Goal: Task Accomplishment & Management: Use online tool/utility

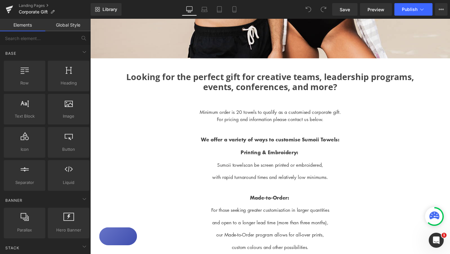
scroll to position [247, 0]
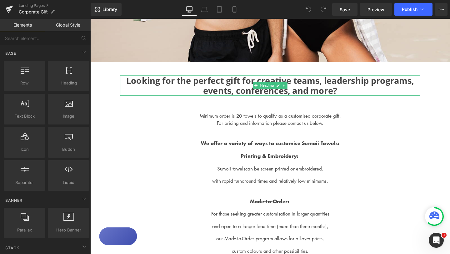
click at [165, 93] on h2 "Looking for the perfect gift for creative teams, leadership programs, events, c…" at bounding box center [280, 89] width 316 height 21
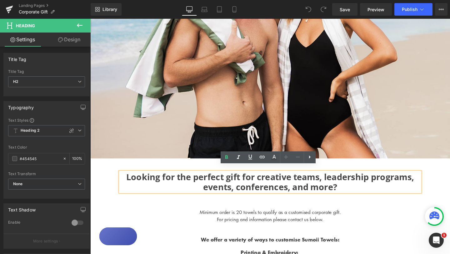
scroll to position [170, 0]
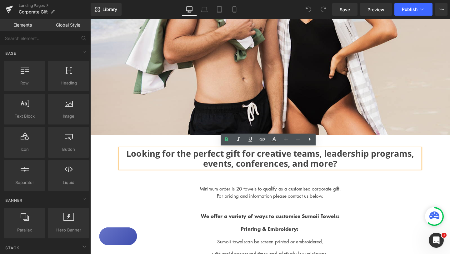
click at [326, 185] on div "Image Looking for the perfect gift for creative teams, leadership programs, eve…" at bounding box center [279, 244] width 379 height 712
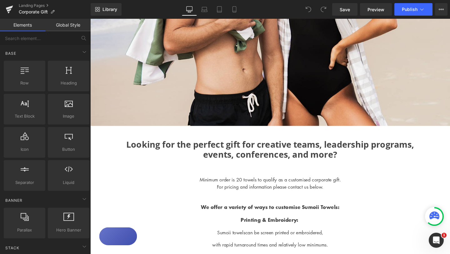
scroll to position [180, 0]
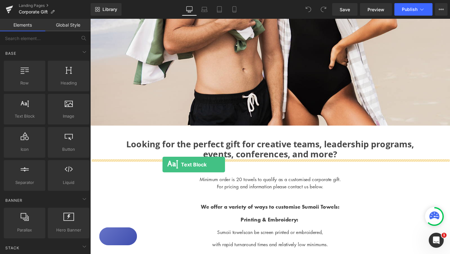
drag, startPoint x: 115, startPoint y: 137, endPoint x: 166, endPoint y: 172, distance: 62.3
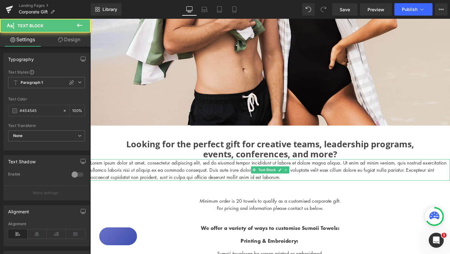
click at [202, 177] on p "Lorem ipsum dolor sit amet, consectetur adipiscing elit, sed do eiusmod tempor …" at bounding box center [279, 177] width 379 height 23
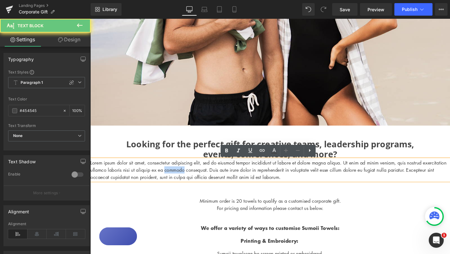
click at [202, 177] on p "Lorem ipsum dolor sit amet, consectetur adipiscing elit, sed do eiusmod tempor …" at bounding box center [279, 177] width 379 height 23
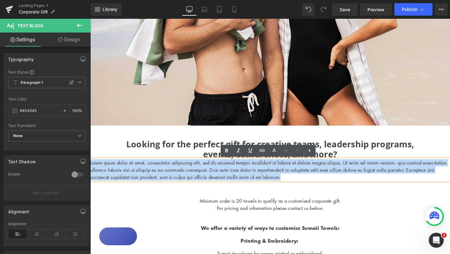
click at [202, 177] on p "Lorem ipsum dolor sit amet, consectetur adipiscing elit, sed do eiusmod tempor …" at bounding box center [279, 177] width 379 height 23
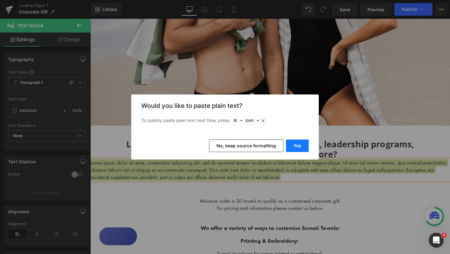
click at [299, 146] on button "Yes" at bounding box center [297, 146] width 23 height 13
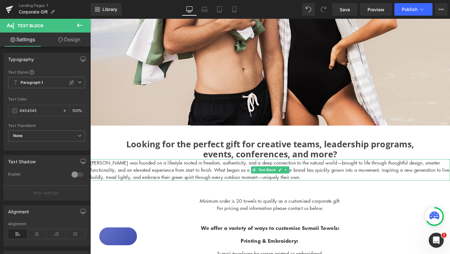
click at [172, 178] on p "[PERSON_NAME] was founded on a lifestyle rooted in freedom, authenticity, and a…" at bounding box center [279, 177] width 379 height 23
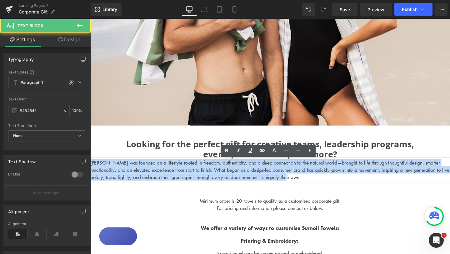
drag, startPoint x: 311, startPoint y: 186, endPoint x: 93, endPoint y: 165, distance: 218.4
click at [94, 166] on div "[PERSON_NAME] was founded on a lifestyle rooted in freedom, authenticity, and a…" at bounding box center [279, 177] width 379 height 23
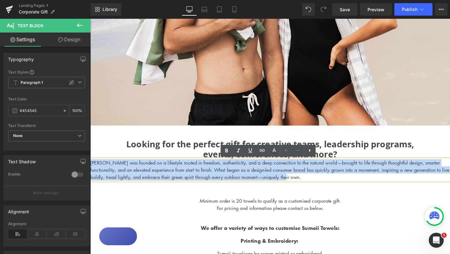
drag, startPoint x: 308, startPoint y: 188, endPoint x: 91, endPoint y: 171, distance: 217.1
click at [91, 171] on p "[PERSON_NAME] was founded on a lifestyle rooted in freedom, authenticity, and a…" at bounding box center [279, 177] width 379 height 23
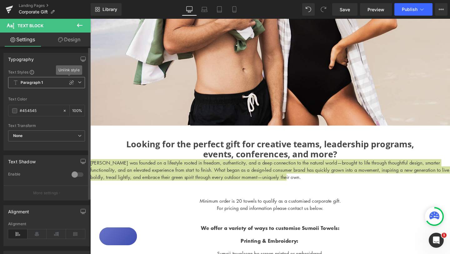
click at [78, 84] on icon at bounding box center [80, 82] width 4 height 4
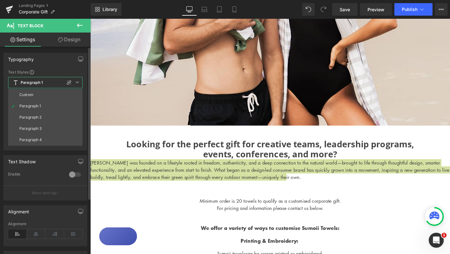
click at [77, 84] on icon at bounding box center [77, 82] width 4 height 4
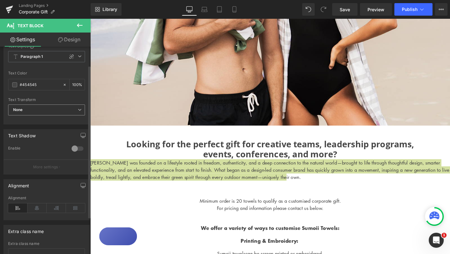
scroll to position [27, 0]
click at [78, 113] on span "None" at bounding box center [46, 109] width 77 height 11
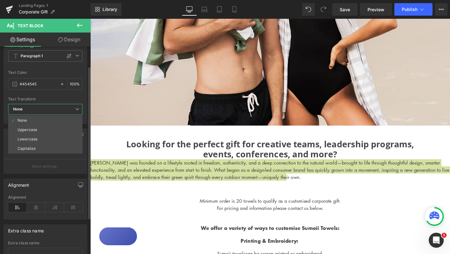
click at [78, 113] on span "None" at bounding box center [45, 109] width 74 height 11
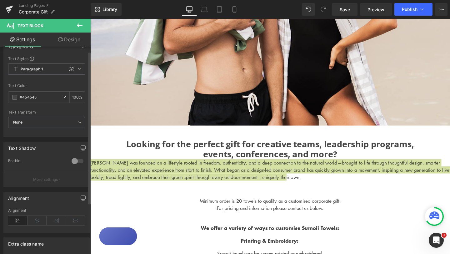
scroll to position [0, 0]
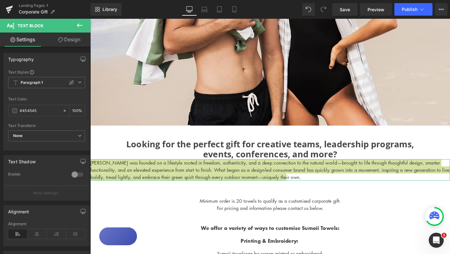
click at [70, 39] on link "Design" at bounding box center [69, 40] width 45 height 14
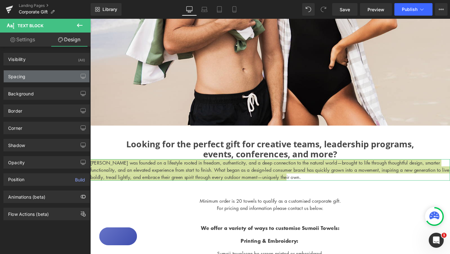
click at [50, 78] on div "Spacing" at bounding box center [47, 76] width 86 height 12
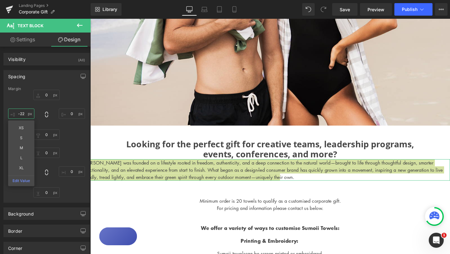
drag, startPoint x: 24, startPoint y: 113, endPoint x: 14, endPoint y: 113, distance: 10.0
click at [14, 113] on input "-22" at bounding box center [21, 114] width 26 height 10
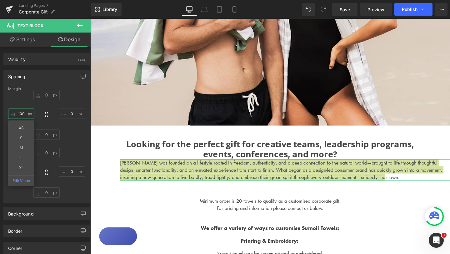
type input "100"
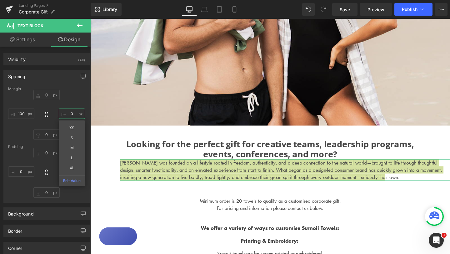
click at [68, 114] on input "0" at bounding box center [72, 114] width 26 height 10
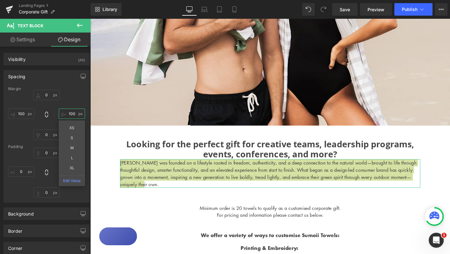
type input "100"
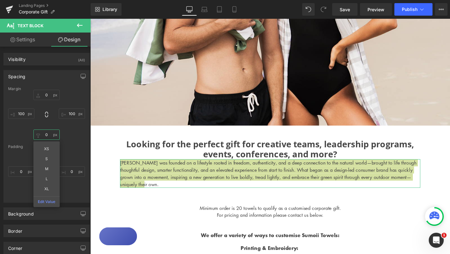
click at [48, 136] on input "0" at bounding box center [46, 135] width 26 height 10
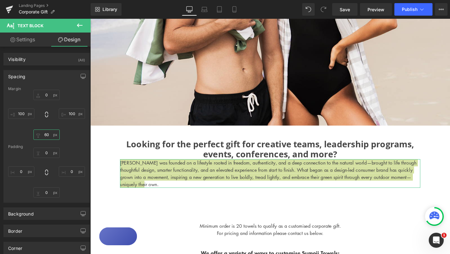
click at [46, 135] on input "60" at bounding box center [46, 135] width 26 height 10
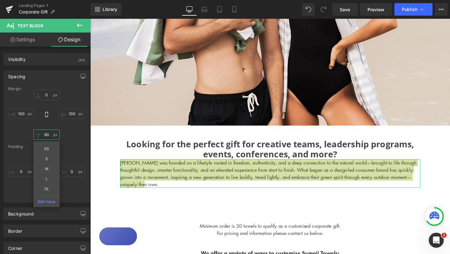
click at [46, 135] on input "60" at bounding box center [46, 135] width 26 height 10
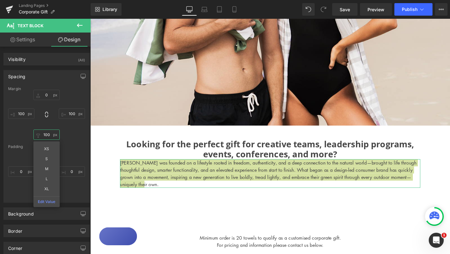
type input "100"
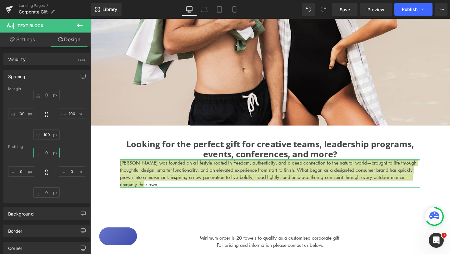
click at [48, 154] on input "0" at bounding box center [46, 153] width 26 height 10
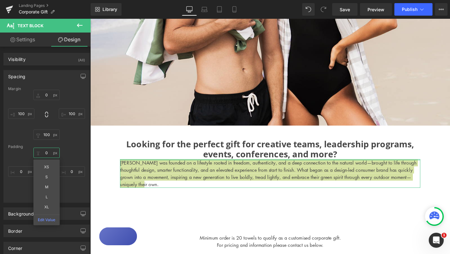
click at [48, 154] on input "0" at bounding box center [46, 153] width 26 height 10
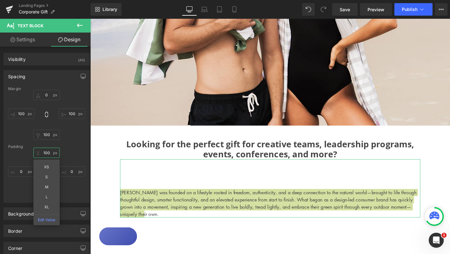
type input "100"
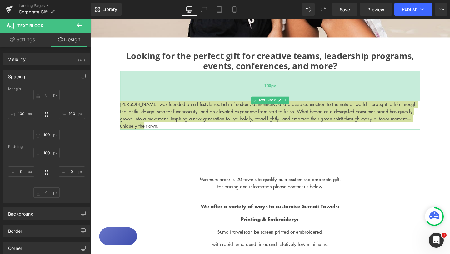
scroll to position [275, 0]
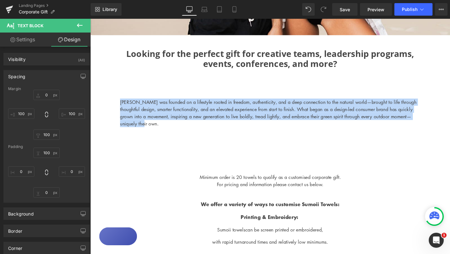
click at [158, 191] on p "For pricing and information please contact us below." at bounding box center [279, 193] width 347 height 8
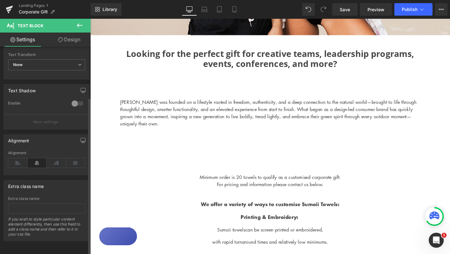
scroll to position [0, 0]
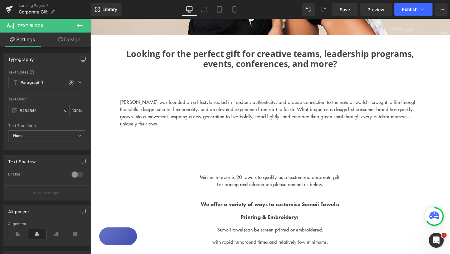
click at [74, 43] on link "Design" at bounding box center [69, 40] width 45 height 14
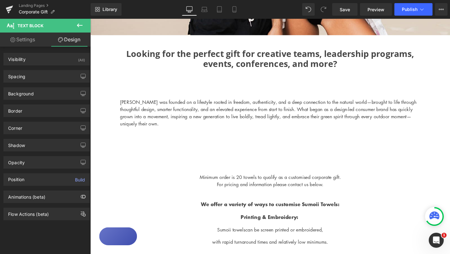
click at [31, 41] on link "Settings" at bounding box center [22, 40] width 45 height 14
type input "100"
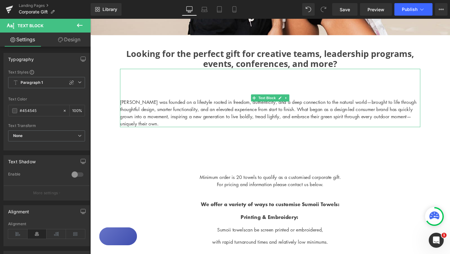
click at [177, 114] on p "[PERSON_NAME] was founded on a lifestyle rooted in freedom, authenticity, and a…" at bounding box center [280, 118] width 316 height 30
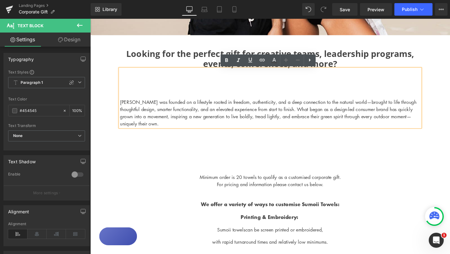
click at [286, 60] on icon at bounding box center [286, 60] width 4 height 4
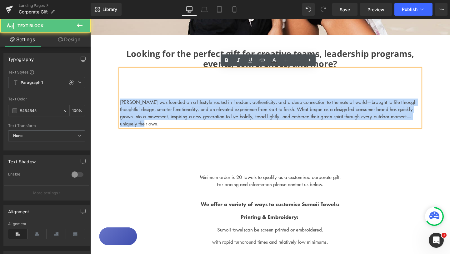
drag, startPoint x: 122, startPoint y: 106, endPoint x: 157, endPoint y: 131, distance: 42.8
click at [157, 131] on p "[PERSON_NAME] was founded on a lifestyle rooted in freedom, authenticity, and a…" at bounding box center [280, 118] width 316 height 30
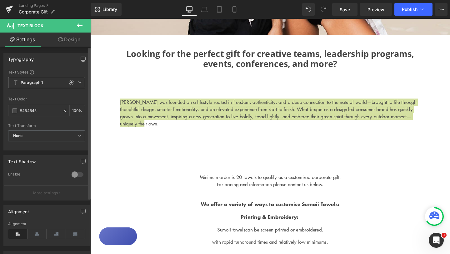
click at [79, 84] on span "Paragraph 1" at bounding box center [46, 82] width 77 height 11
click at [50, 66] on div "Typography Text Styles Custom Paragraph 1 Paragraph 2 Paragraph 3 Paragraph 4 P…" at bounding box center [46, 102] width 86 height 98
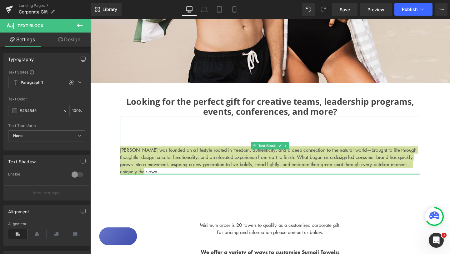
scroll to position [215, 0]
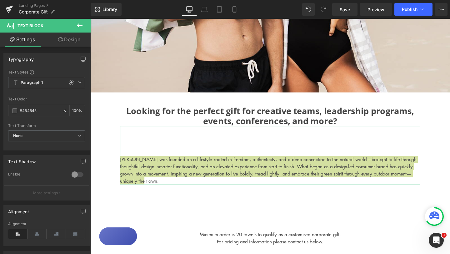
click at [71, 41] on link "Design" at bounding box center [69, 40] width 45 height 14
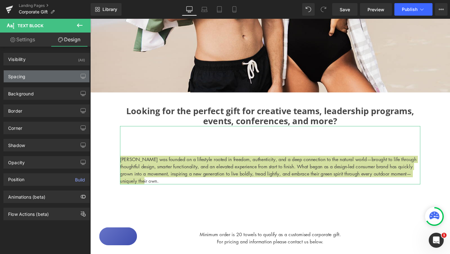
click at [61, 80] on div "Spacing" at bounding box center [47, 76] width 86 height 12
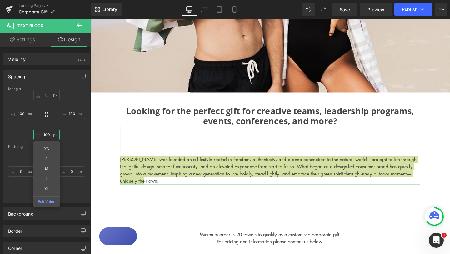
click at [47, 136] on input "100" at bounding box center [46, 135] width 26 height 10
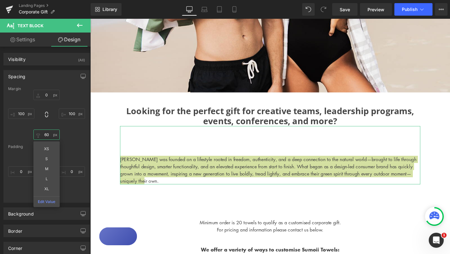
type input "60"
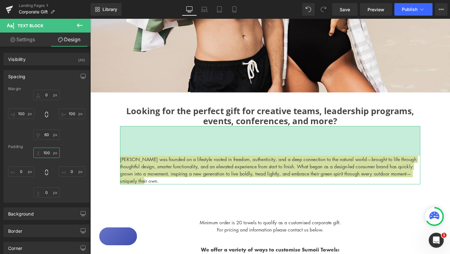
click at [45, 155] on input "100" at bounding box center [46, 153] width 26 height 10
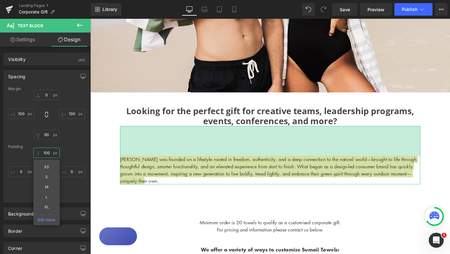
click at [45, 155] on input "100" at bounding box center [46, 153] width 26 height 10
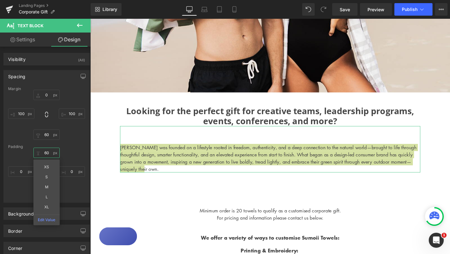
type input "60"
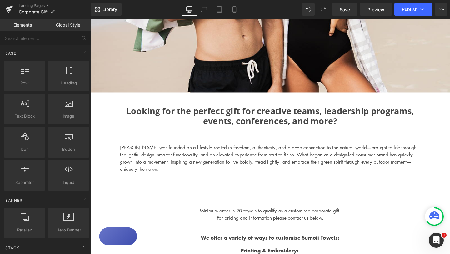
click at [97, 187] on div "Image Looking for the perfect gift for creative teams, leadership programs, eve…" at bounding box center [279, 233] width 379 height 780
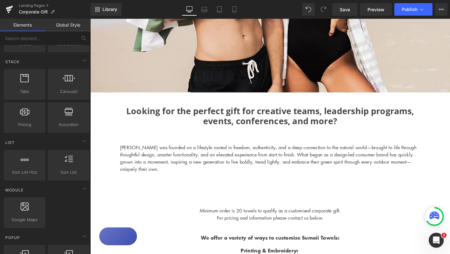
scroll to position [0, 0]
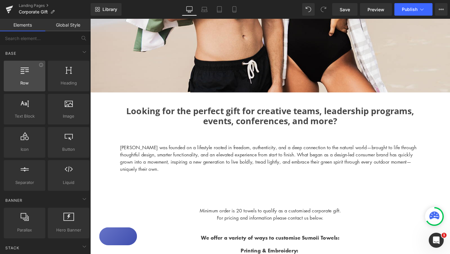
click at [32, 84] on span "Row" at bounding box center [25, 83] width 38 height 7
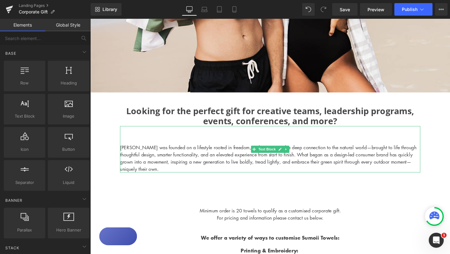
click at [126, 157] on p "[PERSON_NAME] was founded on a lifestyle rooted in freedom, authenticity, and a…" at bounding box center [280, 165] width 316 height 30
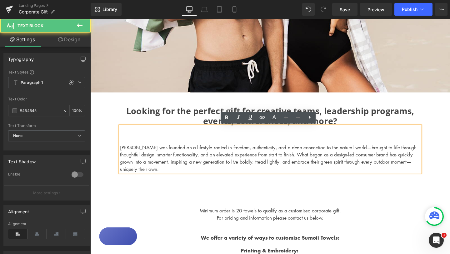
drag, startPoint x: 121, startPoint y: 153, endPoint x: 153, endPoint y: 180, distance: 41.1
click at [153, 180] on p "[PERSON_NAME] was founded on a lifestyle rooted in freedom, authenticity, and a…" at bounding box center [280, 165] width 316 height 30
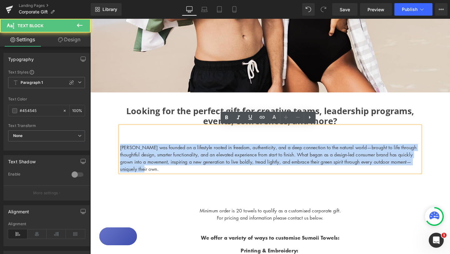
drag, startPoint x: 149, startPoint y: 179, endPoint x: 119, endPoint y: 153, distance: 39.9
click at [119, 153] on div "Image Looking for the perfect gift for creative teams, leadership programs, eve…" at bounding box center [279, 233] width 379 height 780
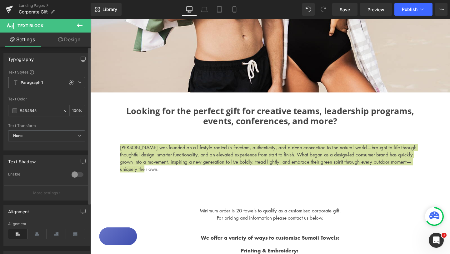
click at [80, 84] on span "Paragraph 1" at bounding box center [46, 82] width 77 height 11
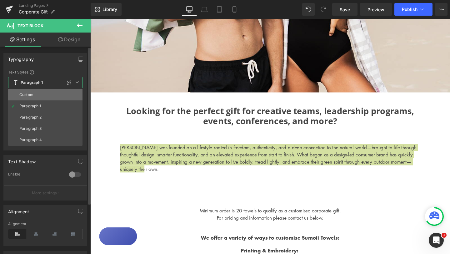
click at [52, 93] on li "Custom" at bounding box center [45, 94] width 74 height 11
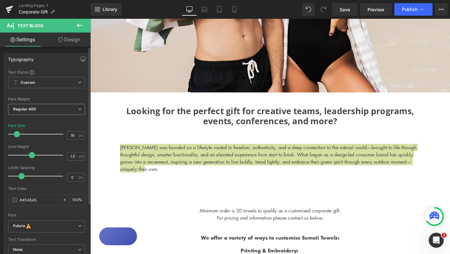
click at [79, 110] on icon at bounding box center [80, 109] width 4 height 4
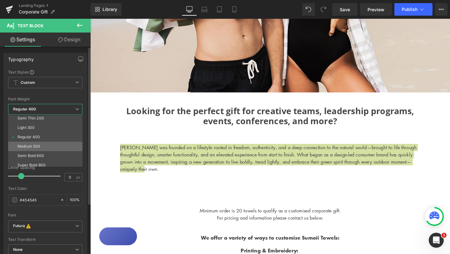
scroll to position [12, 0]
click at [43, 157] on div "Semi Bold 600" at bounding box center [31, 155] width 27 height 4
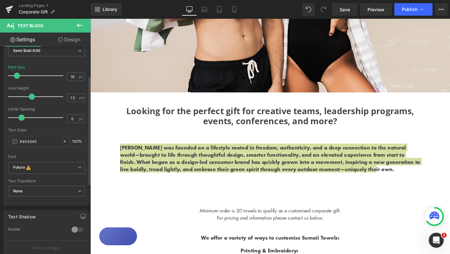
scroll to position [60, 0]
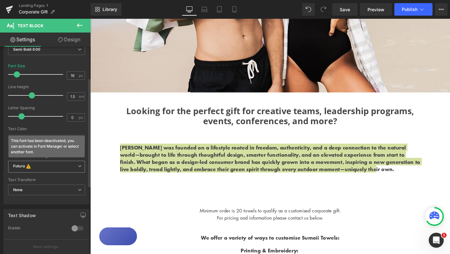
click at [79, 167] on icon at bounding box center [80, 166] width 4 height 4
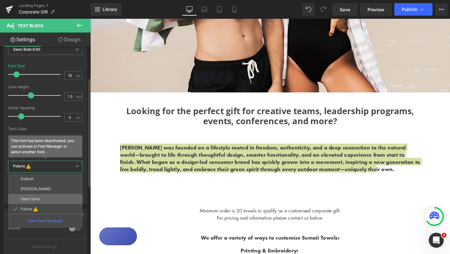
click at [44, 198] on li "Open Sans" at bounding box center [45, 199] width 74 height 10
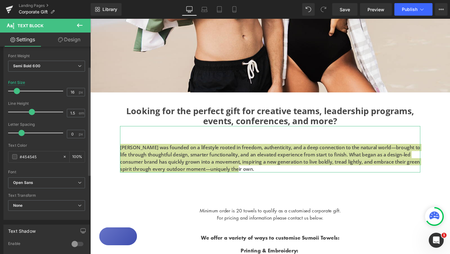
scroll to position [37, 0]
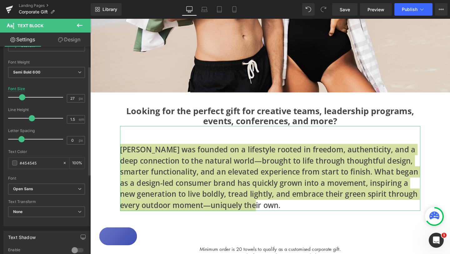
drag, startPoint x: 18, startPoint y: 97, endPoint x: 24, endPoint y: 97, distance: 5.6
click at [24, 97] on span at bounding box center [22, 97] width 6 height 6
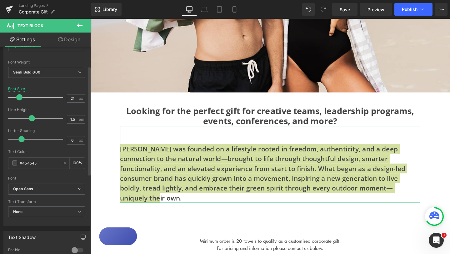
type input "20"
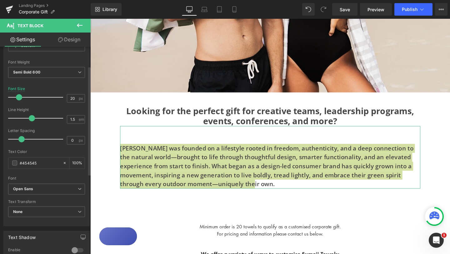
drag, startPoint x: 23, startPoint y: 98, endPoint x: 19, endPoint y: 98, distance: 3.5
click at [19, 98] on span at bounding box center [19, 97] width 6 height 6
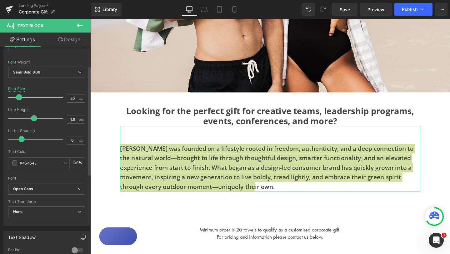
click at [34, 118] on span at bounding box center [34, 118] width 6 height 6
drag, startPoint x: 73, startPoint y: 120, endPoint x: 63, endPoint y: 120, distance: 10.0
click at [63, 120] on div "Line Height 1.6 em" at bounding box center [46, 118] width 77 height 21
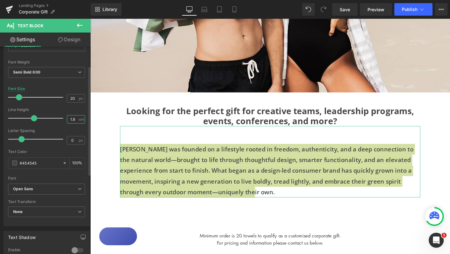
type input "1.8"
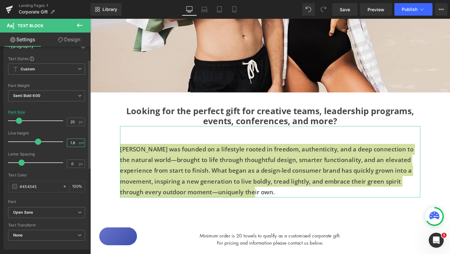
scroll to position [9, 0]
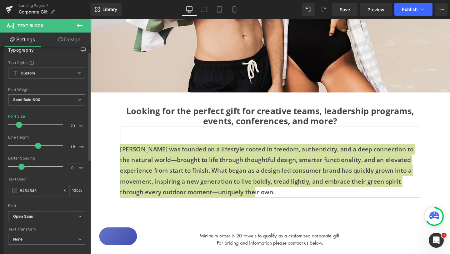
click at [76, 97] on span "Semi Bold 600" at bounding box center [46, 99] width 77 height 11
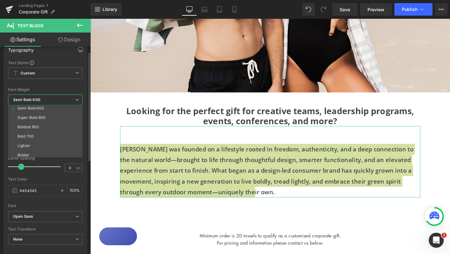
scroll to position [52, 0]
click at [34, 142] on li "Lighter" at bounding box center [46, 143] width 77 height 9
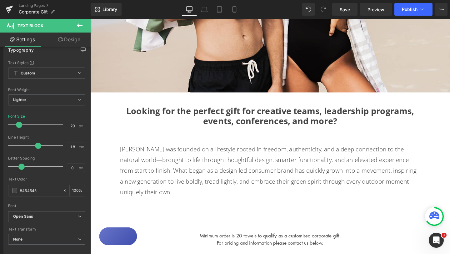
click at [445, 181] on div "Image Looking for the perfect gift for creative teams, leadership programs, eve…" at bounding box center [279, 246] width 379 height 806
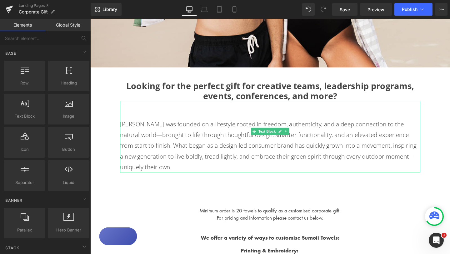
scroll to position [242, 0]
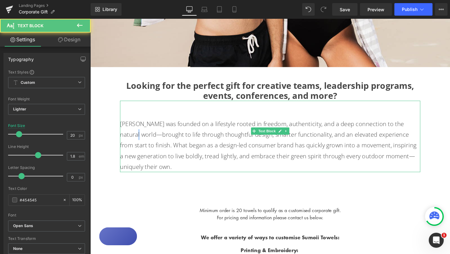
click at [433, 130] on p "[PERSON_NAME] was founded on a lifestyle rooted in freedom, authenticity, and a…" at bounding box center [280, 152] width 316 height 56
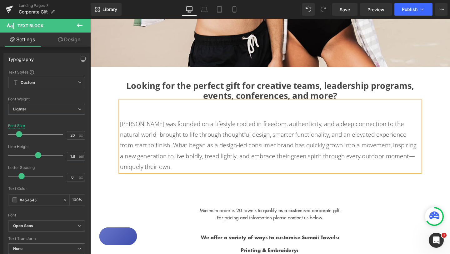
click at [421, 161] on p "[PERSON_NAME] was founded on a lifestyle rooted in freedom, authenticity, and a…" at bounding box center [280, 152] width 316 height 56
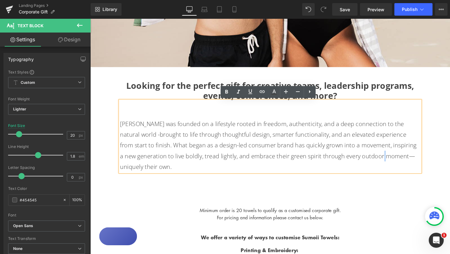
drag, startPoint x: 370, startPoint y: 165, endPoint x: 365, endPoint y: 165, distance: 5.6
click at [365, 165] on p "[PERSON_NAME] was founded on a lifestyle rooted in freedom, authenticity, and a…" at bounding box center [280, 152] width 316 height 56
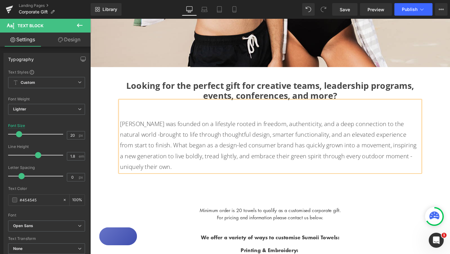
click at [426, 162] on p "[PERSON_NAME] was founded on a lifestyle rooted in freedom, authenticity, and a…" at bounding box center [280, 152] width 316 height 56
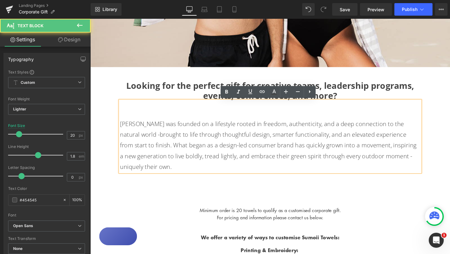
click at [435, 183] on div "Image Looking for the perfect gift for creative teams, leadership programs, eve…" at bounding box center [279, 219] width 379 height 806
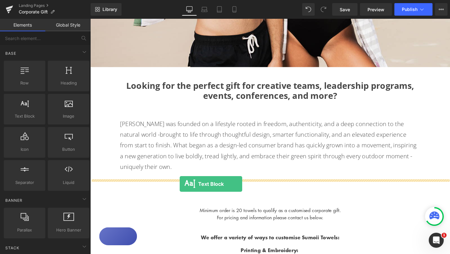
drag, startPoint x: 117, startPoint y: 124, endPoint x: 184, endPoint y: 192, distance: 96.0
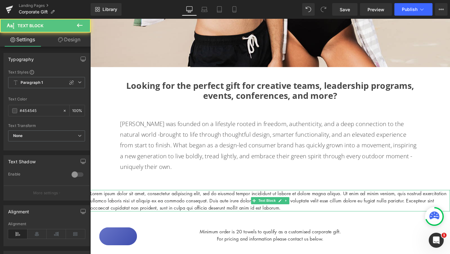
click at [213, 204] on p "Lorem ipsum dolor sit amet, consectetur adipiscing elit, sed do eiusmod tempor …" at bounding box center [279, 210] width 379 height 23
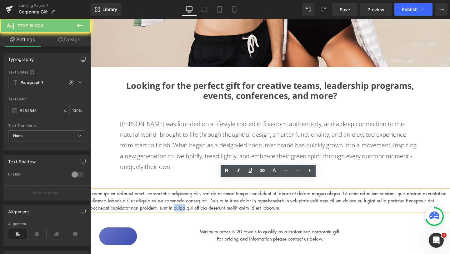
click at [213, 204] on p "Lorem ipsum dolor sit amet, consectetur adipiscing elit, sed do eiusmod tempor …" at bounding box center [279, 210] width 379 height 23
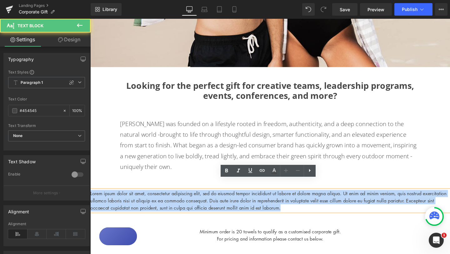
click at [213, 204] on p "Lorem ipsum dolor sit amet, consectetur adipiscing elit, sed do eiusmod tempor …" at bounding box center [279, 210] width 379 height 23
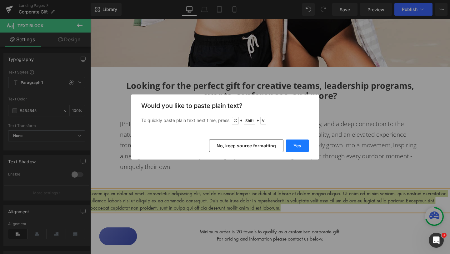
click at [298, 145] on button "Yes" at bounding box center [297, 146] width 23 height 13
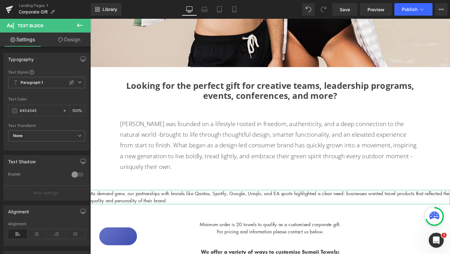
click at [75, 41] on link "Design" at bounding box center [69, 40] width 45 height 14
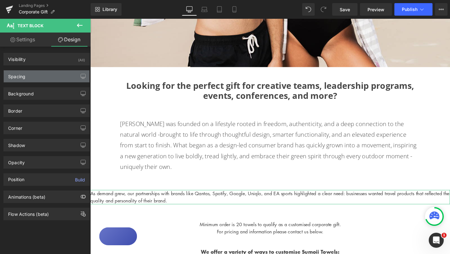
click at [37, 79] on div "Spacing" at bounding box center [47, 76] width 86 height 12
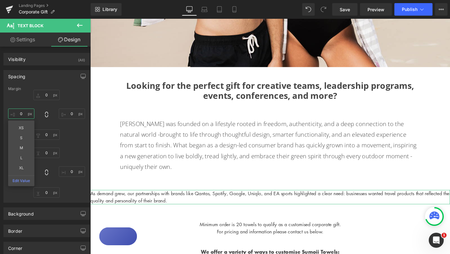
click at [20, 114] on input "0" at bounding box center [21, 114] width 26 height 10
type input "100"
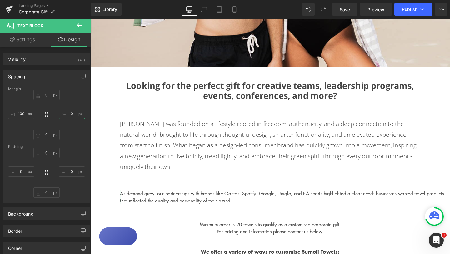
click at [69, 114] on input "0" at bounding box center [72, 114] width 26 height 10
type input "100"
click at [178, 199] on p "As demand grew, our partnerships with brands like Qantas, Spotify, Google, Uniq…" at bounding box center [280, 206] width 316 height 15
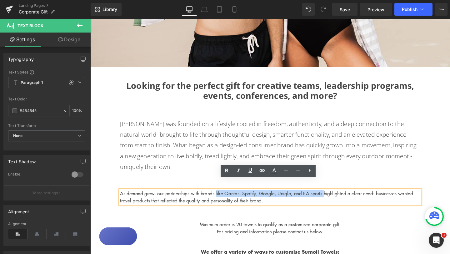
drag, startPoint x: 225, startPoint y: 191, endPoint x: 340, endPoint y: 194, distance: 114.8
click at [340, 199] on p "As demand grew, our partnerships with brands like Qantas, Spotify, Google, Uniq…" at bounding box center [280, 206] width 316 height 15
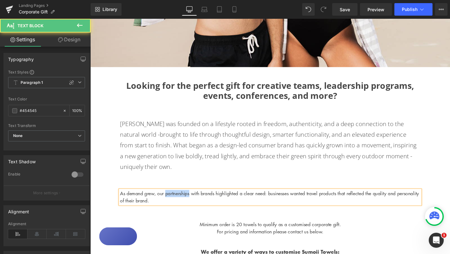
drag, startPoint x: 197, startPoint y: 192, endPoint x: 171, endPoint y: 192, distance: 26.3
click at [171, 199] on p "As demand grew, our partnerships with brands highlighted a clear need: business…" at bounding box center [280, 206] width 316 height 15
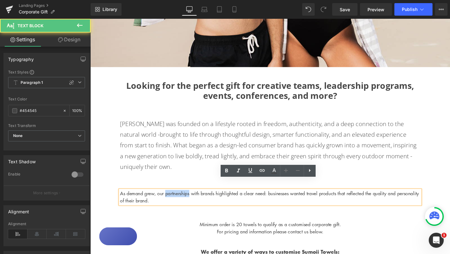
click at [171, 199] on p "As demand grew, our partnerships with brands highlighted a clear need: business…" at bounding box center [280, 206] width 316 height 15
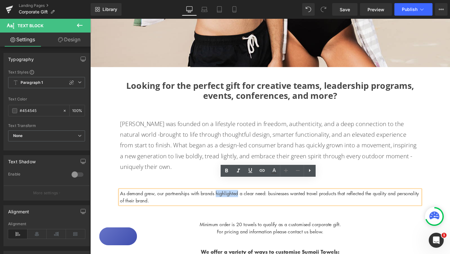
drag, startPoint x: 225, startPoint y: 192, endPoint x: 249, endPoint y: 192, distance: 24.4
click at [249, 199] on p "As demand grew, our partnerships with brands highlighted a clear need: business…" at bounding box center [280, 206] width 316 height 15
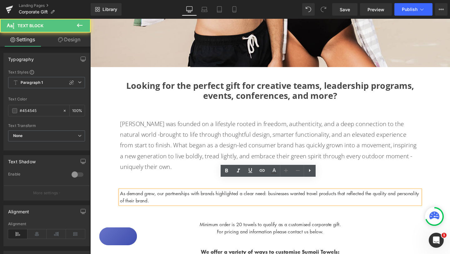
click at [229, 199] on p "As demand grew, our partnerships with brands highlighted a clear need: business…" at bounding box center [280, 206] width 316 height 15
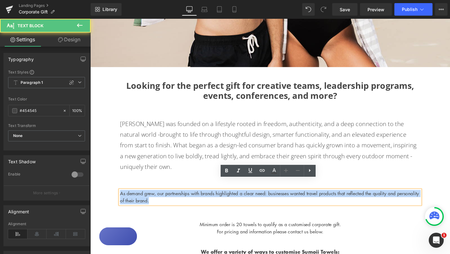
drag, startPoint x: 187, startPoint y: 200, endPoint x: 111, endPoint y: 190, distance: 76.9
click at [111, 190] on div "Image Looking for the perfect gift for creative teams, leadership programs, eve…" at bounding box center [279, 226] width 379 height 821
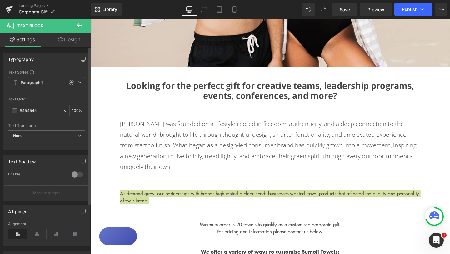
click at [79, 83] on icon at bounding box center [80, 82] width 4 height 4
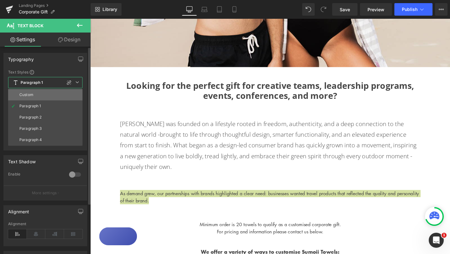
click at [42, 94] on li "Custom" at bounding box center [45, 94] width 74 height 11
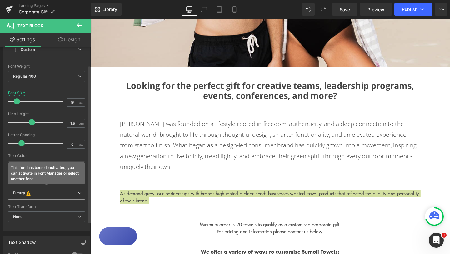
scroll to position [37, 0]
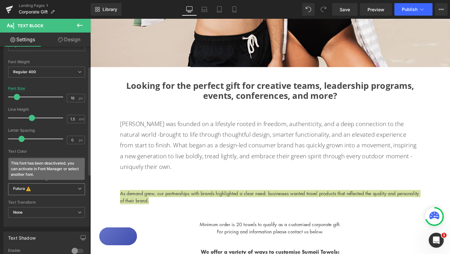
click at [72, 191] on b "Futura This font has been deactivated, you can activate in Font Manager or sele…" at bounding box center [45, 189] width 65 height 6
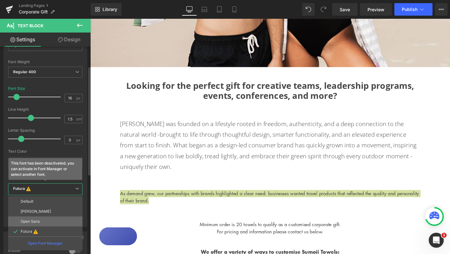
click at [43, 219] on li "Open Sans" at bounding box center [45, 221] width 74 height 10
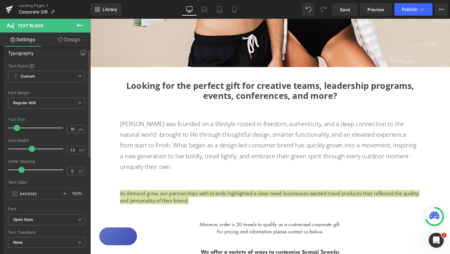
scroll to position [3, 0]
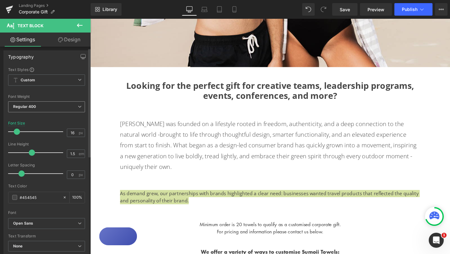
click at [73, 108] on span "Regular 400" at bounding box center [46, 106] width 77 height 11
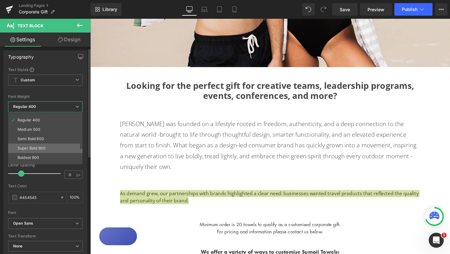
scroll to position [27, 0]
click at [47, 138] on li "Semi Bold 600" at bounding box center [46, 137] width 77 height 9
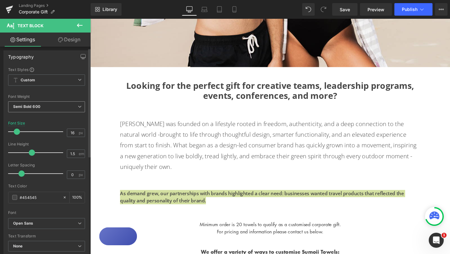
click at [66, 104] on span "Semi Bold 600" at bounding box center [46, 106] width 77 height 11
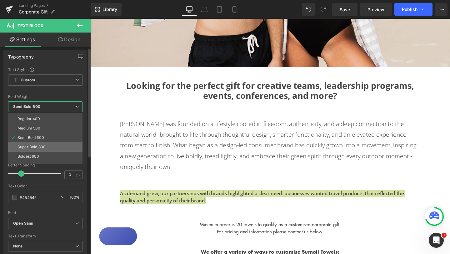
scroll to position [52, 0]
click at [35, 150] on li "Lighter" at bounding box center [46, 149] width 77 height 9
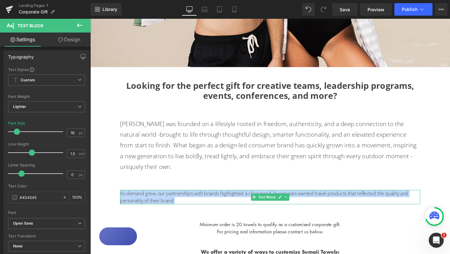
click at [173, 199] on p "As demand grew, our partnerships with brands highlighted a clear need: business…" at bounding box center [280, 206] width 316 height 15
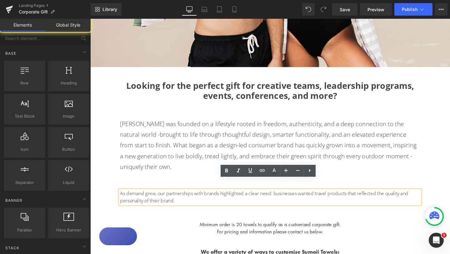
click at [186, 217] on div "Image Looking for the perfect gift for creative teams, leadership programs, eve…" at bounding box center [279, 226] width 379 height 821
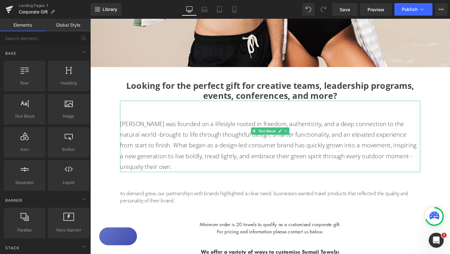
click at [183, 163] on p "[PERSON_NAME] was founded on a lifestyle rooted in freedom, authenticity, and a…" at bounding box center [280, 152] width 316 height 56
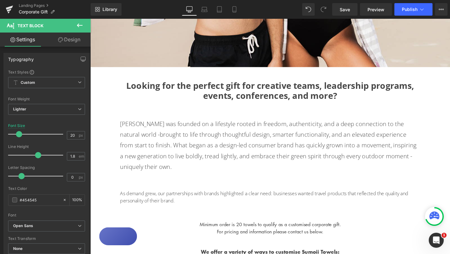
click at [128, 199] on p "As demand grew, our partnerships with brands highlighted a clear need: business…" at bounding box center [280, 206] width 316 height 15
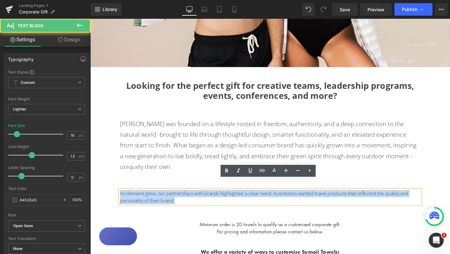
drag, startPoint x: 183, startPoint y: 198, endPoint x: 97, endPoint y: 186, distance: 86.5
click at [97, 186] on div "Image Looking for the perfect gift for creative teams, leadership programs, eve…" at bounding box center [279, 226] width 379 height 821
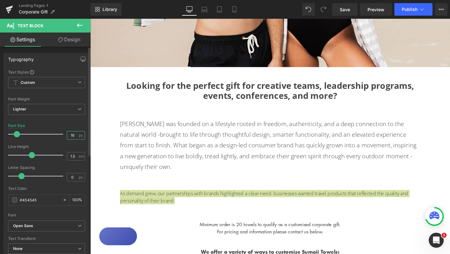
drag, startPoint x: 72, startPoint y: 134, endPoint x: 63, endPoint y: 134, distance: 9.7
click at [62, 134] on div "Font Size 16 px" at bounding box center [46, 134] width 77 height 21
type input "20"
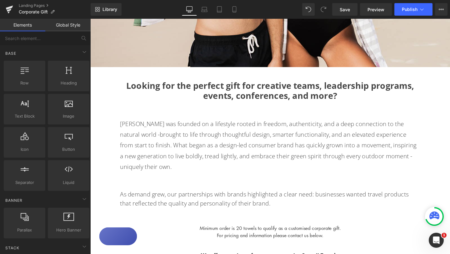
click at [112, 209] on div "Image Looking for the perfect gift for creative teams, leadership programs, eve…" at bounding box center [279, 228] width 379 height 825
click at [270, 180] on div "Image Looking for the perfect gift for creative teams, leadership programs, eve…" at bounding box center [279, 228] width 379 height 825
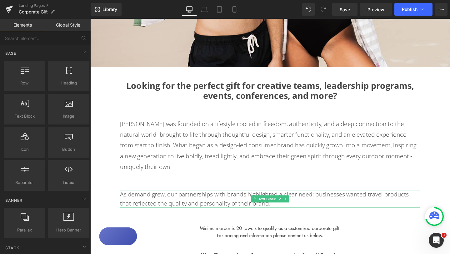
click at [263, 199] on p "As demand grew, our partnerships with brands highlighted a clear need: business…" at bounding box center [280, 208] width 316 height 19
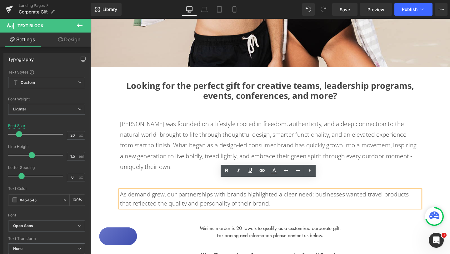
click at [386, 218] on div "Image Looking for the perfect gift for creative teams, leadership programs, eve…" at bounding box center [279, 228] width 379 height 825
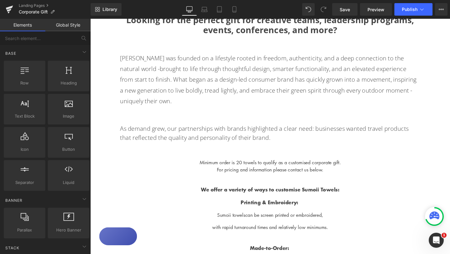
scroll to position [311, 0]
click at [242, 149] on div "Image Looking for the perfect gift for creative teams, leadership programs, eve…" at bounding box center [279, 159] width 379 height 825
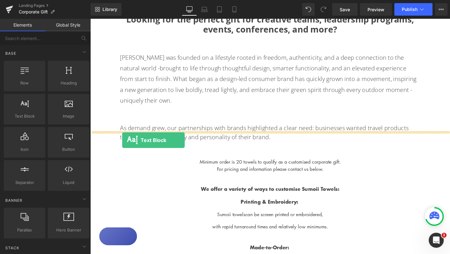
drag, startPoint x: 115, startPoint y: 125, endPoint x: 124, endPoint y: 147, distance: 23.3
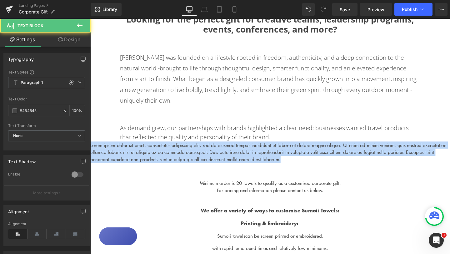
drag, startPoint x: 332, startPoint y: 156, endPoint x: 62, endPoint y: 141, distance: 270.4
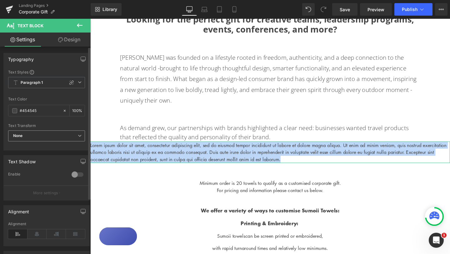
paste div
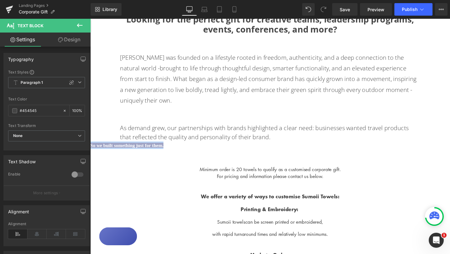
drag, startPoint x: 176, startPoint y: 141, endPoint x: 82, endPoint y: 139, distance: 94.8
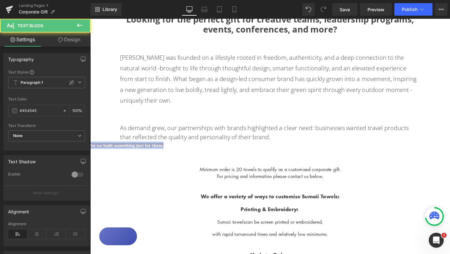
drag, startPoint x: 176, startPoint y: 141, endPoint x: 71, endPoint y: 140, distance: 104.8
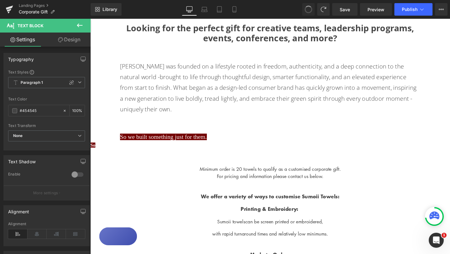
scroll to position [330, 0]
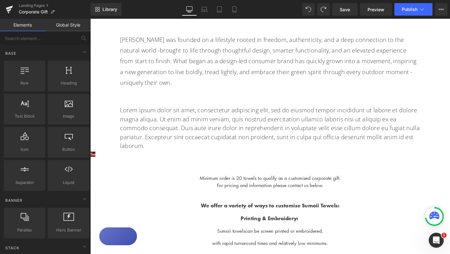
click at [180, 150] on div "Image Looking for the perfect gift for creative teams, leadership programs, eve…" at bounding box center [279, 158] width 379 height 861
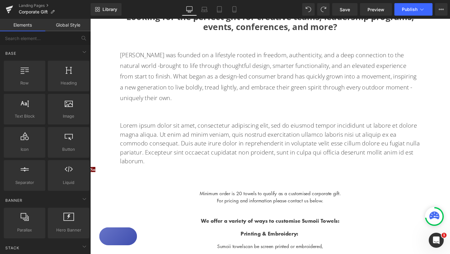
scroll to position [316, 0]
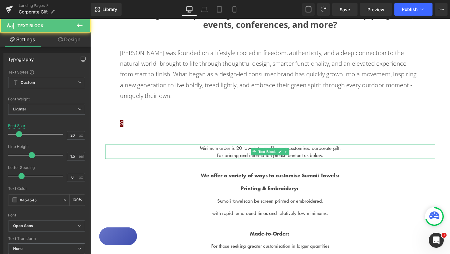
type input "16"
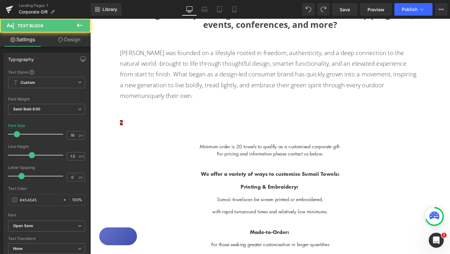
click at [143, 124] on p "S" at bounding box center [280, 128] width 316 height 8
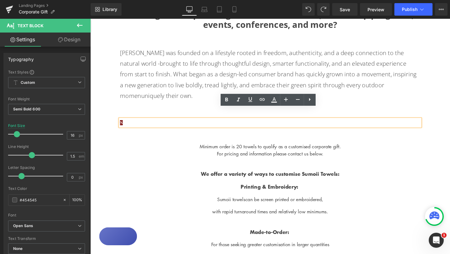
click at [169, 124] on div "S" at bounding box center [280, 128] width 316 height 8
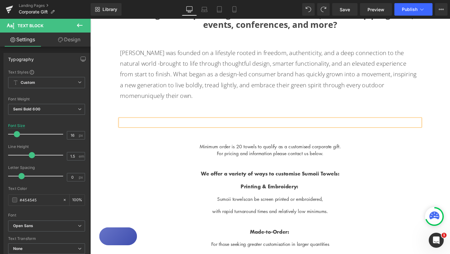
click at [183, 124] on div at bounding box center [280, 128] width 316 height 8
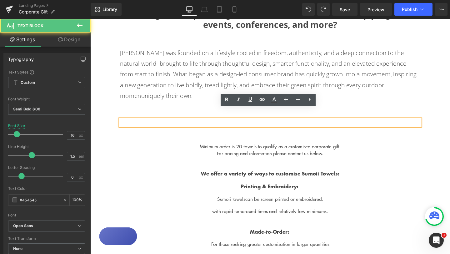
click at [182, 124] on div at bounding box center [280, 128] width 316 height 8
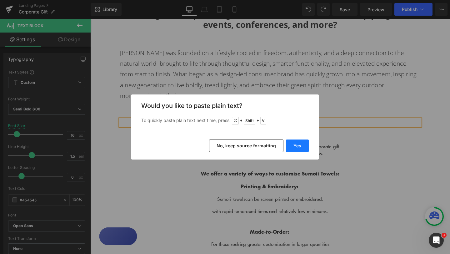
click at [297, 146] on button "Yes" at bounding box center [297, 146] width 23 height 13
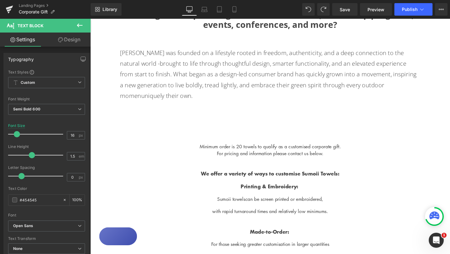
click at [160, 149] on p "Minimum order is 20 towels to qualify as a customised corporate gift." at bounding box center [279, 153] width 347 height 8
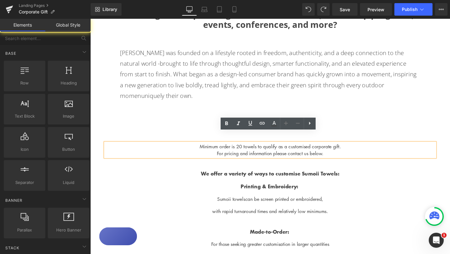
click at [167, 109] on div "Image Looking for the perfect gift for creative teams, leadership programs, eve…" at bounding box center [279, 148] width 379 height 813
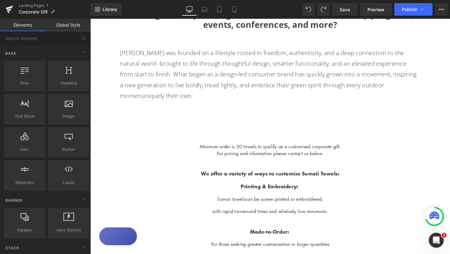
click at [167, 135] on div "Image Looking for the perfect gift for creative teams, leadership programs, eve…" at bounding box center [279, 148] width 379 height 813
click at [90, 19] on div at bounding box center [90, 19] width 0 height 0
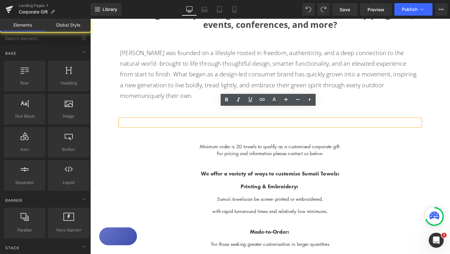
click at [168, 105] on div "Image Looking for the perfect gift for creative teams, leadership programs, eve…" at bounding box center [279, 148] width 379 height 813
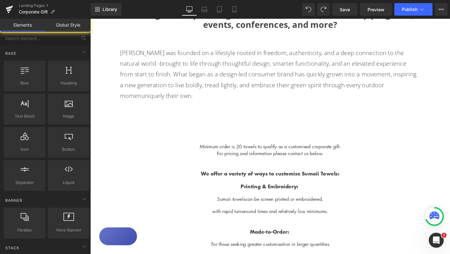
click at [169, 124] on div "Text Block" at bounding box center [280, 128] width 316 height 8
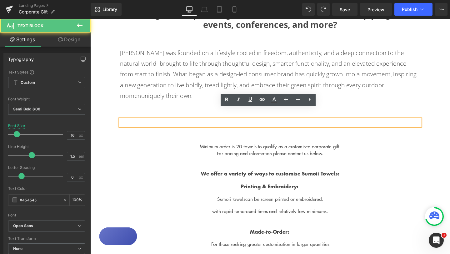
click at [173, 124] on div "Text Block" at bounding box center [280, 128] width 316 height 8
click at [173, 124] on div at bounding box center [280, 128] width 316 height 8
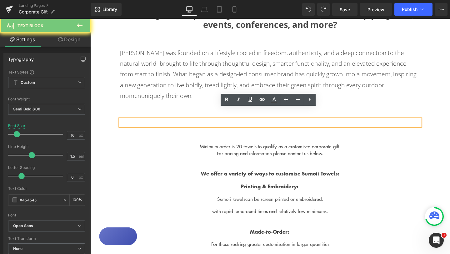
click at [173, 124] on div at bounding box center [280, 128] width 316 height 8
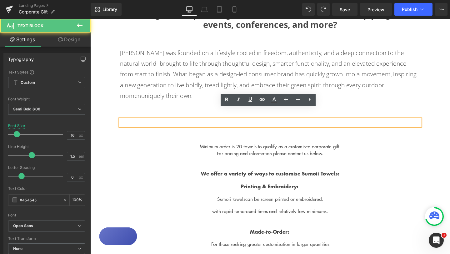
click at [173, 124] on div at bounding box center [280, 128] width 316 height 8
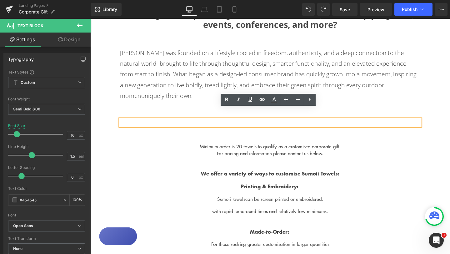
click at [173, 115] on div "Image Looking for the perfect gift for creative teams, leadership programs, eve…" at bounding box center [279, 148] width 379 height 813
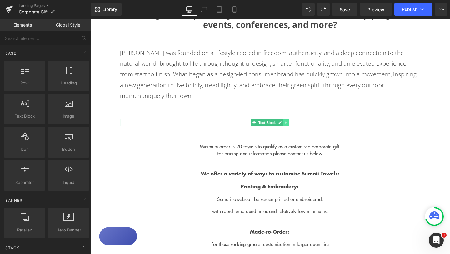
click at [296, 126] on icon at bounding box center [296, 128] width 3 height 4
click at [301, 126] on icon at bounding box center [299, 127] width 3 height 3
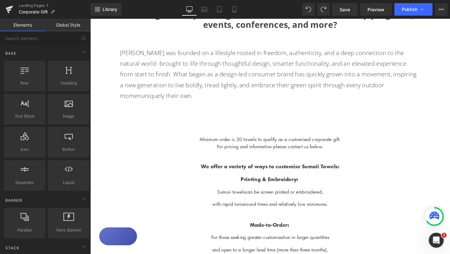
click at [257, 107] on div "Image Looking for the perfect gift for creative teams, leadership programs, eve…" at bounding box center [279, 145] width 379 height 806
click at [256, 99] on div "Image Looking for the perfect gift for creative teams, leadership programs, eve…" at bounding box center [279, 145] width 379 height 806
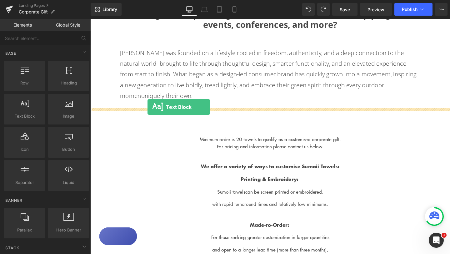
drag, startPoint x: 116, startPoint y: 125, endPoint x: 150, endPoint y: 111, distance: 37.2
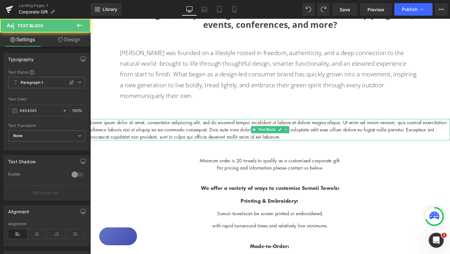
click at [137, 124] on p "Lorem ipsum dolor sit amet, consectetur adipiscing elit, sed do eiusmod tempor …" at bounding box center [279, 135] width 379 height 23
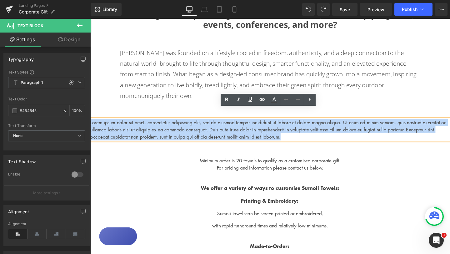
drag, startPoint x: 338, startPoint y: 133, endPoint x: 80, endPoint y: 118, distance: 259.2
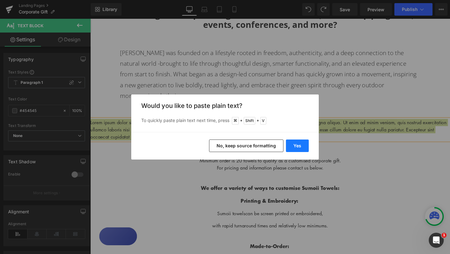
drag, startPoint x: 298, startPoint y: 145, endPoint x: 218, endPoint y: 132, distance: 80.7
click at [298, 145] on button "Yes" at bounding box center [297, 146] width 23 height 13
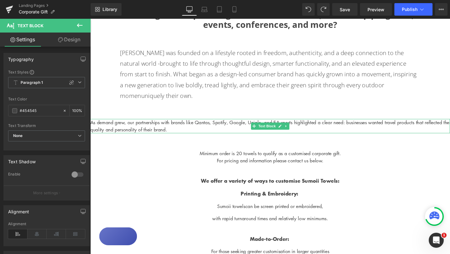
click at [157, 124] on p "As demand grew, our partnerships with brands like Qantas, Spotify, Google, Uniq…" at bounding box center [279, 131] width 379 height 15
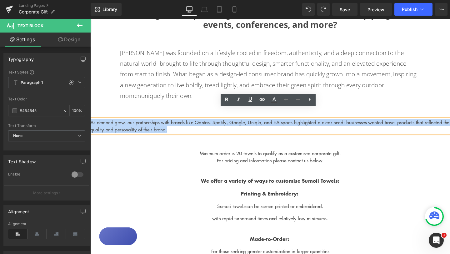
drag, startPoint x: 196, startPoint y: 127, endPoint x: 38, endPoint y: 118, distance: 157.6
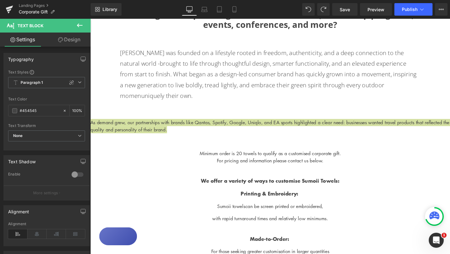
click at [70, 37] on link "Design" at bounding box center [69, 40] width 45 height 14
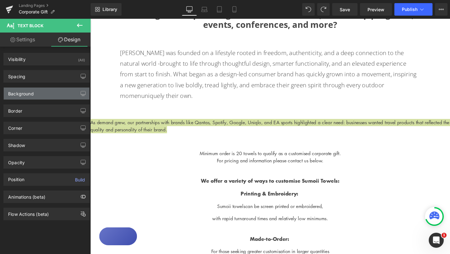
type input "0"
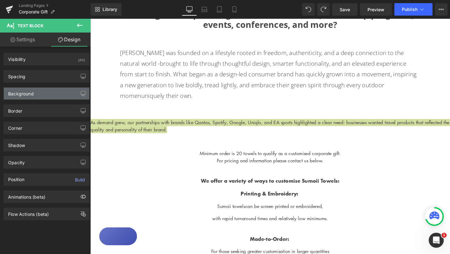
type input "0"
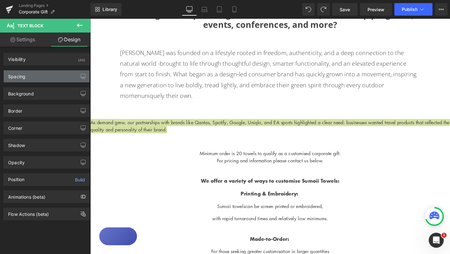
click at [39, 78] on div "Spacing" at bounding box center [47, 76] width 86 height 12
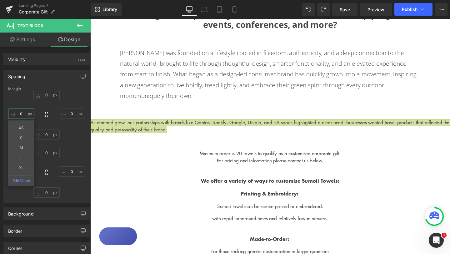
drag, startPoint x: 24, startPoint y: 113, endPoint x: 17, endPoint y: 113, distance: 7.5
click at [17, 113] on input "0" at bounding box center [21, 114] width 26 height 10
click at [23, 113] on input "0" at bounding box center [21, 114] width 26 height 10
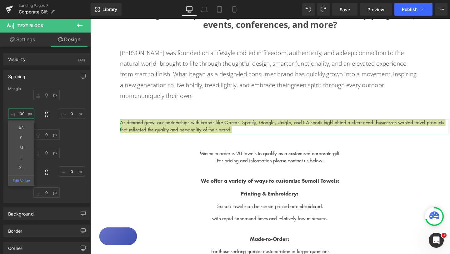
type input "100"
click at [70, 113] on input "0" at bounding box center [72, 114] width 26 height 10
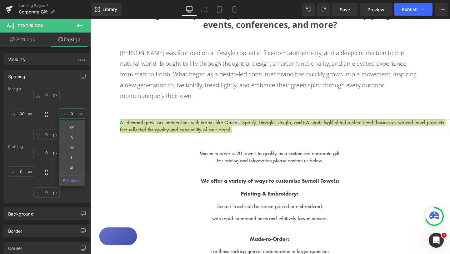
click at [70, 113] on input "0" at bounding box center [72, 114] width 26 height 10
type input "100"
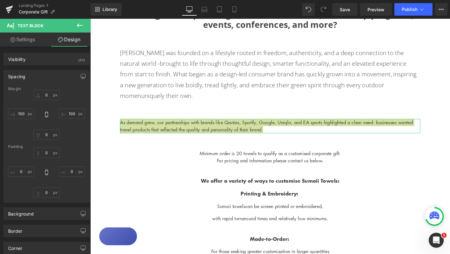
click at [29, 40] on link "Settings" at bounding box center [22, 40] width 45 height 14
type input "100"
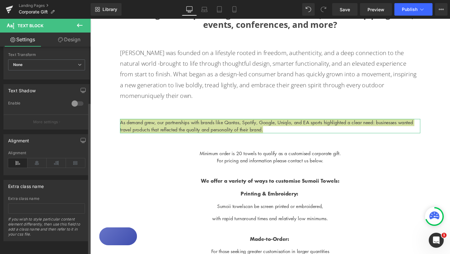
scroll to position [0, 0]
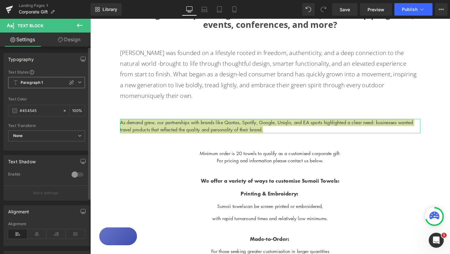
click at [79, 83] on span "Paragraph 1" at bounding box center [46, 82] width 77 height 11
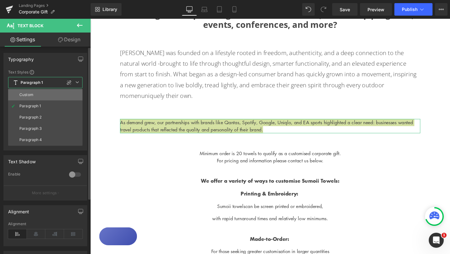
click at [59, 92] on li "Custom" at bounding box center [45, 94] width 74 height 11
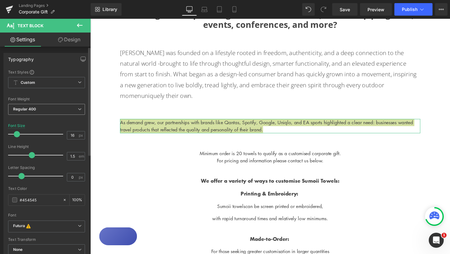
click at [78, 111] on icon at bounding box center [80, 109] width 4 height 4
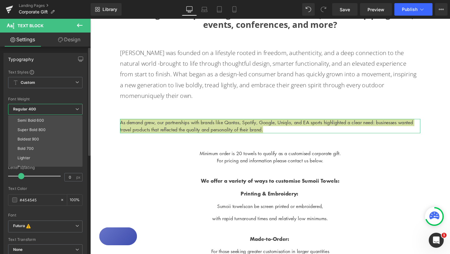
scroll to position [50, 0]
click at [36, 153] on li "Lighter" at bounding box center [46, 154] width 77 height 9
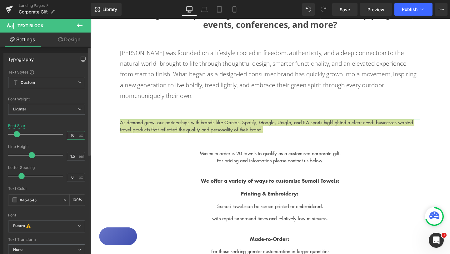
drag, startPoint x: 72, startPoint y: 137, endPoint x: 68, endPoint y: 137, distance: 4.4
click at [68, 137] on input "16" at bounding box center [72, 135] width 11 height 8
drag, startPoint x: 73, startPoint y: 135, endPoint x: 61, endPoint y: 135, distance: 12.2
click at [61, 135] on div "Font Size 16 px" at bounding box center [46, 134] width 77 height 21
type input "20"
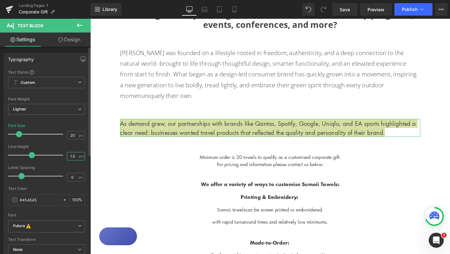
drag, startPoint x: 74, startPoint y: 156, endPoint x: 60, endPoint y: 156, distance: 14.7
click at [60, 156] on div "Line Height 1.5 em" at bounding box center [46, 155] width 77 height 21
type input "1.8"
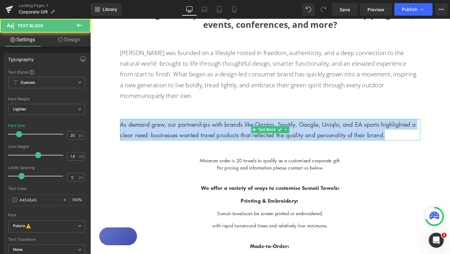
click at [309, 128] on p "As demand grew, our partnerships with brands like Qantas, Spotify, Google, Uniq…" at bounding box center [280, 135] width 316 height 23
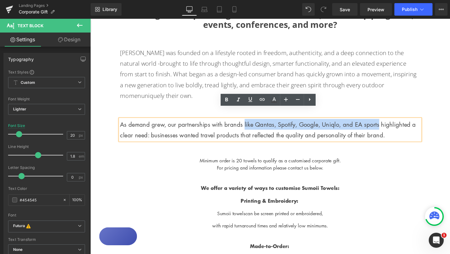
drag, startPoint x: 250, startPoint y: 119, endPoint x: 393, endPoint y: 116, distance: 142.7
click at [393, 124] on p "As demand grew, our partnerships with brands like Qantas, Spotify, Google, Uniq…" at bounding box center [280, 135] width 316 height 23
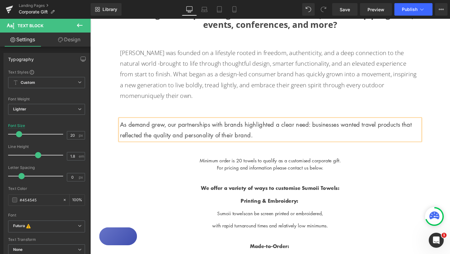
click at [408, 131] on p "As demand grew, our partnerships with brands highlighted a clear need: business…" at bounding box center [280, 135] width 316 height 23
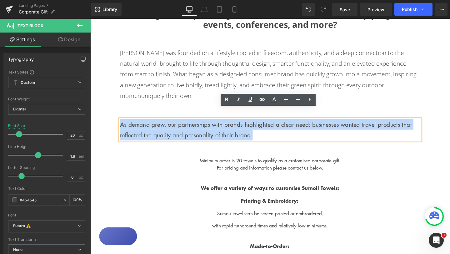
drag, startPoint x: 276, startPoint y: 131, endPoint x: 114, endPoint y: 117, distance: 162.4
click at [114, 117] on div "Image Looking for the perfect gift for creative teams, leadership programs, eve…" at bounding box center [279, 156] width 379 height 828
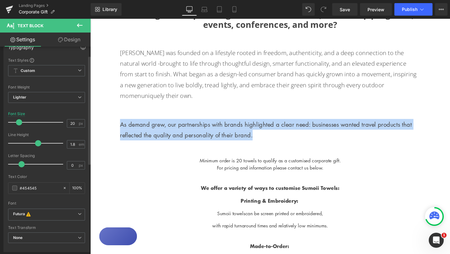
scroll to position [17, 0]
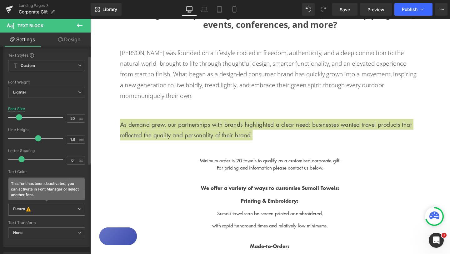
click at [67, 209] on b "Futura This font has been deactivated, you can activate in Font Manager or sele…" at bounding box center [45, 209] width 65 height 6
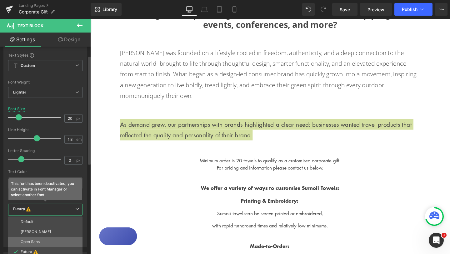
click at [37, 242] on p "Open Sans" at bounding box center [30, 242] width 19 height 4
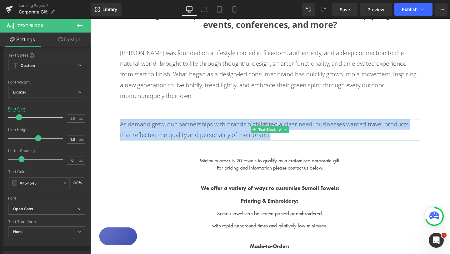
click at [406, 127] on p "As demand grew, our partnerships with brands highlighted a clear need: business…" at bounding box center [280, 135] width 316 height 23
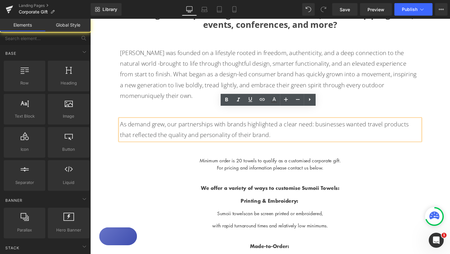
click at [450, 109] on div "Image Looking for the perfect gift for creative teams, leadership programs, eve…" at bounding box center [279, 156] width 379 height 828
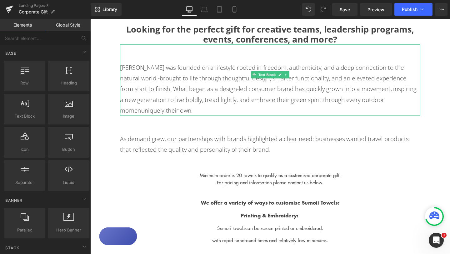
scroll to position [302, 0]
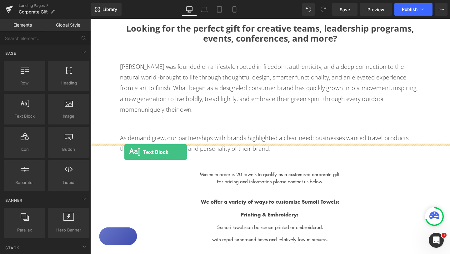
drag, startPoint x: 120, startPoint y: 136, endPoint x: 126, endPoint y: 159, distance: 23.3
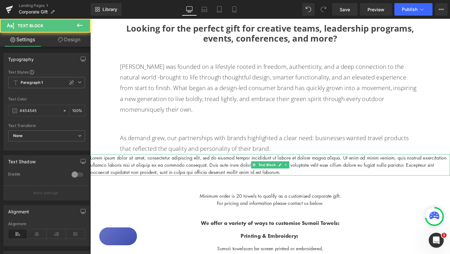
click at [126, 161] on p "Lorem ipsum dolor sit amet, consectetur adipiscing elit, sed do eiusmod tempor …" at bounding box center [279, 172] width 379 height 23
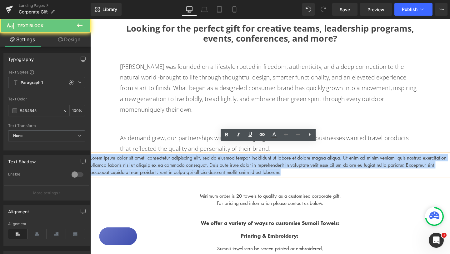
click at [126, 161] on p "Lorem ipsum dolor sit amet, consectetur adipiscing elit, sed do eiusmod tempor …" at bounding box center [279, 172] width 379 height 23
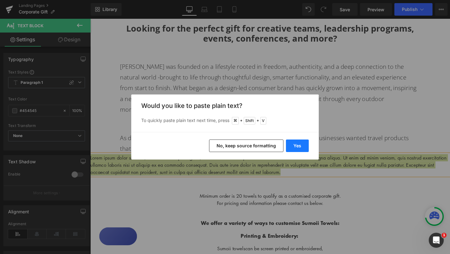
click at [301, 147] on button "Yes" at bounding box center [297, 146] width 23 height 13
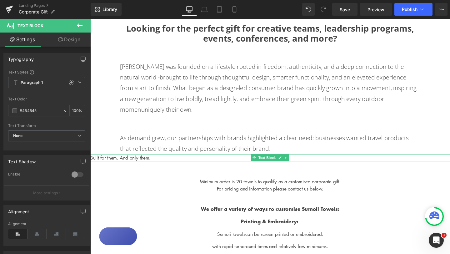
click at [93, 161] on p "Built for them. And only them." at bounding box center [279, 165] width 379 height 8
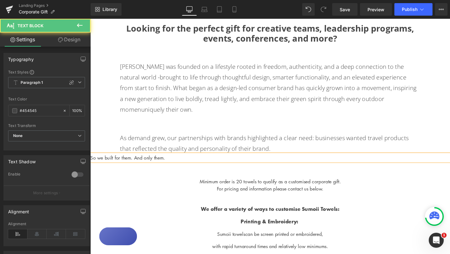
click at [175, 161] on p "So we built for them. And only them." at bounding box center [279, 165] width 379 height 8
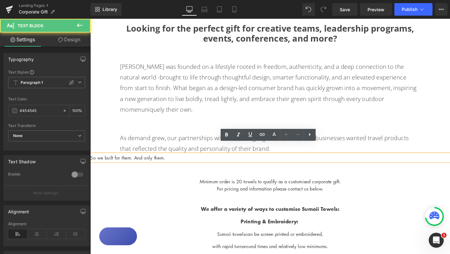
click at [179, 161] on p "So we built for them. And only them." at bounding box center [279, 165] width 379 height 8
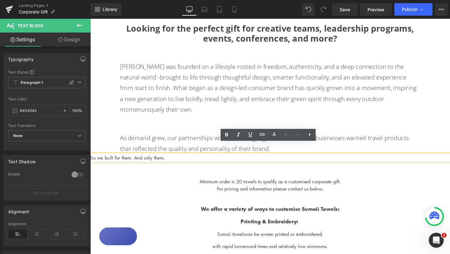
click at [166, 170] on div "Image Looking for the perfect gift for creative teams, leadership programs, eve…" at bounding box center [279, 174] width 379 height 836
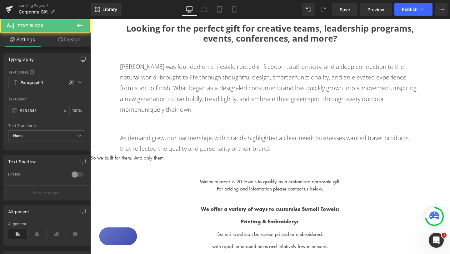
drag, startPoint x: 171, startPoint y: 155, endPoint x: 56, endPoint y: 154, distance: 115.8
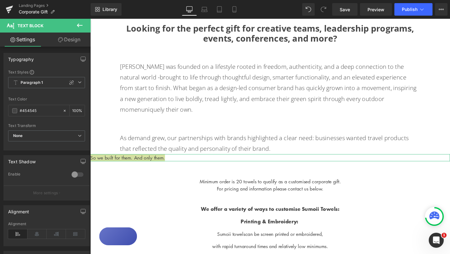
click at [69, 42] on link "Design" at bounding box center [69, 40] width 45 height 14
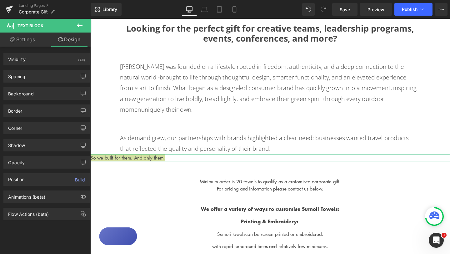
type input "0"
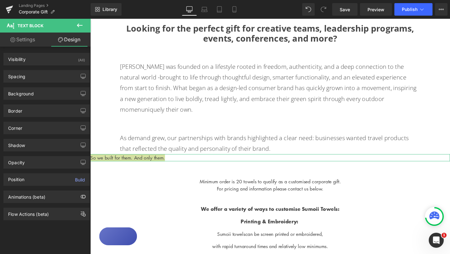
type input "0"
click at [43, 78] on div "Spacing" at bounding box center [47, 76] width 86 height 12
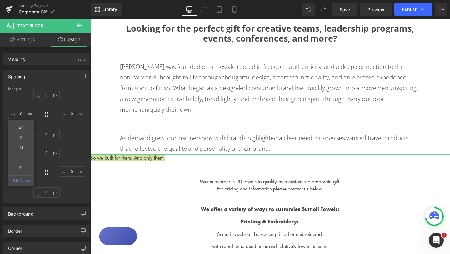
drag, startPoint x: 23, startPoint y: 113, endPoint x: 19, endPoint y: 113, distance: 4.4
click at [19, 113] on input "0" at bounding box center [21, 114] width 26 height 10
click at [22, 113] on input "0" at bounding box center [21, 114] width 26 height 10
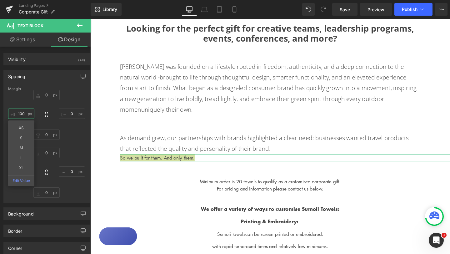
type input "100"
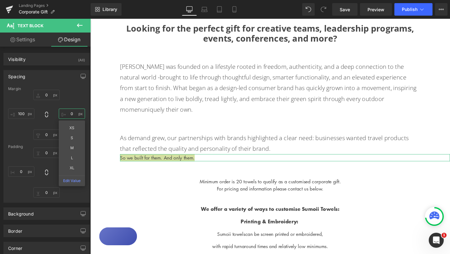
click at [69, 113] on input "0" at bounding box center [72, 114] width 26 height 10
type input "100"
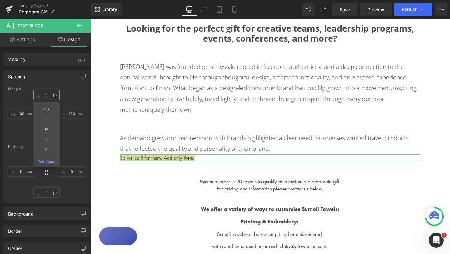
click at [48, 97] on input "0" at bounding box center [46, 95] width 26 height 10
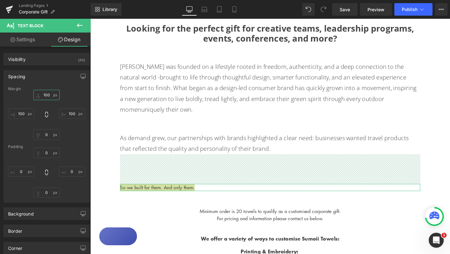
click at [47, 93] on input "100" at bounding box center [46, 95] width 26 height 10
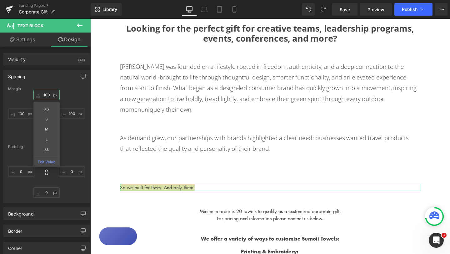
click at [47, 93] on input "100" at bounding box center [46, 95] width 26 height 10
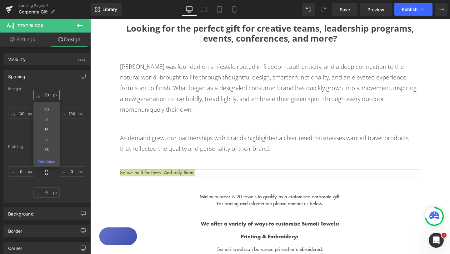
type input "50"
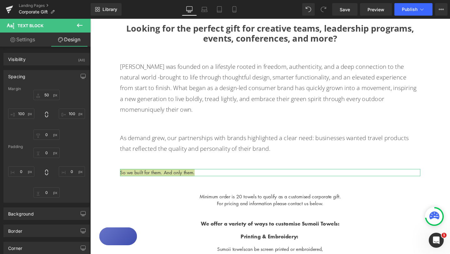
click at [31, 37] on link "Settings" at bounding box center [22, 40] width 45 height 14
type input "100"
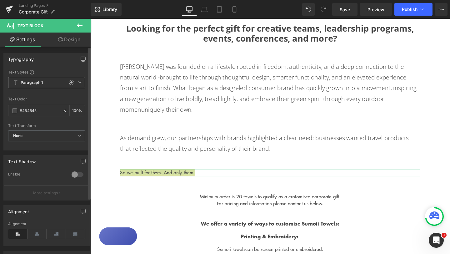
click at [78, 83] on icon at bounding box center [80, 82] width 4 height 4
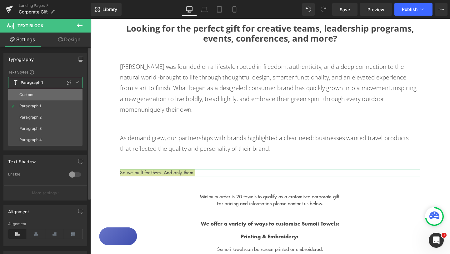
click at [64, 93] on li "Custom" at bounding box center [45, 94] width 74 height 11
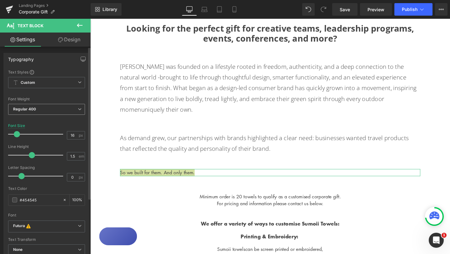
click at [62, 108] on span "Regular 400" at bounding box center [46, 109] width 77 height 11
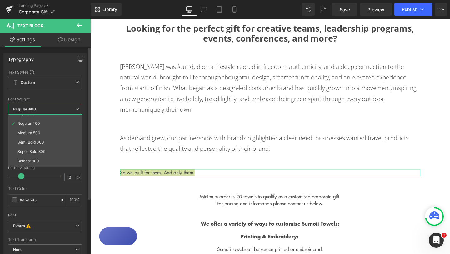
scroll to position [27, 0]
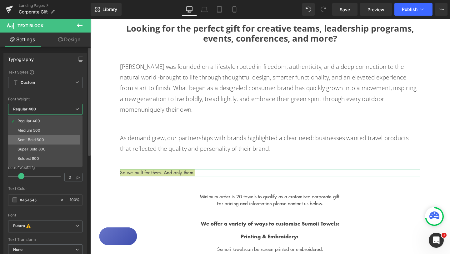
click at [41, 138] on div "Semi Bold 600" at bounding box center [31, 140] width 27 height 4
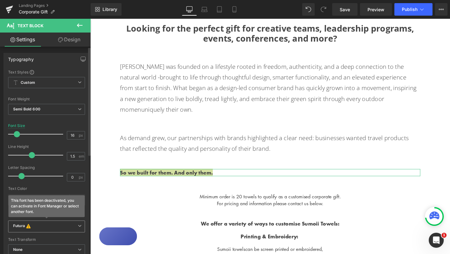
click at [54, 226] on b "Futura This font has been deactivated, you can activate in Font Manager or sele…" at bounding box center [45, 226] width 65 height 6
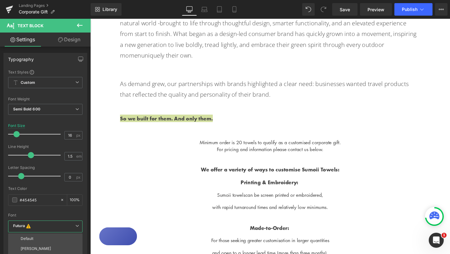
scroll to position [364, 0]
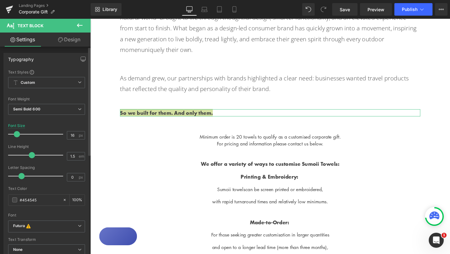
click at [56, 186] on div at bounding box center [46, 184] width 77 height 4
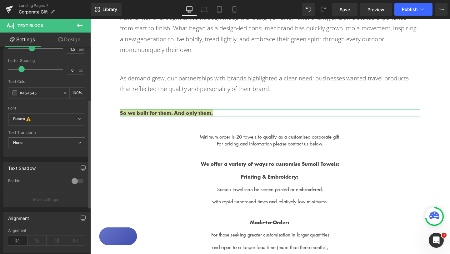
scroll to position [98, 0]
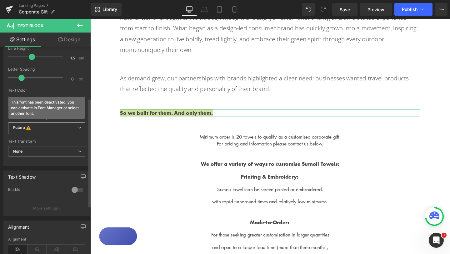
click at [79, 127] on icon at bounding box center [80, 128] width 4 height 4
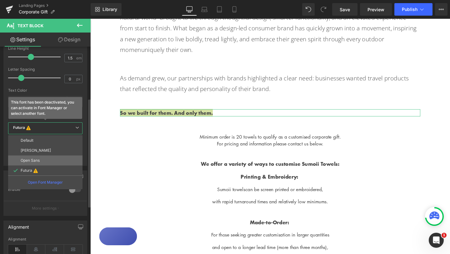
click at [47, 159] on li "Open Sans" at bounding box center [45, 160] width 74 height 10
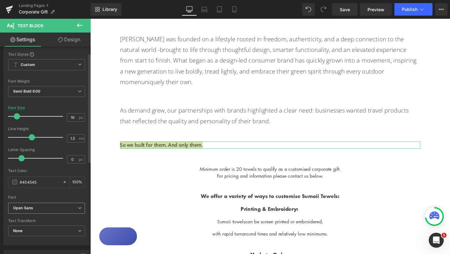
scroll to position [13, 0]
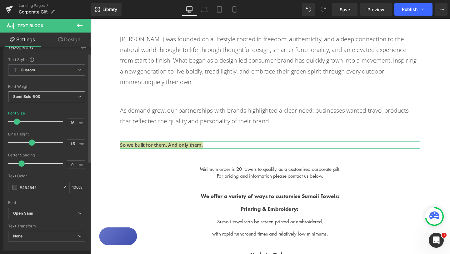
click at [78, 97] on icon at bounding box center [80, 97] width 4 height 4
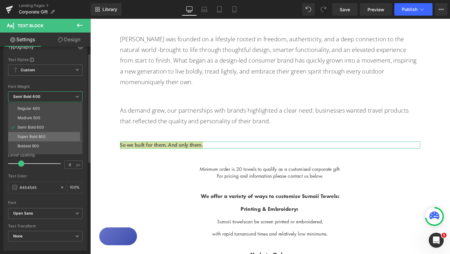
click at [53, 135] on li "Super Bold 800" at bounding box center [46, 136] width 77 height 9
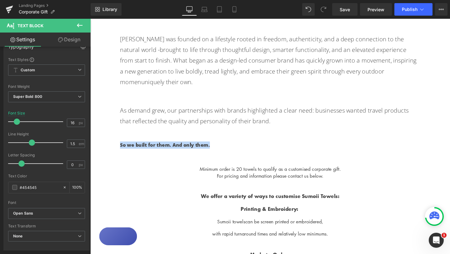
click at [164, 173] on p "Minimum order is 20 towels to qualify as a customised corporate gift." at bounding box center [279, 177] width 347 height 8
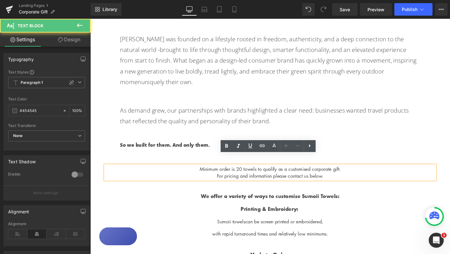
click at [189, 148] on p "So we built for them. And only them." at bounding box center [280, 152] width 316 height 8
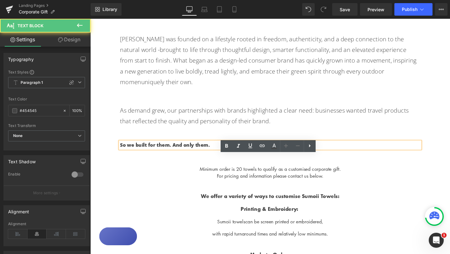
click at [189, 148] on p "So we built for them. And only them." at bounding box center [280, 152] width 316 height 8
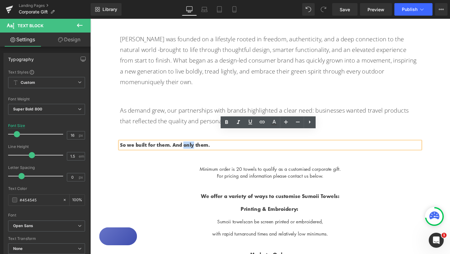
click at [189, 148] on p "So we built for them. And only them." at bounding box center [280, 152] width 316 height 8
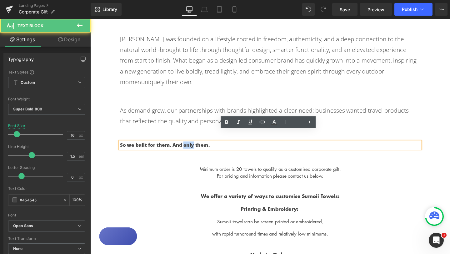
click at [189, 148] on p "So we built for them. And only them." at bounding box center [280, 152] width 316 height 8
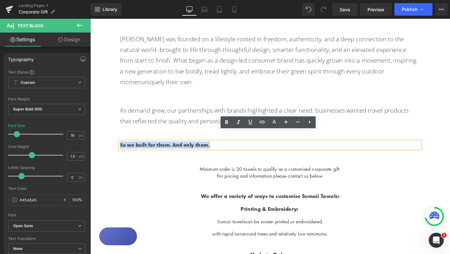
click at [189, 148] on p "So we built for them. And only them." at bounding box center [280, 152] width 316 height 8
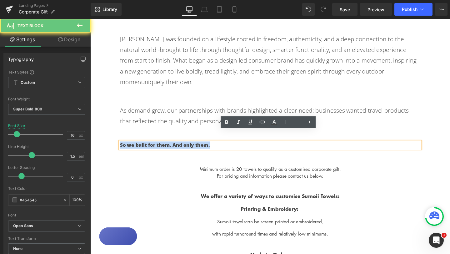
click at [189, 148] on p "So we built for them. And only them." at bounding box center [280, 152] width 316 height 8
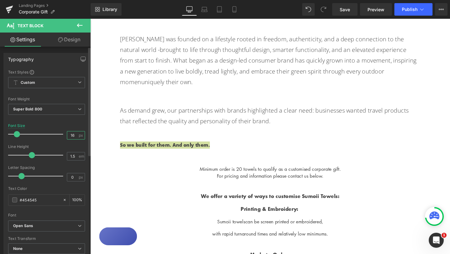
drag, startPoint x: 73, startPoint y: 135, endPoint x: 67, endPoint y: 135, distance: 5.3
click at [67, 135] on input "16" at bounding box center [72, 135] width 11 height 8
type input "24"
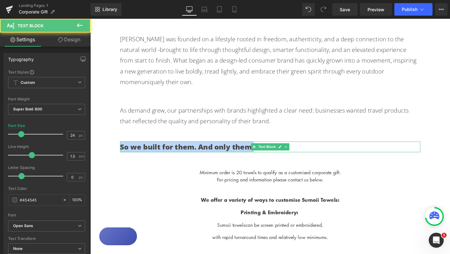
click at [181, 148] on p "So we built for them. And only them." at bounding box center [280, 153] width 316 height 11
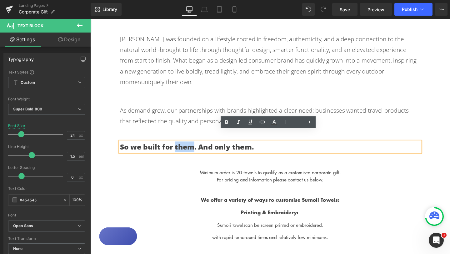
drag, startPoint x: 181, startPoint y: 142, endPoint x: 198, endPoint y: 142, distance: 16.9
click at [198, 148] on p "So we built for them. And only them." at bounding box center [280, 153] width 316 height 11
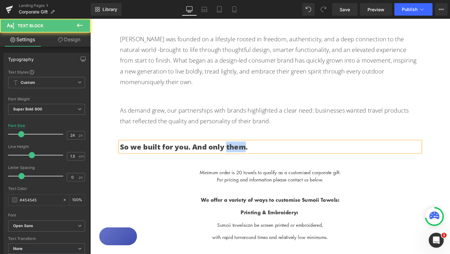
drag, startPoint x: 236, startPoint y: 143, endPoint x: 254, endPoint y: 142, distance: 18.5
click at [254, 148] on p "So we built for you. And only them." at bounding box center [280, 153] width 316 height 11
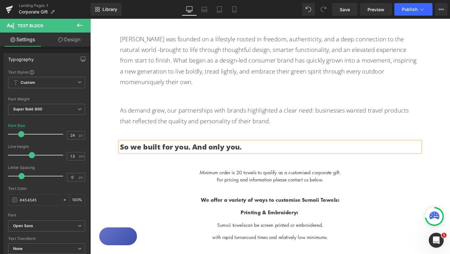
click at [167, 176] on p "Minimum order is 20 towels to qualify as a customised corporate gift." at bounding box center [279, 180] width 347 height 8
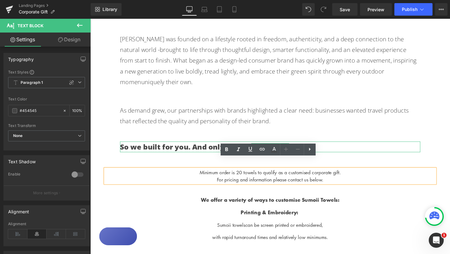
click at [191, 148] on p "So we built for you. And only you." at bounding box center [280, 153] width 316 height 11
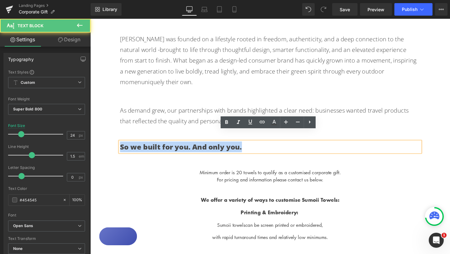
drag, startPoint x: 122, startPoint y: 142, endPoint x: 265, endPoint y: 141, distance: 142.7
click at [265, 148] on p "So we built for you. And only you." at bounding box center [280, 153] width 316 height 11
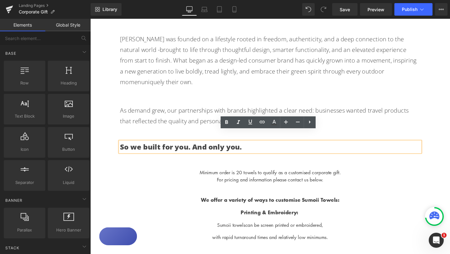
click at [450, 145] on div "Image Looking for the perfect gift for creative teams, leadership programs, eve…" at bounding box center [279, 154] width 379 height 855
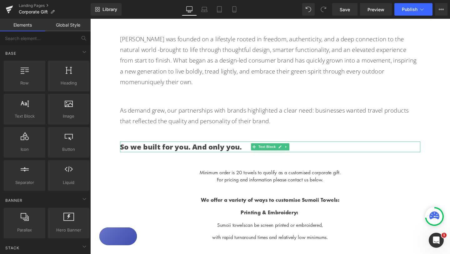
click at [277, 150] on span "Text Block" at bounding box center [276, 154] width 21 height 8
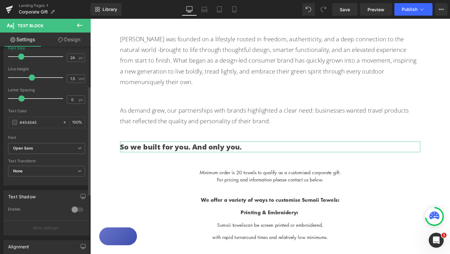
scroll to position [79, 0]
click at [73, 208] on div at bounding box center [77, 209] width 15 height 10
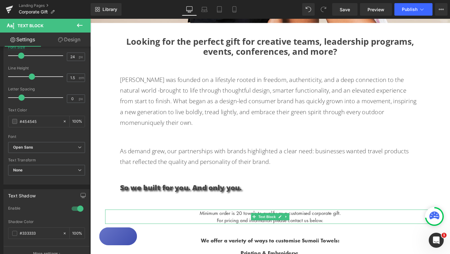
scroll to position [282, 0]
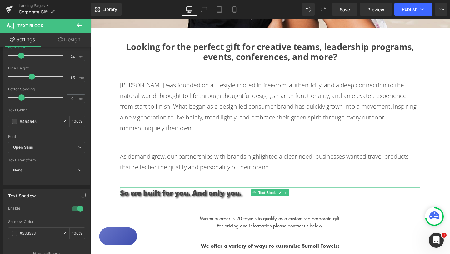
click at [241, 196] on p "So we built for you. And only you." at bounding box center [280, 201] width 316 height 11
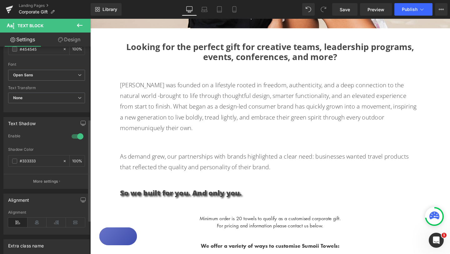
scroll to position [152, 0]
click at [75, 156] on div "100 %" at bounding box center [77, 159] width 15 height 11
click at [75, 160] on input "100" at bounding box center [75, 159] width 6 height 7
drag, startPoint x: 76, startPoint y: 160, endPoint x: 65, endPoint y: 160, distance: 11.6
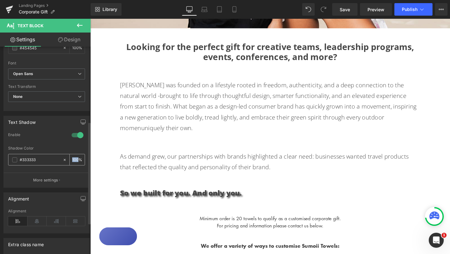
click at [65, 160] on div "100 %" at bounding box center [74, 159] width 22 height 11
click at [74, 161] on input "100" at bounding box center [75, 159] width 6 height 7
type input "50"
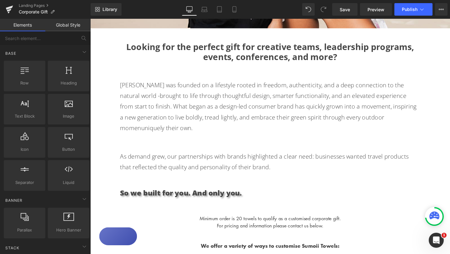
click at [389, 201] on div "Image Looking for the perfect gift for creative teams, leadership programs, eve…" at bounding box center [279, 203] width 379 height 855
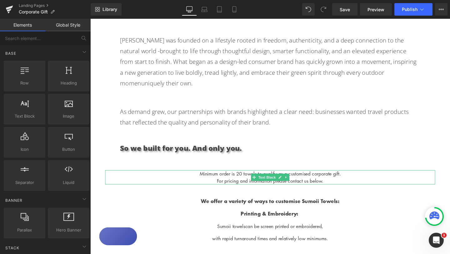
scroll to position [320, 0]
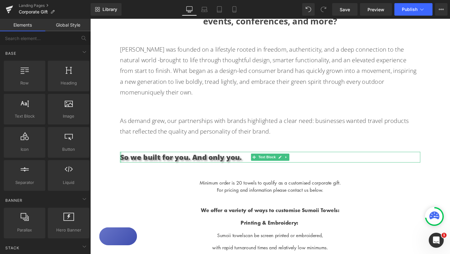
click at [123, 159] on div at bounding box center [123, 164] width 2 height 11
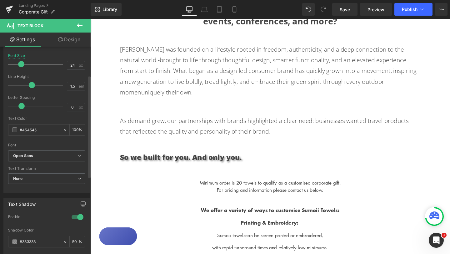
scroll to position [0, 0]
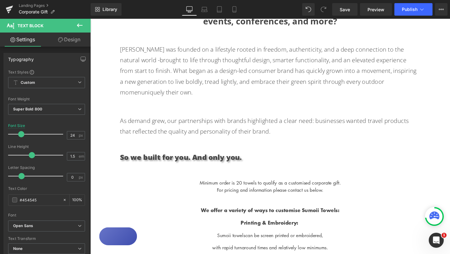
click at [76, 45] on link "Design" at bounding box center [69, 40] width 45 height 14
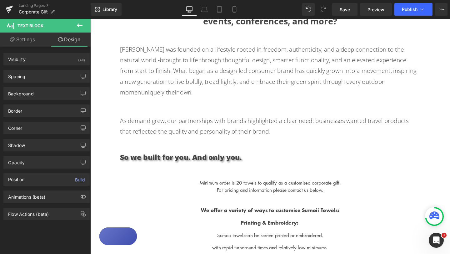
type input "100"
click at [33, 75] on div "Spacing" at bounding box center [47, 76] width 86 height 12
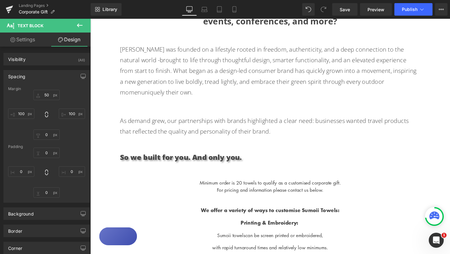
click at [33, 42] on link "Settings" at bounding box center [22, 40] width 45 height 14
type input "100"
type input "50"
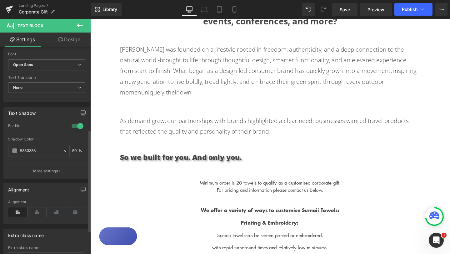
scroll to position [190, 0]
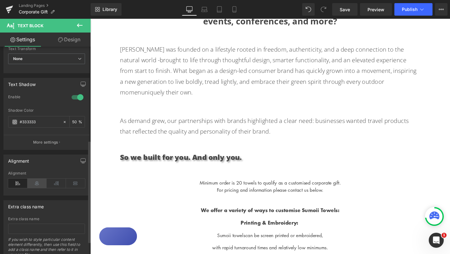
click at [35, 185] on icon at bounding box center [37, 183] width 19 height 9
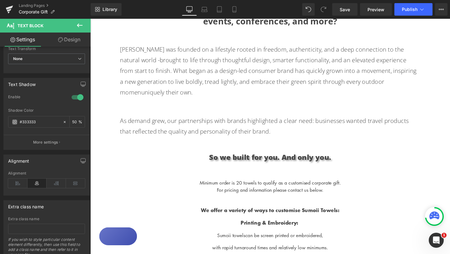
click at [90, 19] on div at bounding box center [90, 19] width 0 height 0
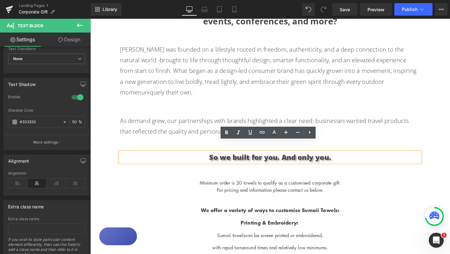
click at [410, 202] on p at bounding box center [279, 206] width 379 height 8
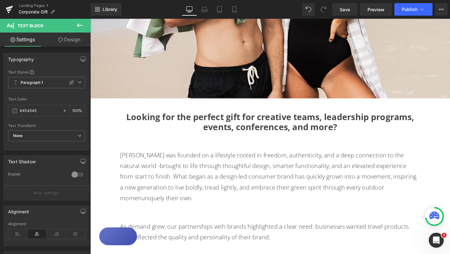
scroll to position [251, 0]
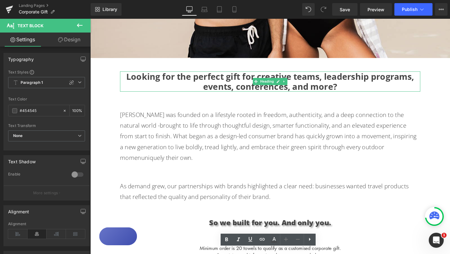
click at [317, 88] on strong "Looking for the perfect gift for creative teams, leadership programs, events, c…" at bounding box center [279, 85] width 303 height 23
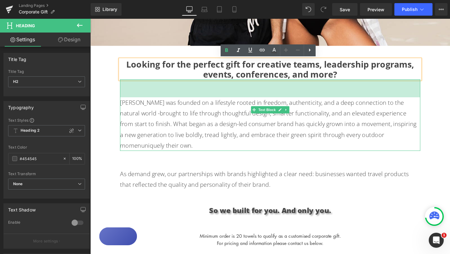
scroll to position [264, 0]
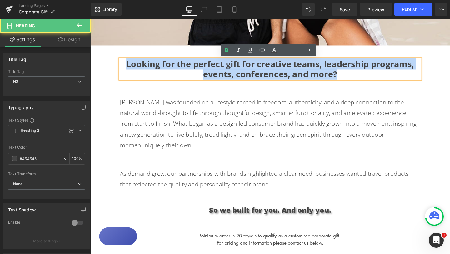
drag, startPoint x: 361, startPoint y: 78, endPoint x: 112, endPoint y: 68, distance: 249.5
click at [112, 68] on div "Image Looking for the perfect gift for creative teams, leadership programs, eve…" at bounding box center [279, 221] width 379 height 855
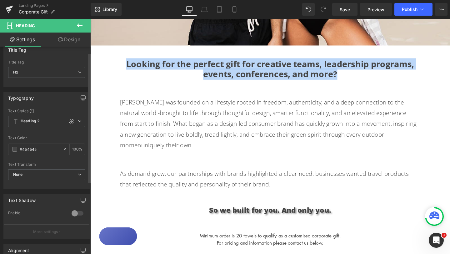
scroll to position [0, 0]
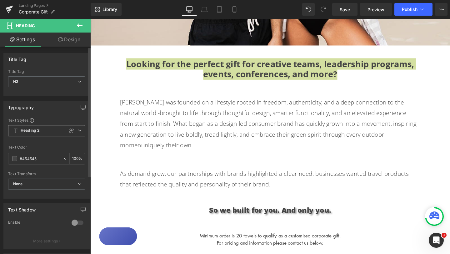
click at [79, 130] on icon at bounding box center [80, 131] width 4 height 4
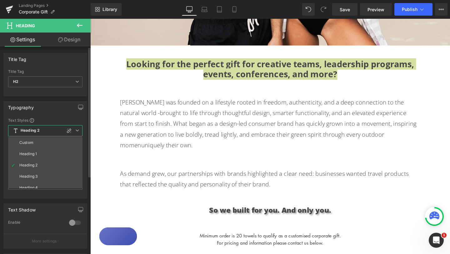
click at [62, 112] on div "Typography" at bounding box center [45, 107] width 83 height 12
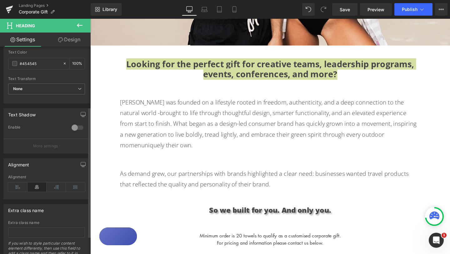
scroll to position [124, 0]
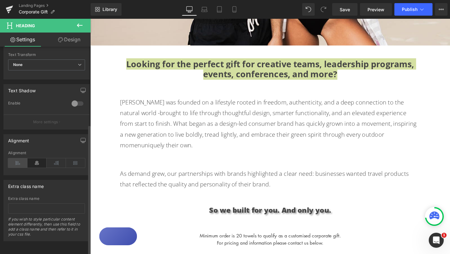
click at [15, 158] on icon at bounding box center [17, 162] width 19 height 9
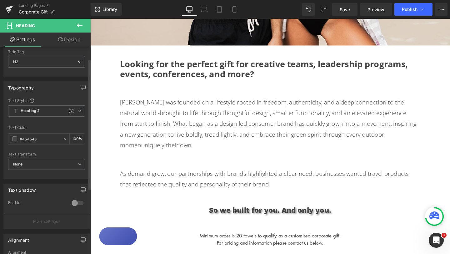
scroll to position [0, 0]
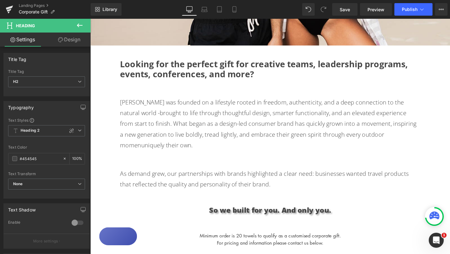
click at [73, 39] on link "Design" at bounding box center [69, 40] width 45 height 14
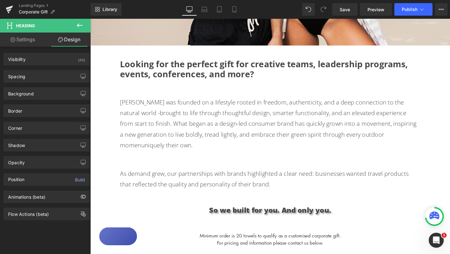
click at [26, 41] on link "Settings" at bounding box center [22, 40] width 45 height 14
type input "100"
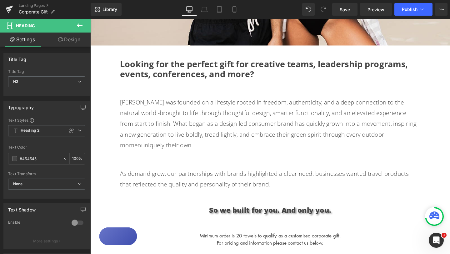
click at [450, 92] on div "Image Looking for the perfect gift for creative teams, leadership programs, eve…" at bounding box center [279, 221] width 379 height 855
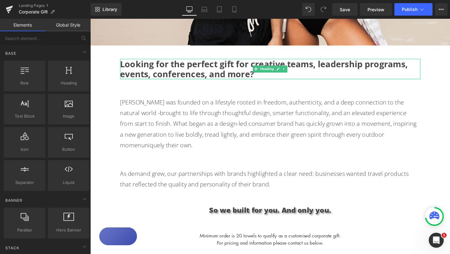
click at [242, 74] on strong "Looking for the perfect gift for creative teams, leadership programs, events, c…" at bounding box center [273, 71] width 303 height 23
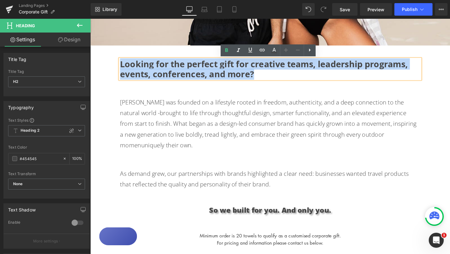
drag, startPoint x: 265, startPoint y: 79, endPoint x: 109, endPoint y: 68, distance: 155.9
click at [109, 68] on div "Image Looking for the perfect gift for creative teams, leadership programs, eve…" at bounding box center [279, 221] width 379 height 855
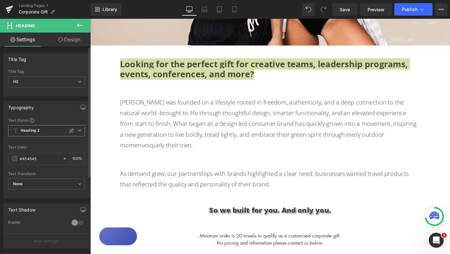
click at [79, 132] on icon at bounding box center [80, 131] width 4 height 4
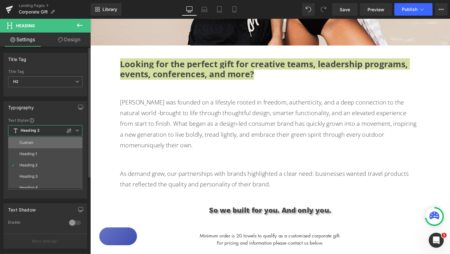
click at [60, 139] on li "Custom" at bounding box center [46, 142] width 77 height 11
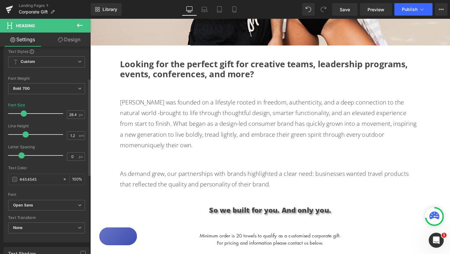
scroll to position [75, 0]
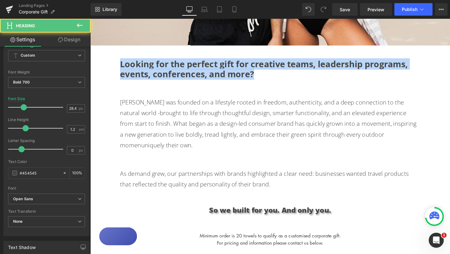
drag, startPoint x: 265, startPoint y: 79, endPoint x: 104, endPoint y: 66, distance: 161.6
click at [104, 66] on div "Image Looking for the perfect gift for creative teams, leadership programs, eve…" at bounding box center [279, 221] width 379 height 855
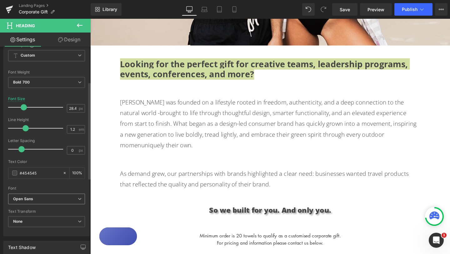
click at [78, 198] on icon at bounding box center [80, 199] width 4 height 4
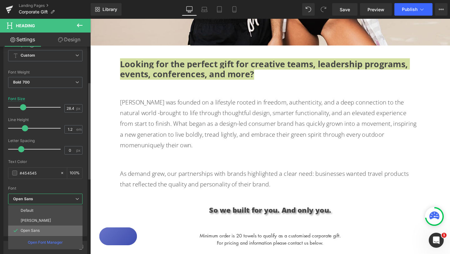
click at [46, 230] on li "Open Sans" at bounding box center [45, 231] width 74 height 10
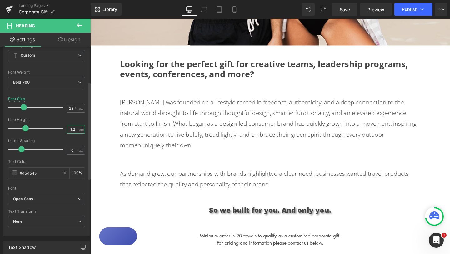
drag, startPoint x: 74, startPoint y: 129, endPoint x: 62, endPoint y: 129, distance: 11.3
click at [62, 129] on div "Line Height 1.2 em" at bounding box center [46, 128] width 77 height 21
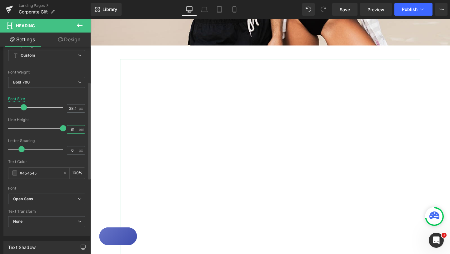
drag, startPoint x: 72, startPoint y: 128, endPoint x: 61, endPoint y: 128, distance: 11.0
click at [61, 128] on div "Line Height 81 em" at bounding box center [46, 128] width 77 height 21
type input "1.8"
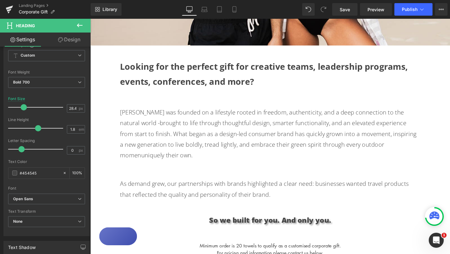
click at [450, 86] on div "Image Looking for the perfect gift for creative teams, leadership programs, eve…" at bounding box center [279, 227] width 379 height 866
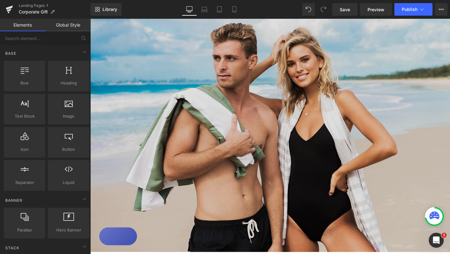
scroll to position [82, 0]
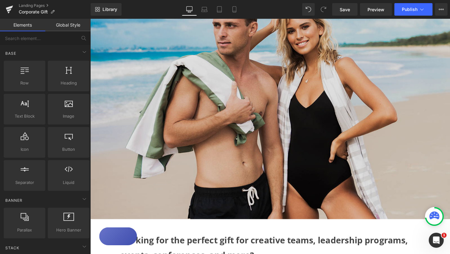
click at [388, 103] on img at bounding box center [279, 102] width 379 height 253
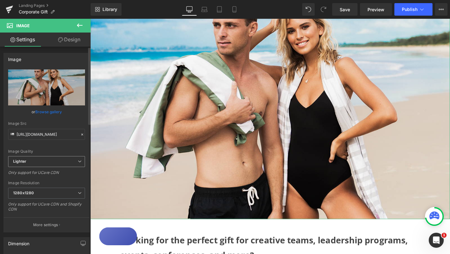
click at [75, 162] on span "Lighter" at bounding box center [46, 161] width 77 height 11
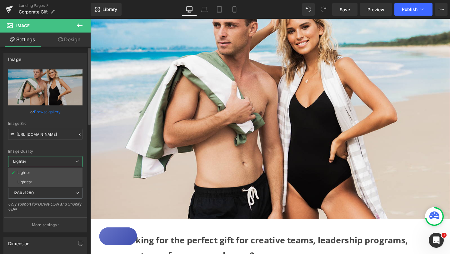
click at [75, 162] on span "Lighter" at bounding box center [45, 161] width 74 height 11
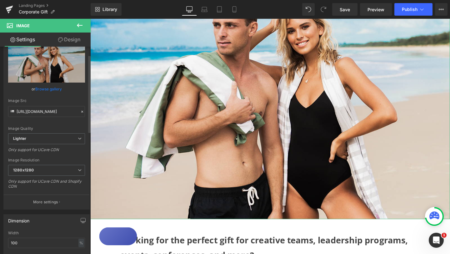
scroll to position [25, 0]
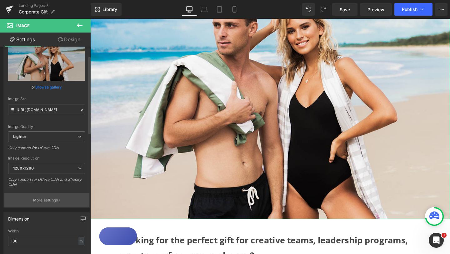
click at [59, 201] on button "More settings" at bounding box center [47, 200] width 86 height 15
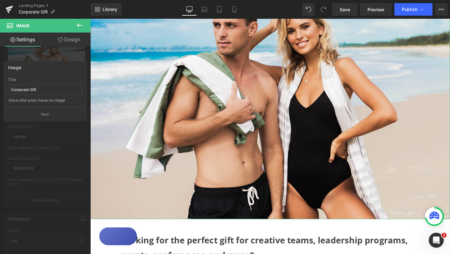
click at [76, 38] on link "Design" at bounding box center [69, 40] width 45 height 14
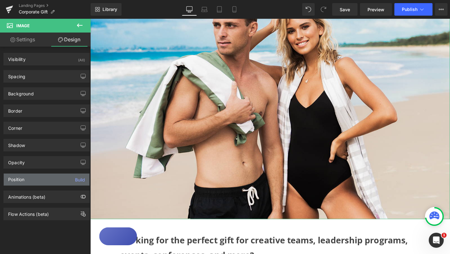
click at [53, 179] on div "Position Build" at bounding box center [47, 180] width 86 height 12
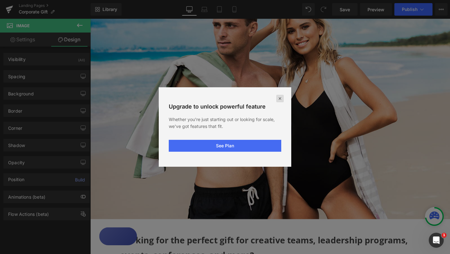
click at [280, 99] on icon at bounding box center [280, 98] width 5 height 5
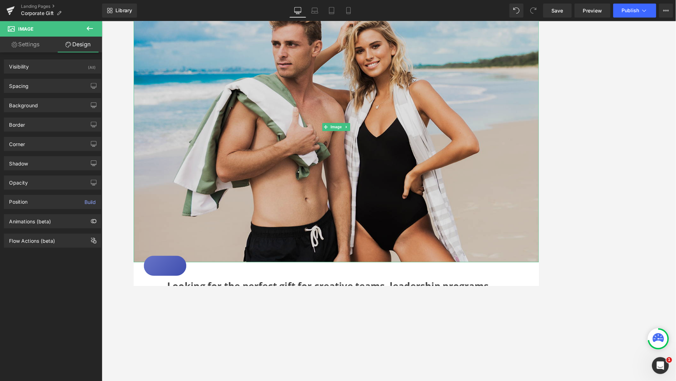
scroll to position [67, 0]
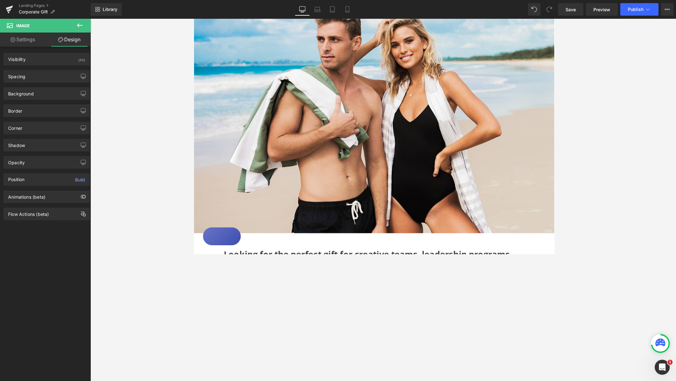
click at [450, 194] on div at bounding box center [382, 200] width 585 height 362
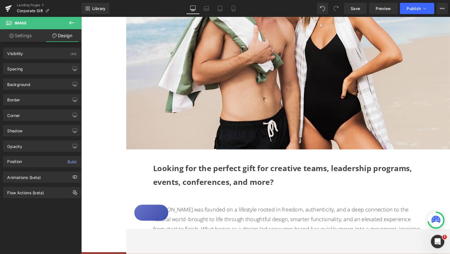
scroll to position [137, 0]
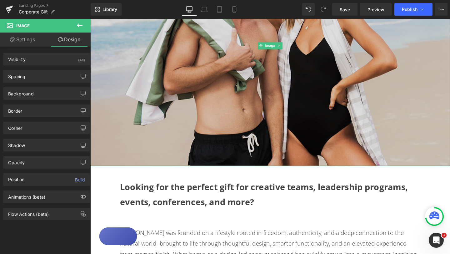
click at [428, 25] on img at bounding box center [279, 47] width 379 height 253
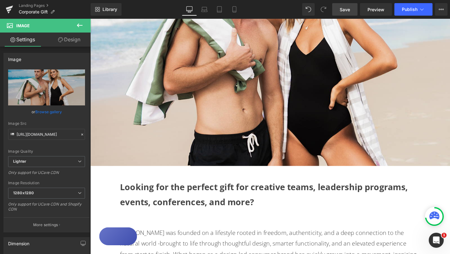
click at [350, 8] on span "Save" at bounding box center [345, 9] width 10 height 7
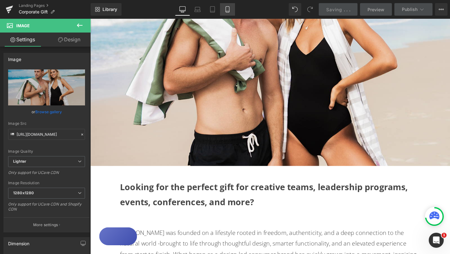
click at [228, 10] on icon at bounding box center [228, 9] width 6 height 6
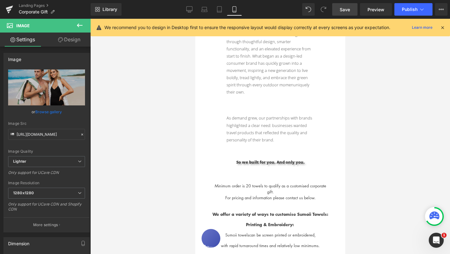
scroll to position [181, 0]
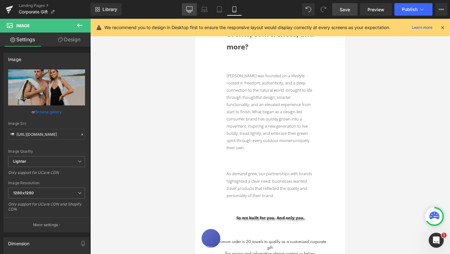
click at [191, 10] on icon at bounding box center [190, 10] width 6 height 0
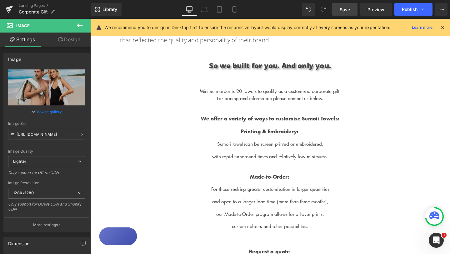
scroll to position [422, 0]
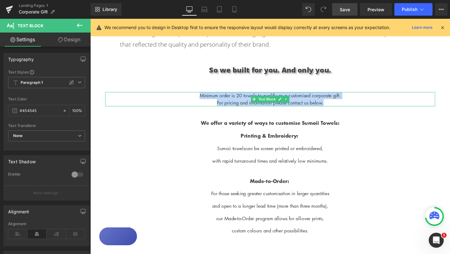
drag, startPoint x: 204, startPoint y: 89, endPoint x: 355, endPoint y: 96, distance: 151.3
click at [355, 96] on div "Minimum order is 20 towels to qualify as a customised corporate gift. For prici…" at bounding box center [279, 103] width 347 height 15
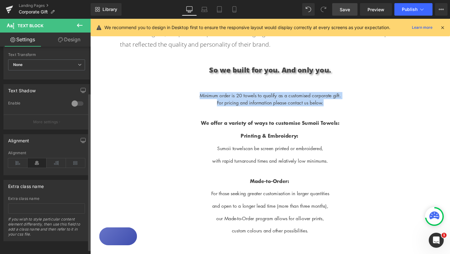
scroll to position [0, 0]
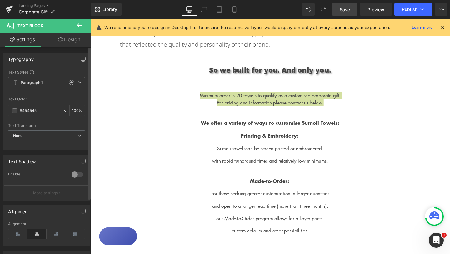
click at [78, 82] on icon at bounding box center [80, 82] width 4 height 4
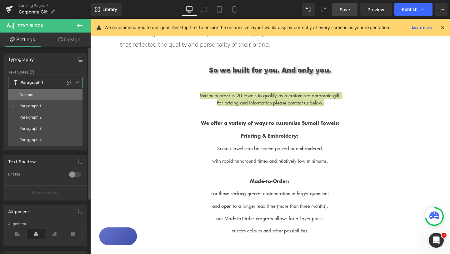
click at [54, 91] on li "Custom" at bounding box center [45, 94] width 74 height 11
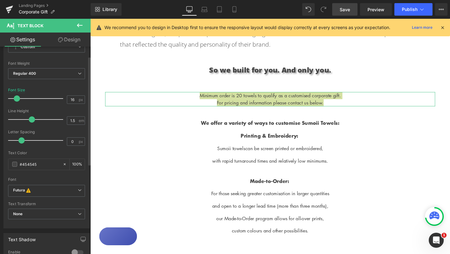
scroll to position [43, 0]
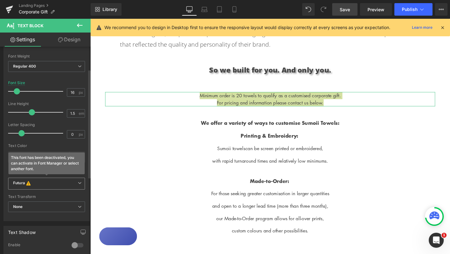
click at [69, 184] on b "Futura This font has been deactivated, you can activate in Font Manager or sele…" at bounding box center [45, 184] width 65 height 6
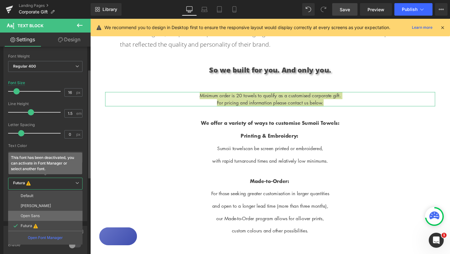
click at [35, 215] on p "Open Sans" at bounding box center [30, 216] width 19 height 4
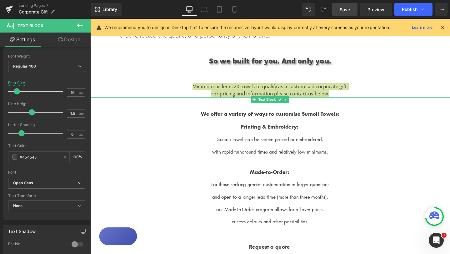
scroll to position [432, 0]
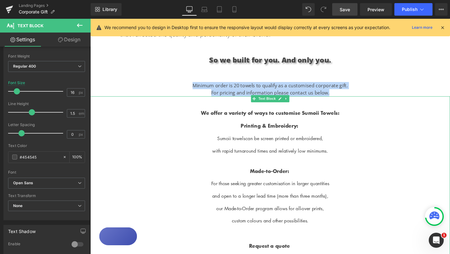
click at [367, 138] on div "We offer a variety of ways to customise Sumoii Towels: Printing & Embroidery: S…" at bounding box center [279, 258] width 379 height 288
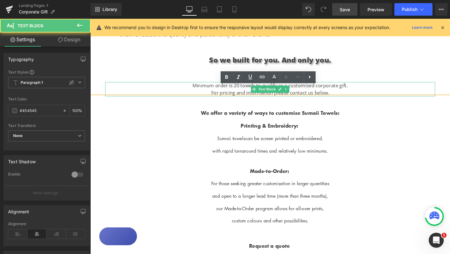
click at [417, 85] on div at bounding box center [279, 86] width 347 height 2
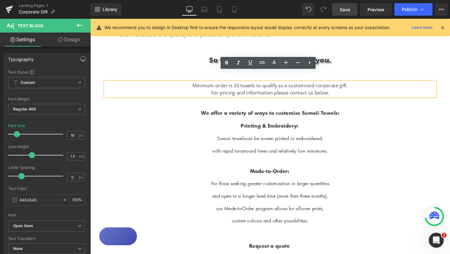
click at [427, 57] on p "So we built for you. And only you." at bounding box center [280, 62] width 316 height 11
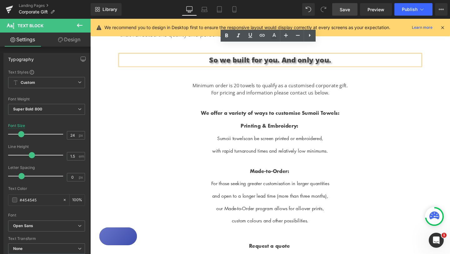
click at [425, 127] on div "We offer a variety of ways to customise Sumoii Towels: Printing & Embroidery: S…" at bounding box center [279, 258] width 379 height 288
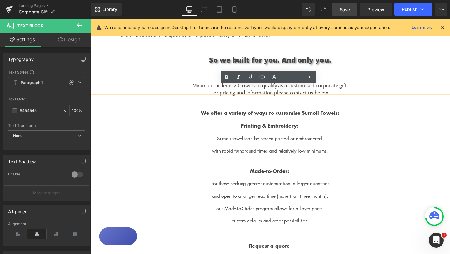
click at [381, 171] on div "We offer a variety of ways to customise Sumoii Towels: Printing & Embroidery: S…" at bounding box center [279, 258] width 379 height 288
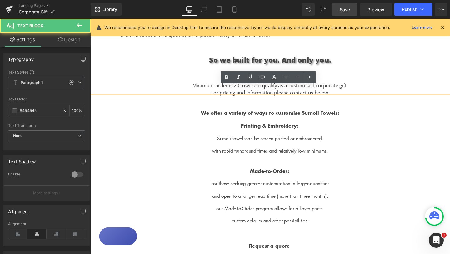
click at [238, 167] on p "Made-to-Order:" at bounding box center [279, 175] width 379 height 17
click at [366, 114] on p "We offer a variety of ways to customise Sumoii Towels:" at bounding box center [280, 118] width 354 height 9
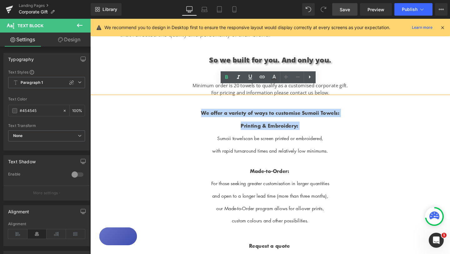
drag, startPoint x: 208, startPoint y: 107, endPoint x: 316, endPoint y: 120, distance: 108.1
click at [316, 120] on div "We offer a variety of ways to customise Sumoii Towels: Printing & Embroidery: S…" at bounding box center [279, 258] width 379 height 288
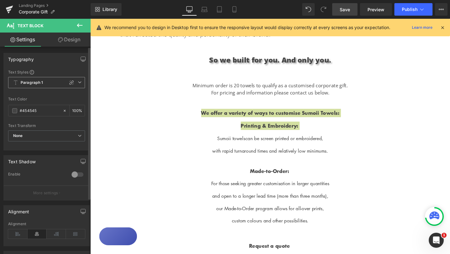
click at [78, 82] on icon at bounding box center [80, 82] width 4 height 4
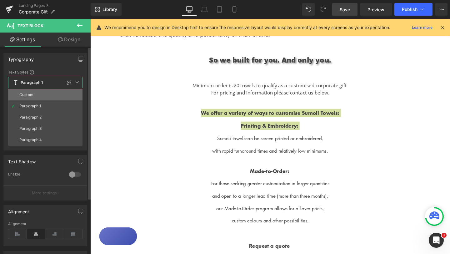
click at [62, 93] on li "Custom" at bounding box center [45, 94] width 74 height 11
type input "1.5"
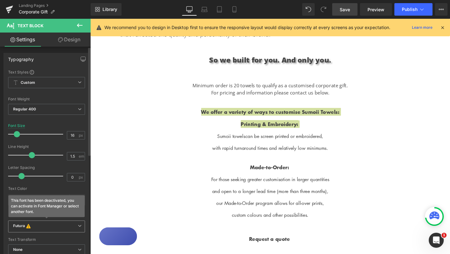
click at [52, 227] on b "Futura This font has been deactivated, you can activate in Font Manager or sele…" at bounding box center [45, 226] width 65 height 6
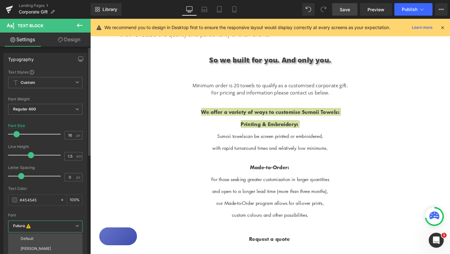
click at [83, 190] on div "Text Styles Custom Paragraph 1 Paragraph 2 Paragraph 3 Paragraph 4 Custom Custo…" at bounding box center [45, 166] width 83 height 194
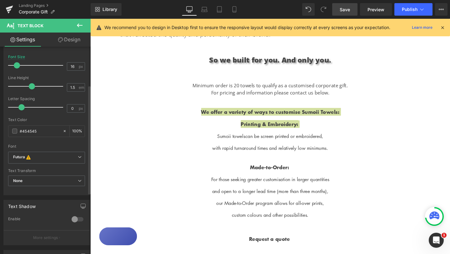
scroll to position [89, 0]
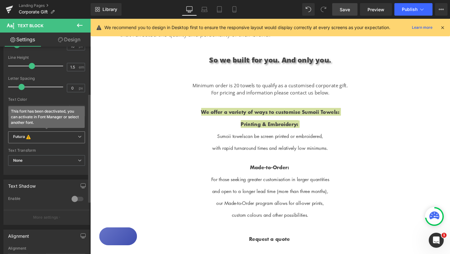
click at [78, 137] on icon at bounding box center [80, 137] width 4 height 4
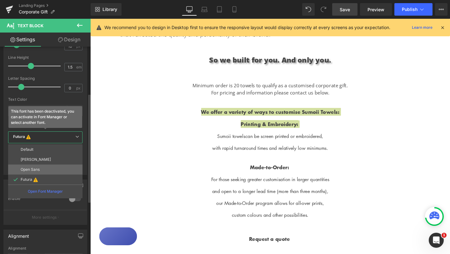
click at [38, 168] on p "Open Sans" at bounding box center [30, 169] width 19 height 4
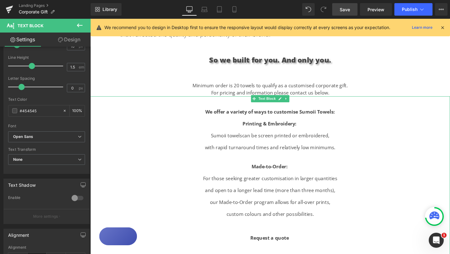
click at [368, 150] on p "with rapid turnaround times and relatively low minimums." at bounding box center [279, 154] width 379 height 8
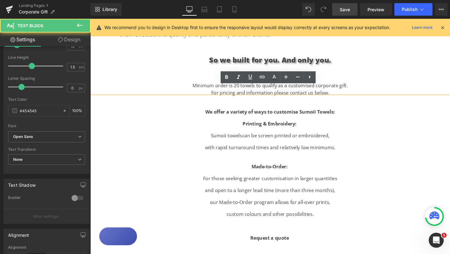
click at [90, 19] on div at bounding box center [90, 19] width 0 height 0
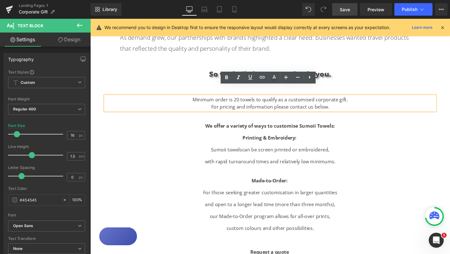
scroll to position [415, 0]
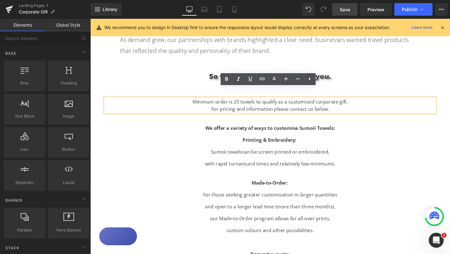
click at [407, 52] on div "Image Looking for the perfect gift for creative teams, leadership programs, eve…" at bounding box center [279, 66] width 379 height 848
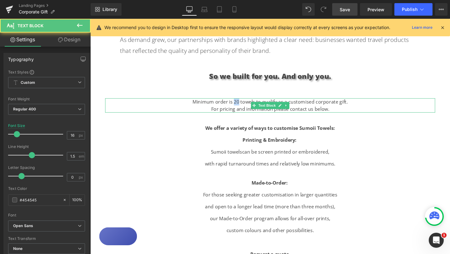
drag, startPoint x: 242, startPoint y: 96, endPoint x: 246, endPoint y: 96, distance: 4.1
click at [246, 102] on p "Minimum order is 20 towels to qualify as a customised corporate gift." at bounding box center [279, 106] width 347 height 8
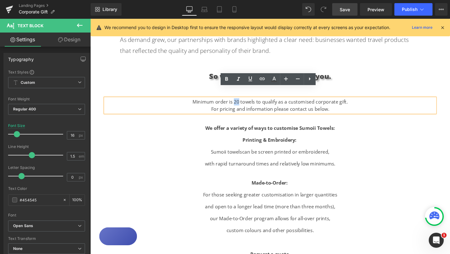
click at [392, 74] on div "So we built for you. And only you. Text Block" at bounding box center [280, 79] width 316 height 11
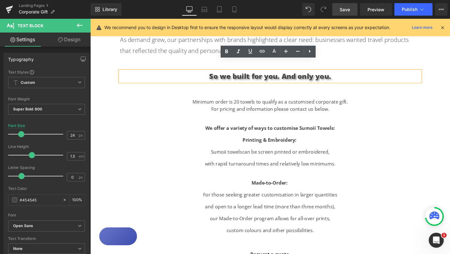
click at [412, 55] on div "Image Looking for the perfect gift for creative teams, leadership programs, eve…" at bounding box center [279, 66] width 379 height 848
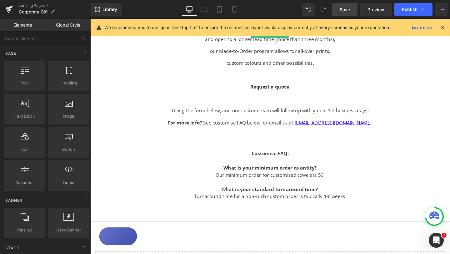
scroll to position [592, 0]
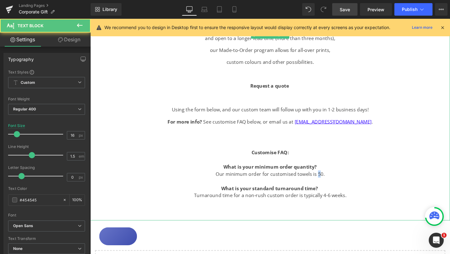
click at [332, 171] on div "We offer a variety of ways to customise Sumoii Towels: Printing & Embroidery: S…" at bounding box center [279, 88] width 379 height 270
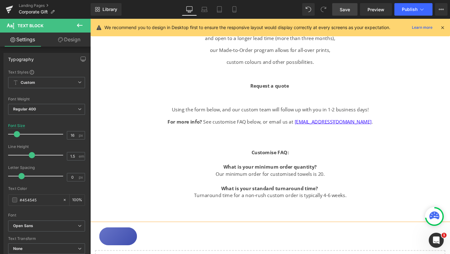
click at [418, 120] on div "We offer a variety of ways to customise Sumoii Towels: Printing & Embroidery: S…" at bounding box center [279, 88] width 379 height 270
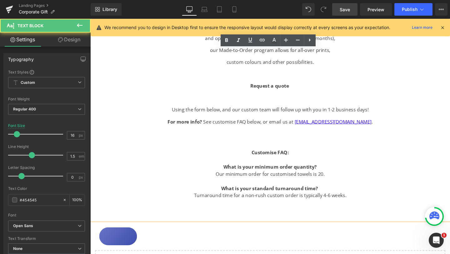
click at [431, 62] on div "We offer a variety of ways to customise Sumoii Towels: Printing & Embroidery: S…" at bounding box center [279, 88] width 379 height 270
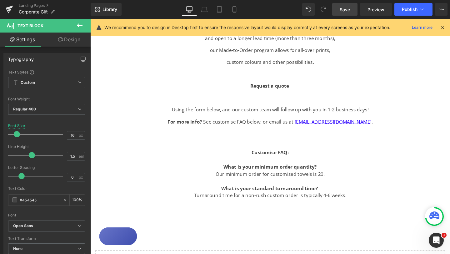
click at [443, 28] on icon at bounding box center [443, 28] width 6 height 6
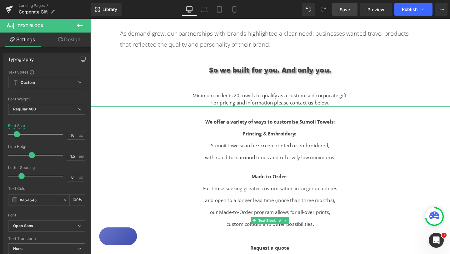
scroll to position [420, 0]
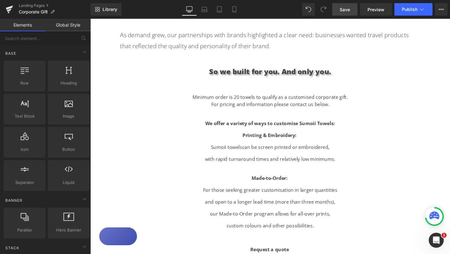
click at [410, 72] on div "Image Looking for the perfect gift for creative teams, leadership programs, eve…" at bounding box center [279, 61] width 379 height 848
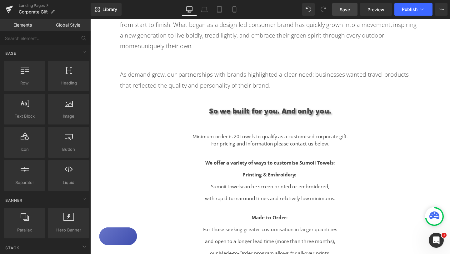
scroll to position [378, 0]
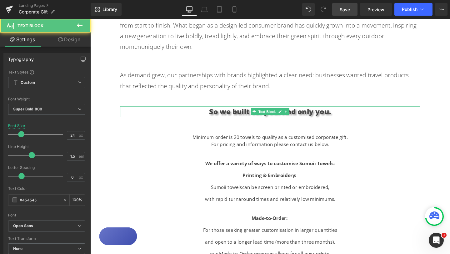
drag, startPoint x: 339, startPoint y: 106, endPoint x: 349, endPoint y: 106, distance: 10.3
click at [349, 111] on p "So we built for you. And only you." at bounding box center [280, 116] width 316 height 11
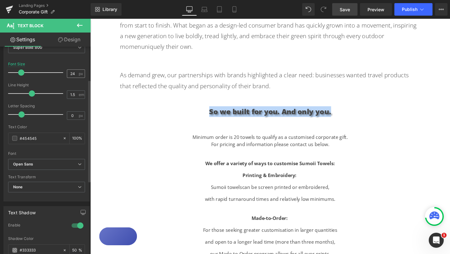
scroll to position [72, 0]
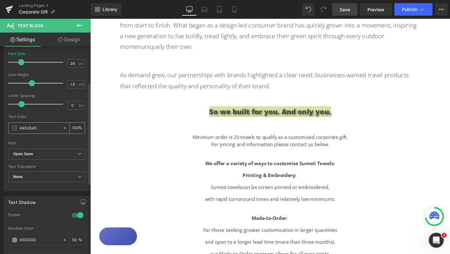
click at [14, 130] on span at bounding box center [14, 127] width 5 height 5
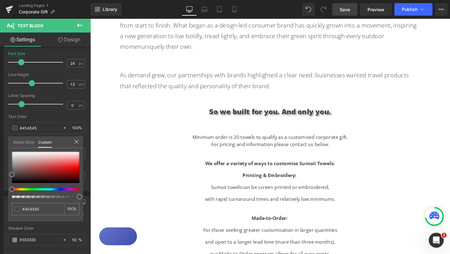
click at [257, 120] on body "Skip to content Home Shop Fabric & Tech About Us Shipping & Returns Contact Us …" at bounding box center [279, 227] width 379 height 1173
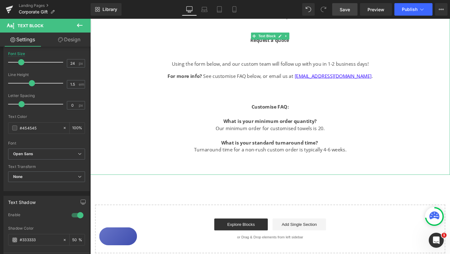
scroll to position [641, 0]
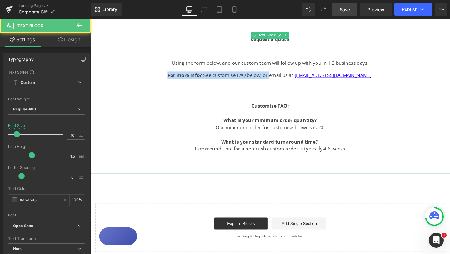
click at [165, 74] on p "For more info? See customise FAQ below, or email us at [EMAIL_ADDRESS][DOMAIN_N…" at bounding box center [279, 78] width 379 height 8
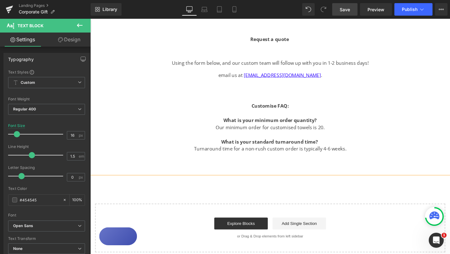
click at [247, 74] on p "email us at [EMAIL_ADDRESS][DOMAIN_NAME] ." at bounding box center [279, 78] width 379 height 8
drag, startPoint x: 330, startPoint y: 69, endPoint x: 244, endPoint y: 69, distance: 85.4
click at [244, 74] on p "Email us at [EMAIL_ADDRESS][DOMAIN_NAME] ." at bounding box center [279, 78] width 379 height 8
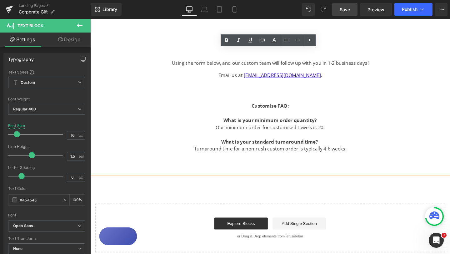
click at [347, 74] on div "We offer a variety of ways to customise Sumoii Towels: Printing & Embroidery: S…" at bounding box center [279, 39] width 379 height 270
drag, startPoint x: 242, startPoint y: 56, endPoint x: 177, endPoint y: 56, distance: 64.4
click at [176, 62] on p "Using the form below, and our custom team will follow up with you in 1-2 busine…" at bounding box center [279, 66] width 379 height 8
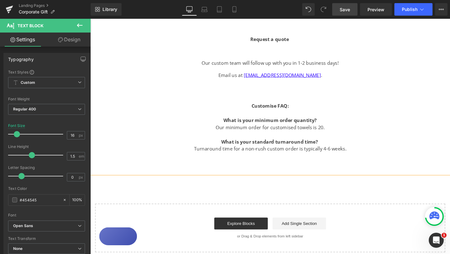
click at [353, 87] on p at bounding box center [279, 91] width 379 height 8
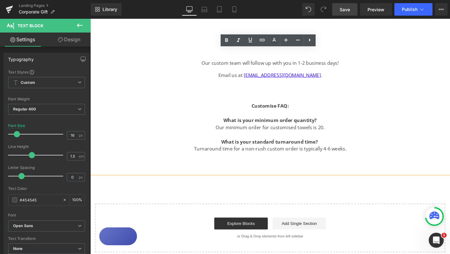
click at [385, 60] on div "We offer a variety of ways to customise Sumoii Towels: Printing & Embroidery: S…" at bounding box center [279, 39] width 379 height 270
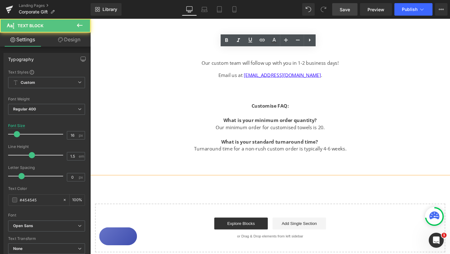
click at [388, 62] on p "Our custom team will follow up with you in 1-2 business days!" at bounding box center [279, 66] width 379 height 8
drag, startPoint x: 326, startPoint y: 70, endPoint x: 230, endPoint y: 70, distance: 95.7
click at [230, 74] on p "Email us at [EMAIL_ADDRESS][DOMAIN_NAME] ." at bounding box center [279, 78] width 379 height 8
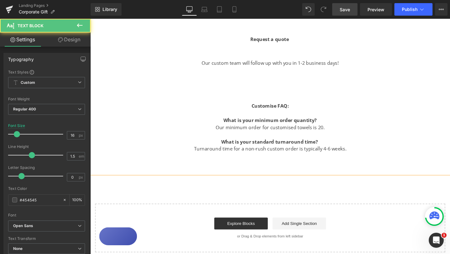
click at [292, 45] on div "We offer a variety of ways to customise Sumoii Towels: Printing & Embroidery: S…" at bounding box center [279, 39] width 379 height 270
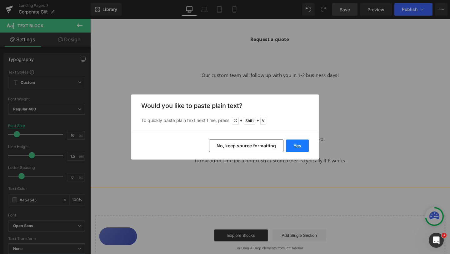
click at [302, 146] on button "Yes" at bounding box center [297, 146] width 23 height 13
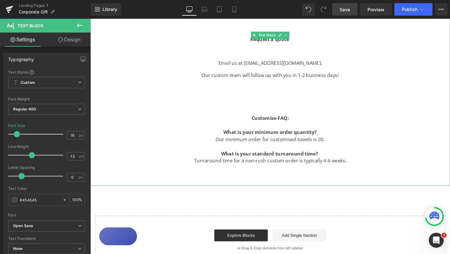
click at [370, 98] on div "We offer a variety of ways to customise Sumoii Towels: Printing & Embroidery: S…" at bounding box center [279, 45] width 379 height 283
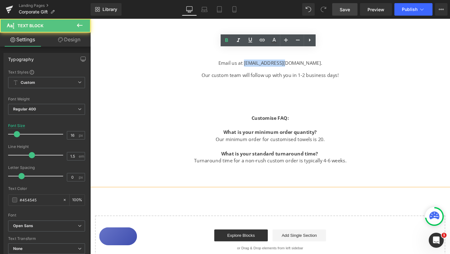
drag, startPoint x: 271, startPoint y: 54, endPoint x: 313, endPoint y: 55, distance: 41.9
click at [313, 62] on span "Email us at [EMAIL_ADDRESS][DOMAIN_NAME]." at bounding box center [279, 65] width 109 height 7
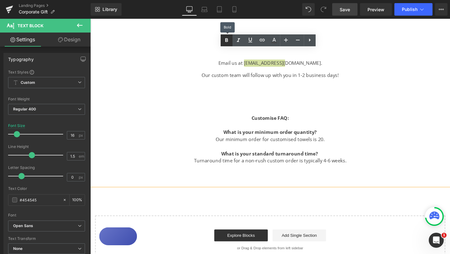
click at [227, 40] on icon at bounding box center [227, 40] width 3 height 4
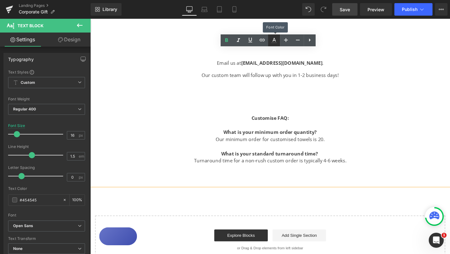
click at [277, 42] on icon at bounding box center [275, 41] width 8 height 8
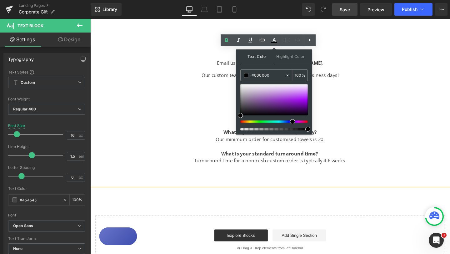
click at [290, 122] on div at bounding box center [272, 121] width 68 height 3
click at [287, 122] on div at bounding box center [272, 121] width 68 height 3
click at [284, 122] on div at bounding box center [272, 121] width 68 height 3
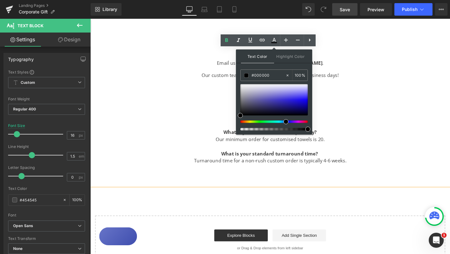
click at [282, 123] on div at bounding box center [272, 121] width 68 height 3
click at [304, 96] on div at bounding box center [275, 99] width 68 height 31
drag, startPoint x: 307, startPoint y: 94, endPoint x: 311, endPoint y: 104, distance: 10.9
click at [311, 104] on div "Text Color Highlight Color rgba(0, 17, 178, 1) #0011b2 100 % none 0 %" at bounding box center [274, 91] width 76 height 85
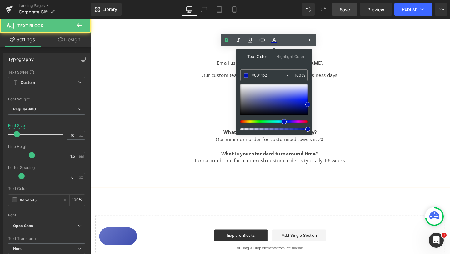
click at [365, 97] on div "We offer a variety of ways to customise Sumoii Towels: Printing & Embroidery: S…" at bounding box center [279, 45] width 379 height 283
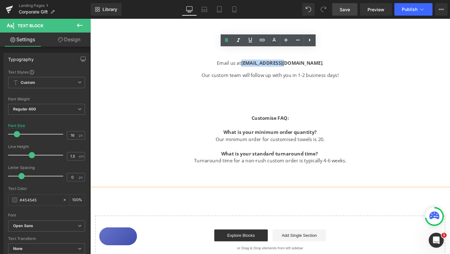
drag, startPoint x: 270, startPoint y: 55, endPoint x: 316, endPoint y: 55, distance: 45.7
click at [316, 62] on span "Email us at [EMAIL_ADDRESS][DOMAIN_NAME] ." at bounding box center [280, 65] width 112 height 7
click at [274, 40] on icon at bounding box center [274, 40] width 3 height 4
type input "#454545"
type input "100"
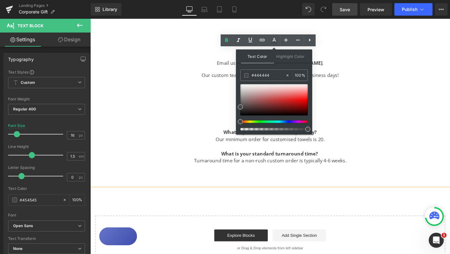
click at [285, 122] on div at bounding box center [272, 121] width 68 height 3
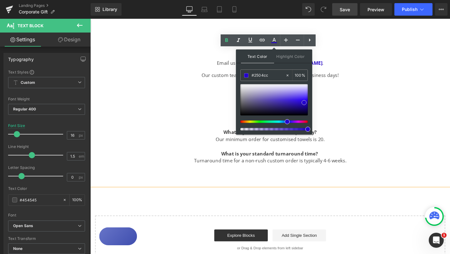
click at [304, 103] on div at bounding box center [275, 99] width 68 height 31
type input "#330bfd"
click at [308, 99] on div at bounding box center [275, 99] width 68 height 31
click at [308, 99] on link at bounding box center [308, 99] width 0 height 0
click at [362, 96] on div "We offer a variety of ways to customise Sumoii Towels: Printing & Embroidery: S…" at bounding box center [279, 45] width 379 height 283
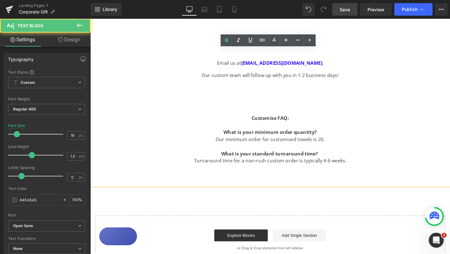
click at [331, 99] on p at bounding box center [279, 103] width 379 height 8
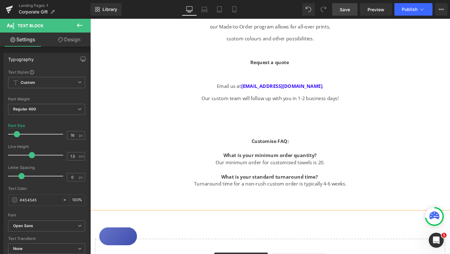
scroll to position [615, 0]
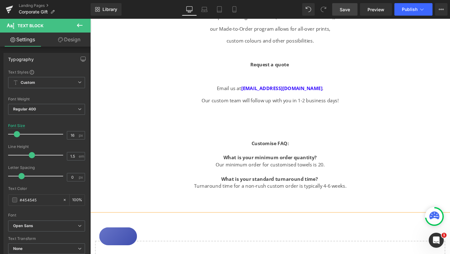
click at [323, 88] on p "Email us at [EMAIL_ADDRESS][DOMAIN_NAME] ." at bounding box center [279, 92] width 379 height 8
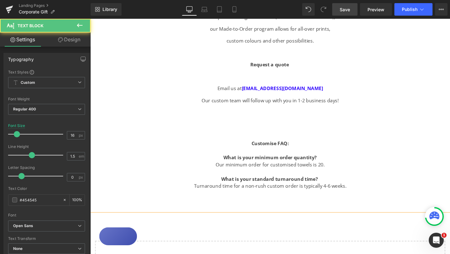
click at [347, 113] on p at bounding box center [279, 117] width 379 height 8
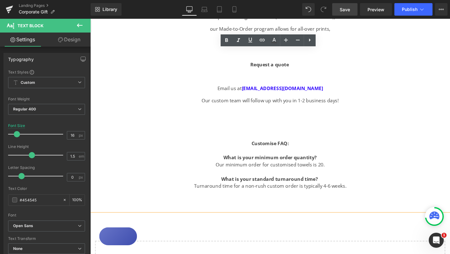
click at [389, 98] on div "We offer a variety of ways to customise Sumoii Towels: Printing & Embroidery: S…" at bounding box center [279, 72] width 379 height 283
drag, startPoint x: 236, startPoint y: 93, endPoint x: 219, endPoint y: 93, distance: 16.9
click at [219, 101] on span "Our custom team will follow up with you in 1-2 business days!" at bounding box center [280, 104] width 144 height 7
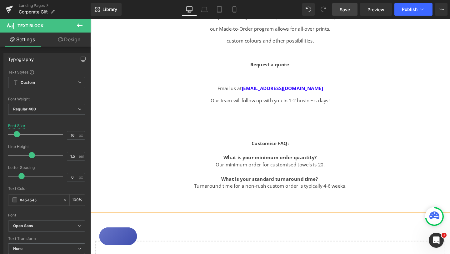
click at [377, 88] on div "We offer a variety of ways to customise Sumoii Towels: Printing & Embroidery: S…" at bounding box center [279, 72] width 379 height 283
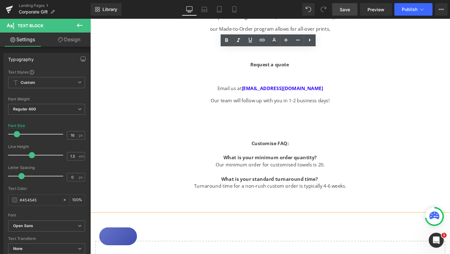
click at [371, 101] on p "Our team will follow up with you in 1-2 business days!" at bounding box center [279, 105] width 379 height 8
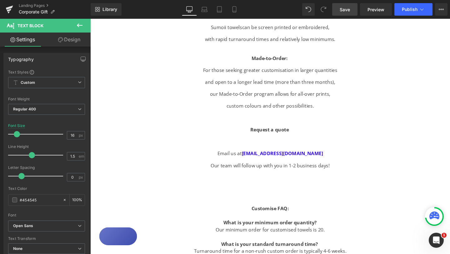
scroll to position [542, 0]
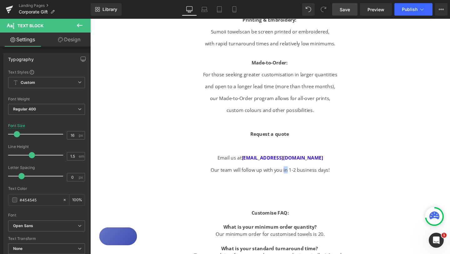
drag, startPoint x: 298, startPoint y: 168, endPoint x: 294, endPoint y: 168, distance: 3.4
click at [294, 174] on span "Our team will follow up with you in 1-2 business days!" at bounding box center [279, 177] width 125 height 7
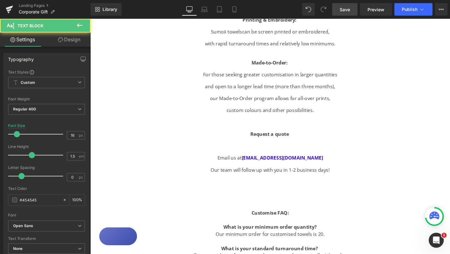
click at [363, 174] on p "Our team will follow up with you in 1-2 business days!" at bounding box center [279, 178] width 379 height 8
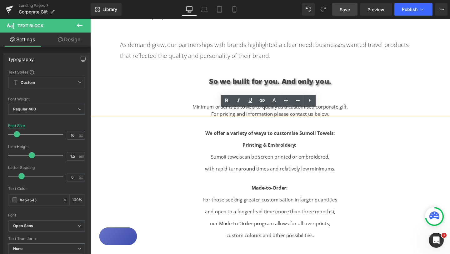
scroll to position [412, 0]
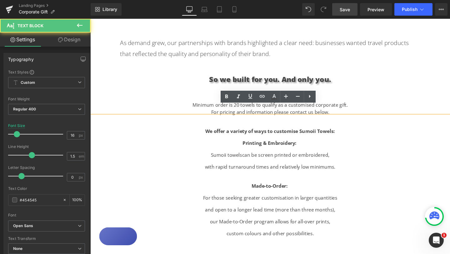
click at [413, 171] on p "with rapid turnaround times and relatively low minimums." at bounding box center [279, 175] width 379 height 8
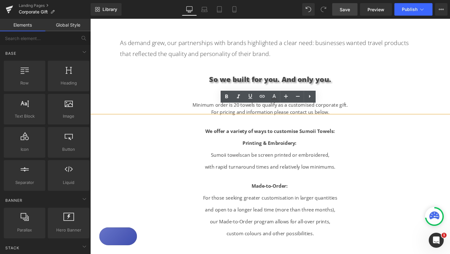
click at [405, 63] on div "Image Looking for the perfect gift for creative teams, leadership programs, eve…" at bounding box center [279, 76] width 379 height 860
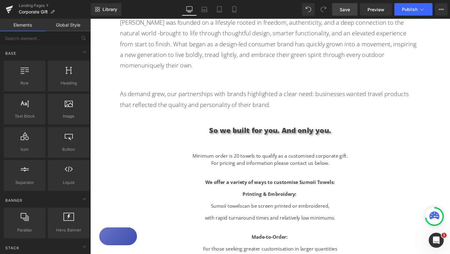
scroll to position [356, 0]
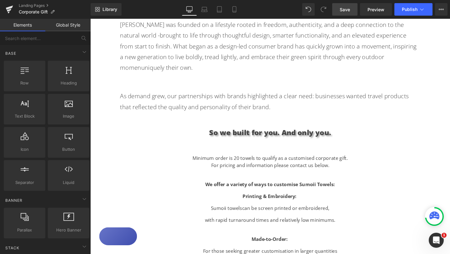
click at [203, 70] on div "Image Looking for the perfect gift for creative teams, leadership programs, eve…" at bounding box center [279, 132] width 379 height 860
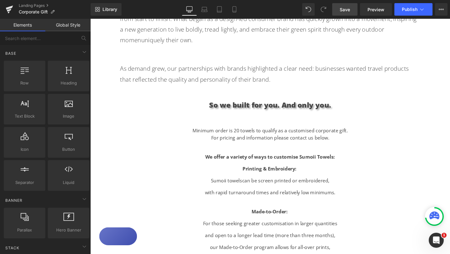
scroll to position [385, 0]
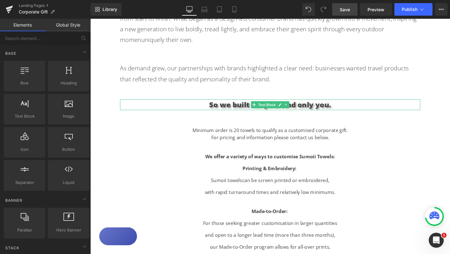
click at [352, 104] on p "So we built for you. And only you." at bounding box center [280, 109] width 316 height 11
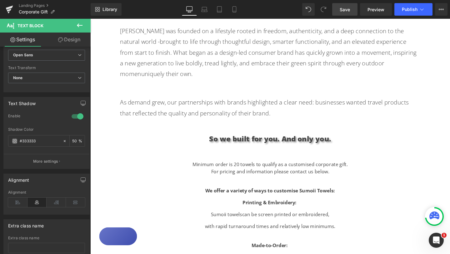
scroll to position [345, 0]
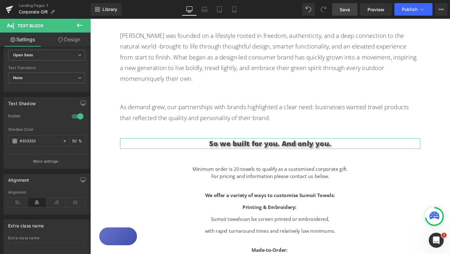
click at [32, 40] on link "Settings" at bounding box center [22, 40] width 45 height 14
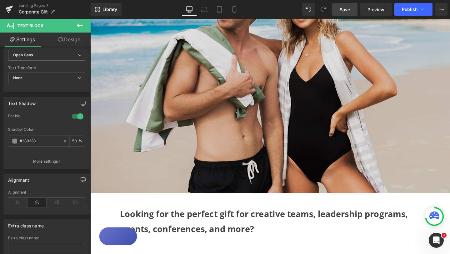
scroll to position [23, 0]
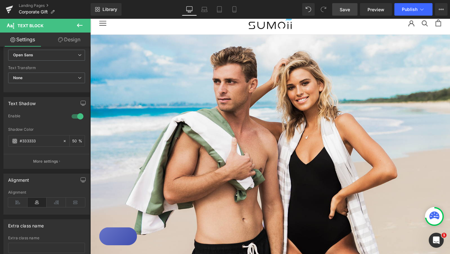
click at [345, 11] on span "Save" at bounding box center [345, 9] width 10 height 7
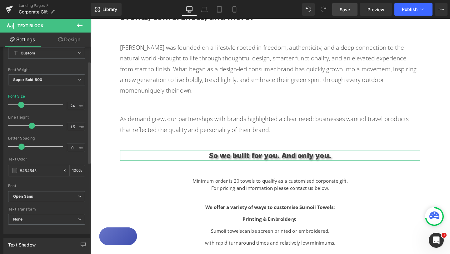
scroll to position [0, 0]
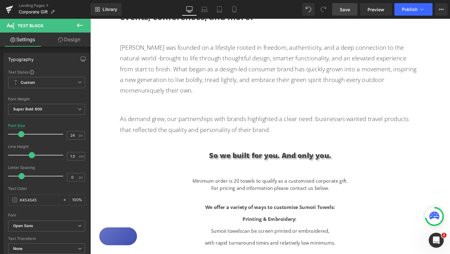
click at [348, 14] on link "Save" at bounding box center [345, 9] width 25 height 13
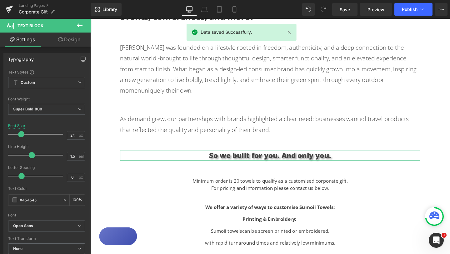
click at [27, 38] on link "Settings" at bounding box center [22, 40] width 45 height 14
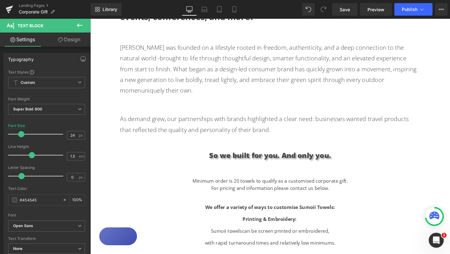
click at [80, 26] on icon at bounding box center [80, 26] width 8 height 8
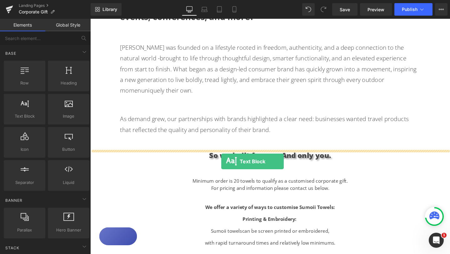
drag, startPoint x: 122, startPoint y: 131, endPoint x: 228, endPoint y: 169, distance: 112.4
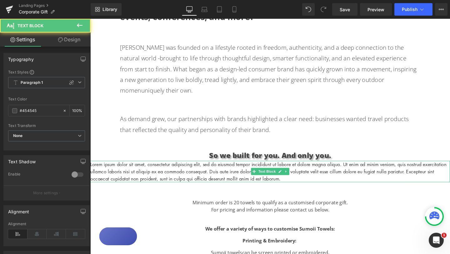
click at [227, 169] on p "Lorem ipsum dolor sit amet, consectetur adipiscing elit, sed do eiusmod tempor …" at bounding box center [279, 179] width 379 height 23
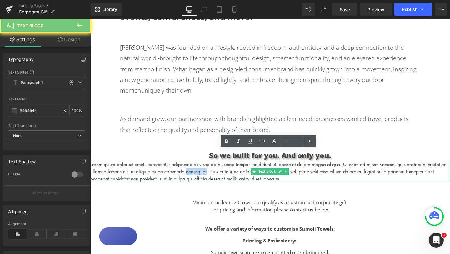
click at [227, 169] on p "Lorem ipsum dolor sit amet, consectetur adipiscing elit, sed do eiusmod tempor …" at bounding box center [279, 179] width 379 height 23
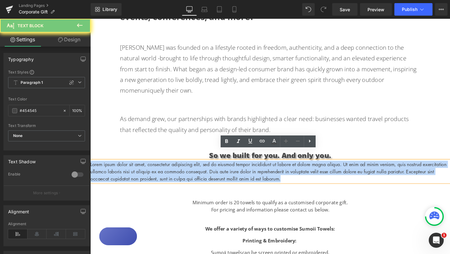
click at [227, 169] on p "Lorem ipsum dolor sit amet, consectetur adipiscing elit, sed do eiusmod tempor …" at bounding box center [279, 179] width 379 height 23
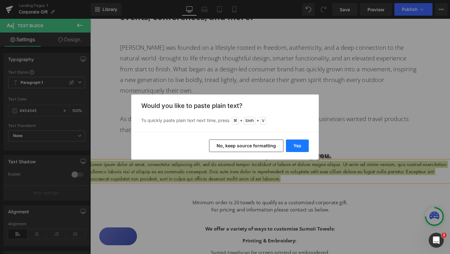
click at [302, 145] on button "Yes" at bounding box center [297, 146] width 23 height 13
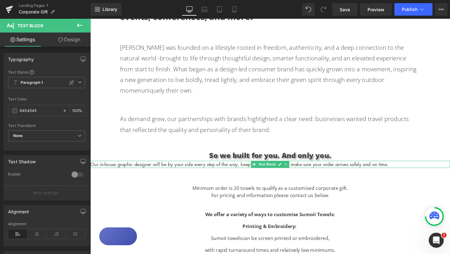
click at [195, 168] on p "Our in-house graphic designer will be by your side every step of the way, keepi…" at bounding box center [279, 172] width 379 height 8
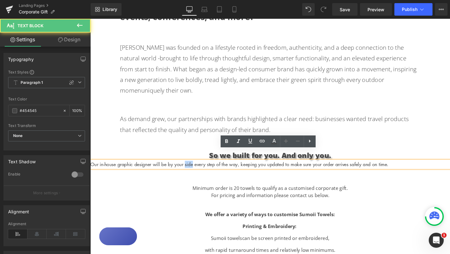
click at [195, 168] on p "Our in-house graphic designer will be by your side every step of the way, keepi…" at bounding box center [279, 172] width 379 height 8
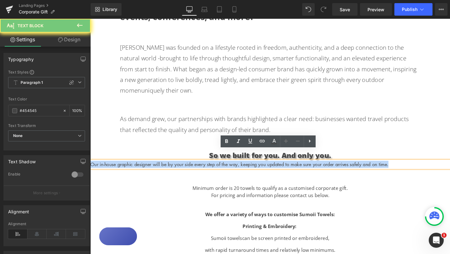
click at [195, 168] on p "Our in-house graphic designer will be by your side every step of the way, keepi…" at bounding box center [279, 172] width 379 height 8
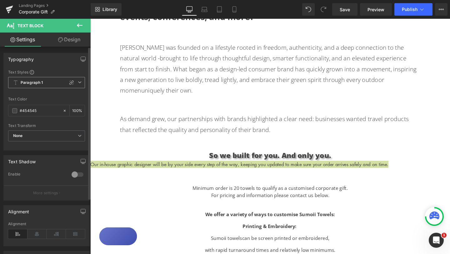
click at [78, 84] on span "Paragraph 1" at bounding box center [46, 82] width 77 height 11
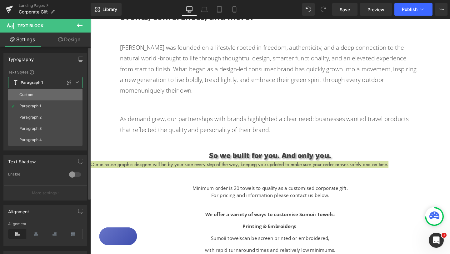
click at [58, 97] on li "Custom" at bounding box center [45, 94] width 74 height 11
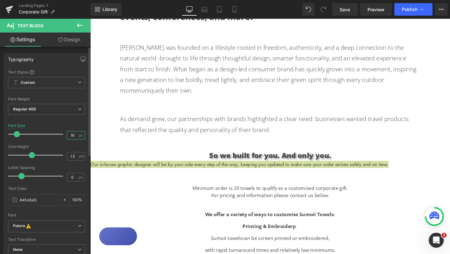
drag, startPoint x: 72, startPoint y: 135, endPoint x: 59, endPoint y: 135, distance: 13.5
click at [59, 135] on div "Font Size 16 px" at bounding box center [46, 134] width 77 height 21
type input "20"
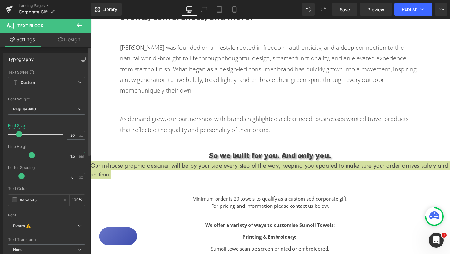
drag, startPoint x: 73, startPoint y: 156, endPoint x: 64, endPoint y: 156, distance: 9.4
click at [64, 156] on div "Line Height 1.5 em" at bounding box center [46, 155] width 77 height 21
type input "1.8"
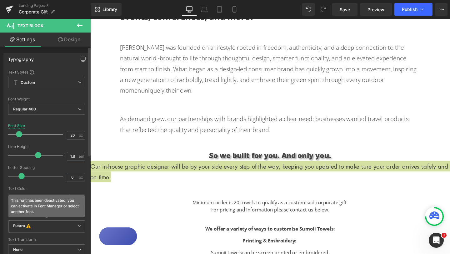
click at [72, 226] on b "Futura This font has been deactivated, you can activate in Font Manager or sele…" at bounding box center [45, 226] width 65 height 6
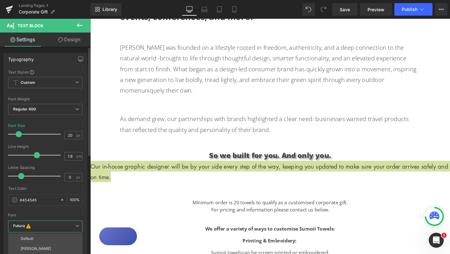
click at [81, 216] on div "Font" at bounding box center [45, 215] width 74 height 4
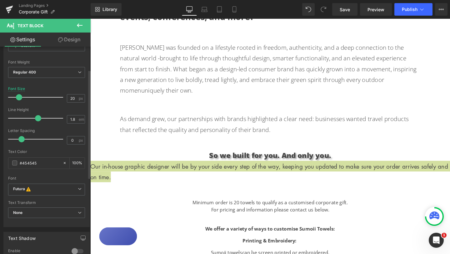
scroll to position [50, 0]
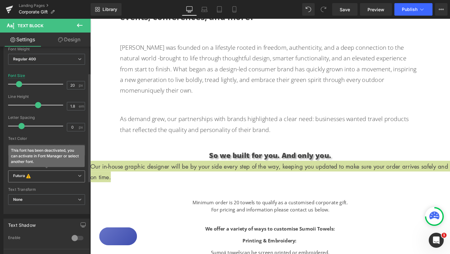
click at [75, 177] on b "Futura This font has been deactivated, you can activate in Font Manager or sele…" at bounding box center [45, 176] width 65 height 6
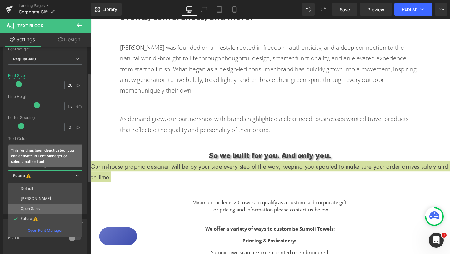
click at [37, 209] on p "Open Sans" at bounding box center [30, 208] width 19 height 4
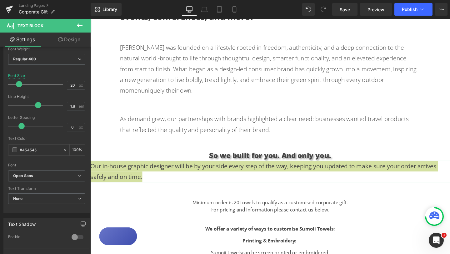
click at [76, 41] on link "Design" at bounding box center [69, 40] width 45 height 14
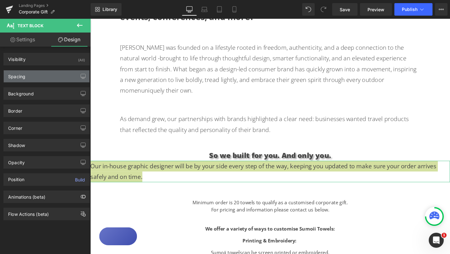
type input "0"
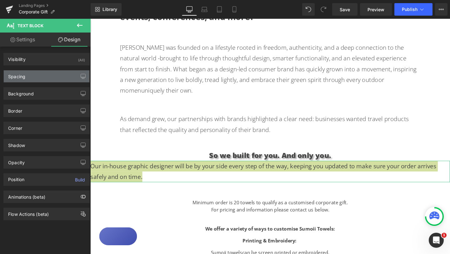
type input "0"
click at [45, 77] on div "Spacing" at bounding box center [47, 76] width 86 height 12
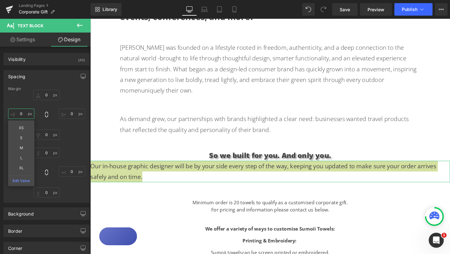
click at [23, 112] on input "0" at bounding box center [21, 114] width 26 height 10
type input "100"
click at [69, 113] on input "0" at bounding box center [72, 114] width 26 height 10
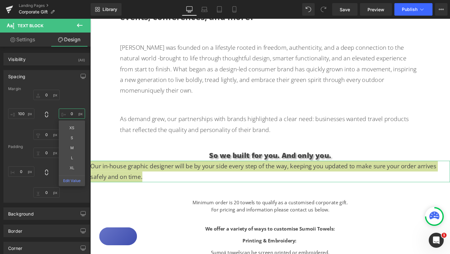
click at [69, 113] on input "0" at bounding box center [72, 114] width 26 height 10
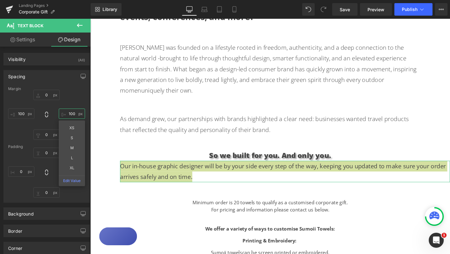
type input "100"
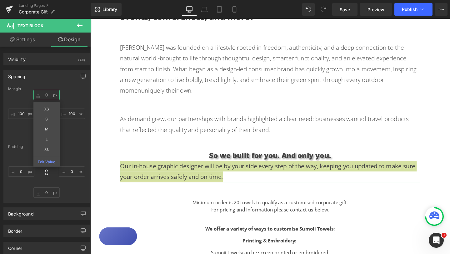
click at [48, 95] on input "0" at bounding box center [46, 95] width 26 height 10
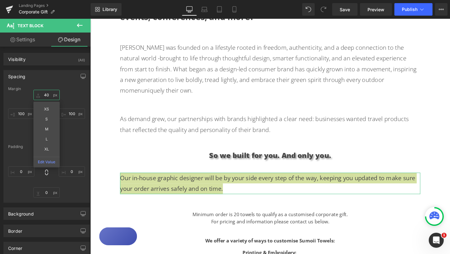
type input "40"
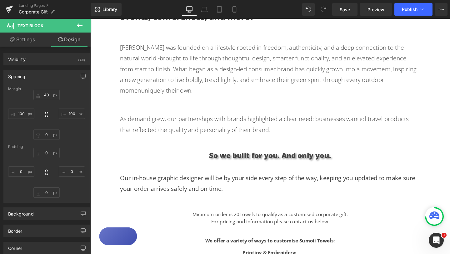
click at [442, 162] on div "Image Looking for the perfect gift for creative teams, leadership programs, eve…" at bounding box center [279, 173] width 379 height 895
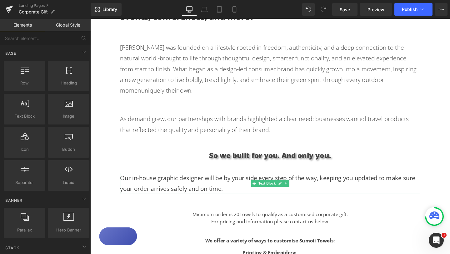
click at [362, 181] on p "Our in-house graphic designer will be by your side every step of the way, keepi…" at bounding box center [280, 192] width 316 height 23
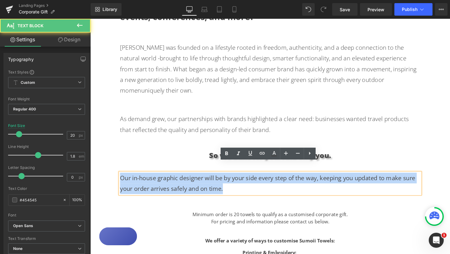
drag, startPoint x: 237, startPoint y: 186, endPoint x: 119, endPoint y: 173, distance: 119.3
click at [119, 173] on div "Image Looking for the perfect gift for creative teams, leadership programs, eve…" at bounding box center [279, 173] width 379 height 895
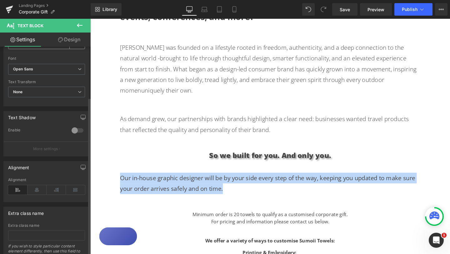
scroll to position [182, 0]
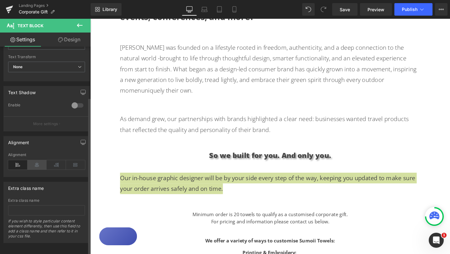
click at [37, 163] on icon at bounding box center [37, 164] width 19 height 9
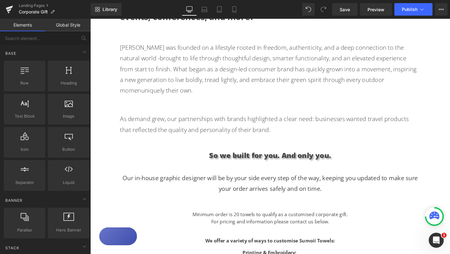
click at [450, 181] on div "Image Looking for the perfect gift for creative teams, leadership programs, eve…" at bounding box center [279, 173] width 379 height 895
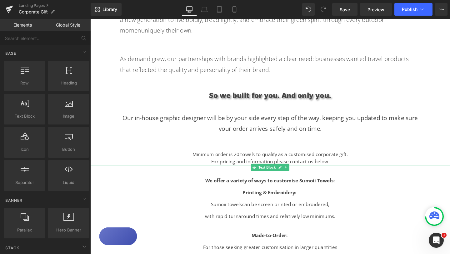
scroll to position [392, 0]
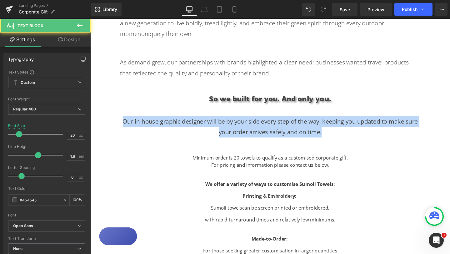
drag, startPoint x: 338, startPoint y: 128, endPoint x: 121, endPoint y: 118, distance: 217.0
click at [121, 118] on div "Image Looking for the perfect gift for creative teams, leadership programs, eve…" at bounding box center [279, 113] width 379 height 895
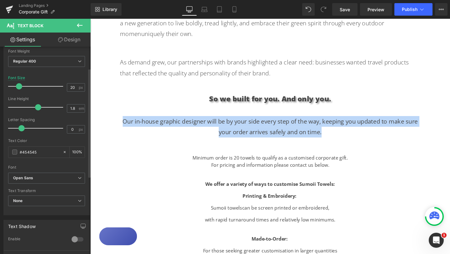
scroll to position [55, 0]
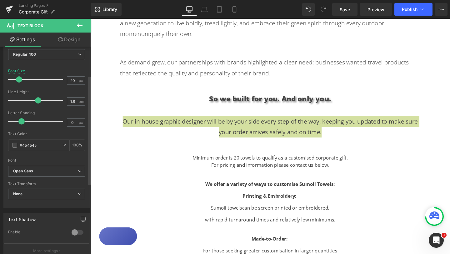
click at [74, 232] on div at bounding box center [77, 232] width 15 height 10
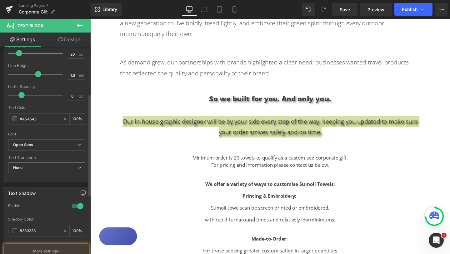
scroll to position [98, 0]
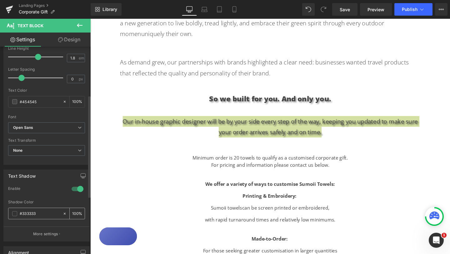
click at [75, 214] on input "100" at bounding box center [75, 213] width 6 height 7
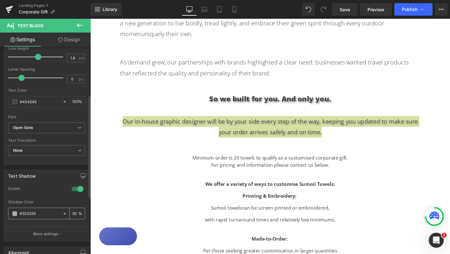
type input "30"
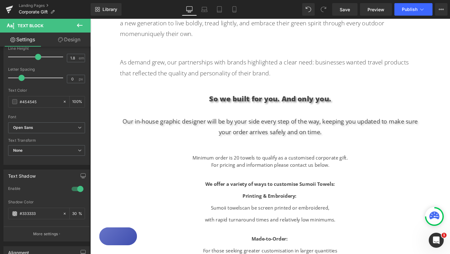
click at [390, 136] on div "Image Looking for the perfect gift for creative teams, leadership programs, eve…" at bounding box center [279, 113] width 379 height 895
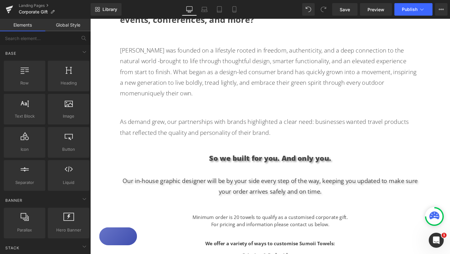
scroll to position [328, 0]
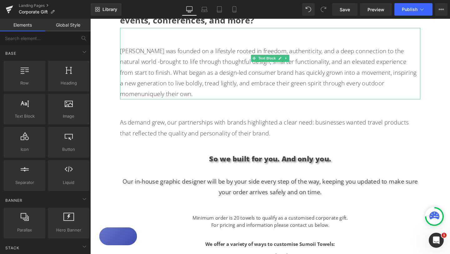
click at [314, 82] on p "[PERSON_NAME] was founded on a lifestyle rooted in freedom, authenticity, and a…" at bounding box center [280, 75] width 316 height 56
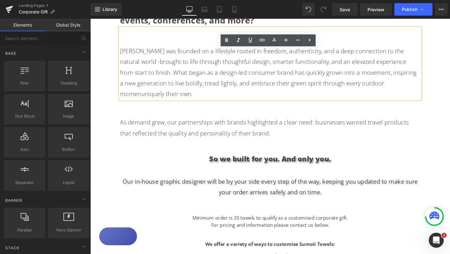
click at [374, 139] on div "Image Looking for the perfect gift for creative teams, leadership programs, eve…" at bounding box center [279, 176] width 379 height 895
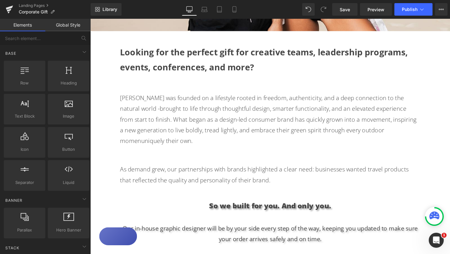
scroll to position [278, 0]
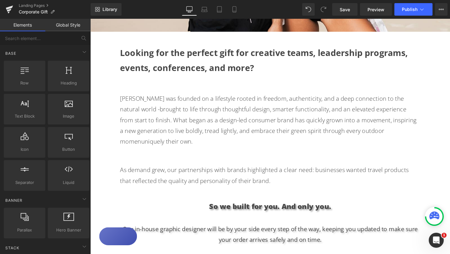
click at [442, 42] on div "Image Looking for the perfect gift for creative teams, leadership programs, eve…" at bounding box center [279, 226] width 379 height 895
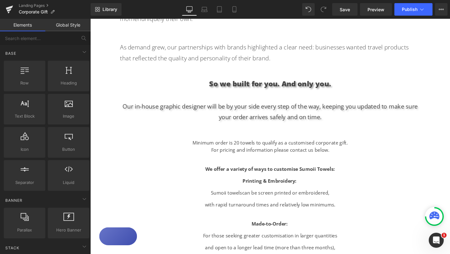
scroll to position [408, 0]
click at [345, 11] on span "Save" at bounding box center [345, 9] width 10 height 7
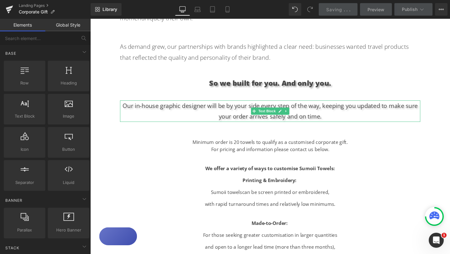
click at [325, 104] on p "Our in-house graphic designer will be by your side every step of the way, keepi…" at bounding box center [280, 115] width 316 height 23
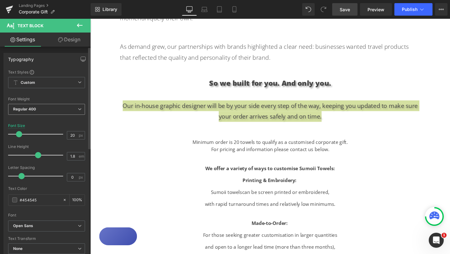
click at [78, 108] on icon at bounding box center [80, 109] width 4 height 4
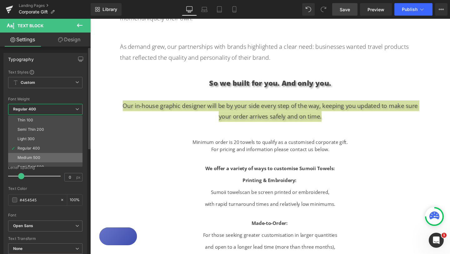
click at [40, 156] on div "Medium 500" at bounding box center [29, 157] width 23 height 4
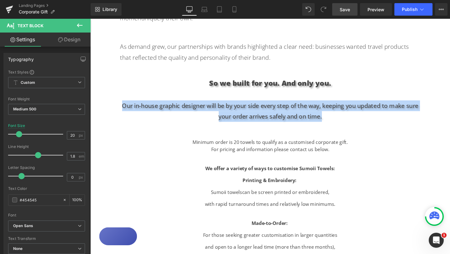
click at [397, 145] on div "Minimum order is 20 towels to qualify as a customised corporate gift. For prici…" at bounding box center [279, 152] width 347 height 15
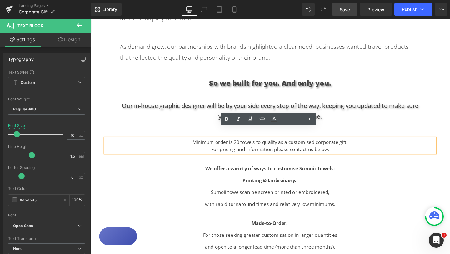
click at [443, 85] on div "Image Looking for the perfect gift for creative teams, leadership programs, eve…" at bounding box center [279, 97] width 379 height 895
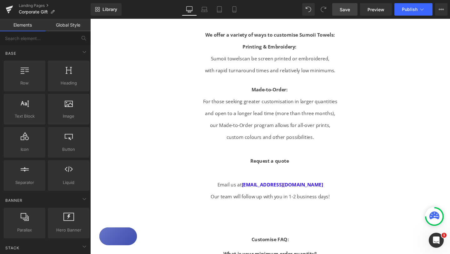
scroll to position [547, 0]
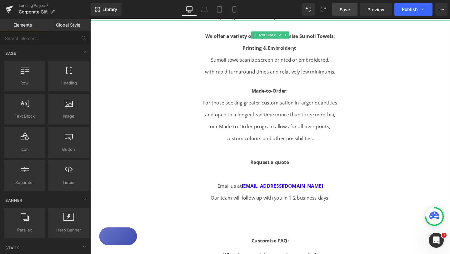
click at [350, 103] on p "For those seeking greater customisation in larger quantities" at bounding box center [279, 107] width 379 height 8
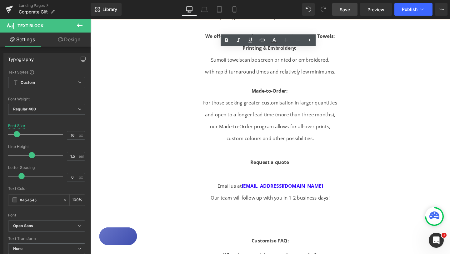
click at [349, 103] on p "For those seeking greater customisation in larger quantities" at bounding box center [279, 107] width 379 height 8
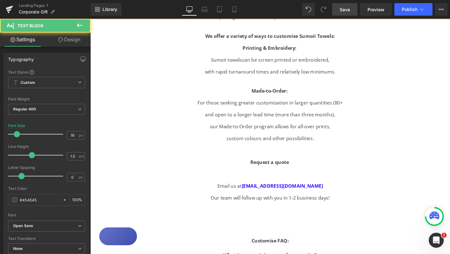
click at [359, 103] on p "For those seeking greater customisation in larger quantities (80+" at bounding box center [279, 107] width 379 height 8
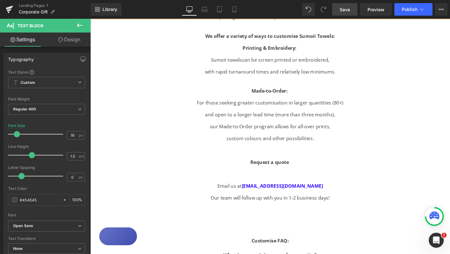
click at [372, 116] on p "and open to a longer lead time (more than three months)," at bounding box center [279, 120] width 379 height 8
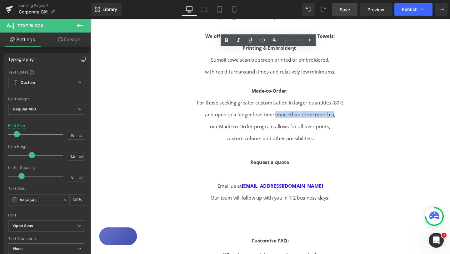
drag, startPoint x: 284, startPoint y: 109, endPoint x: 345, endPoint y: 109, distance: 60.7
click at [345, 116] on p "and open to a longer lead time (more than three months)," at bounding box center [279, 120] width 379 height 8
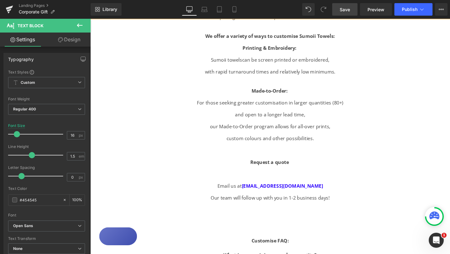
click at [369, 128] on p "our Made-to-Order program allows for all-over prints," at bounding box center [279, 132] width 379 height 8
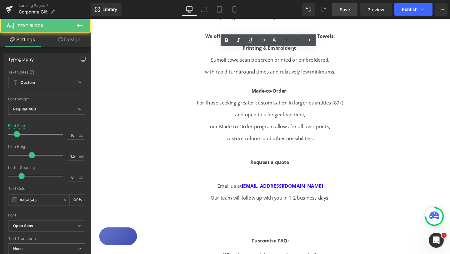
click at [354, 141] on p "custom colours and other possibilities." at bounding box center [279, 145] width 379 height 8
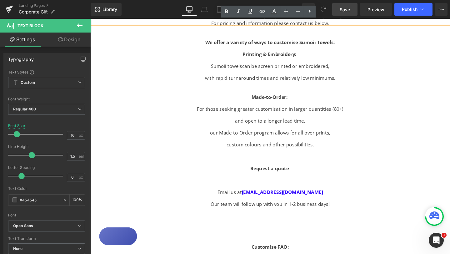
scroll to position [548, 0]
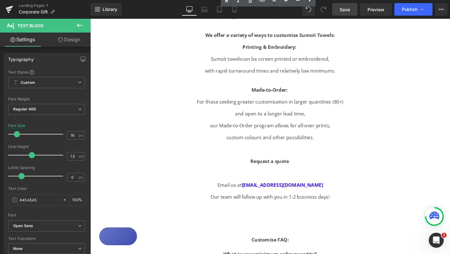
click at [267, 177] on p at bounding box center [279, 181] width 379 height 8
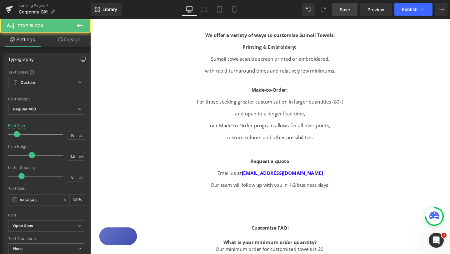
click at [397, 190] on p "Our team will follow up with you in 1-2 business days!" at bounding box center [279, 194] width 379 height 8
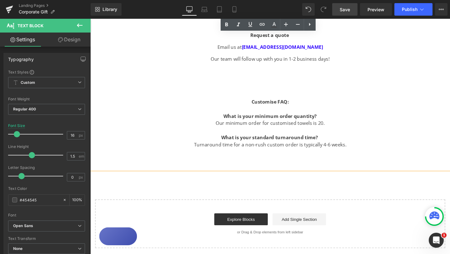
scroll to position [686, 0]
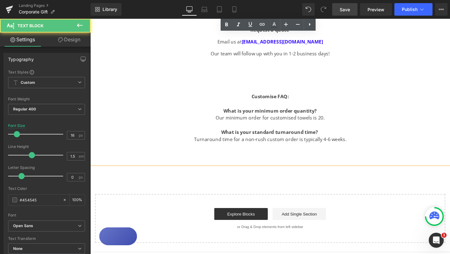
click at [385, 135] on div "We offer a variety of ways to customise Sumoii Towels: Printing & Embroidery: S…" at bounding box center [279, 29] width 379 height 270
click at [406, 102] on div "We offer a variety of ways to customise Sumoii Towels: Printing & Embroidery: S…" at bounding box center [279, 29] width 379 height 270
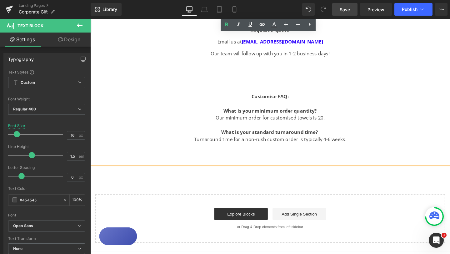
click at [408, 89] on div at bounding box center [279, 93] width 379 height 8
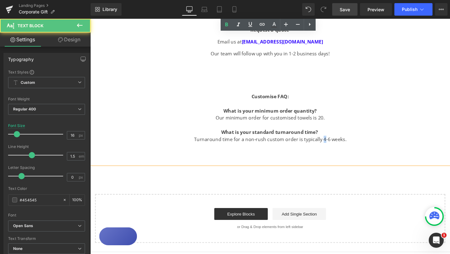
click at [335, 135] on div "We offer a variety of ways to customise Sumoii Towels: Printing & Embroidery: S…" at bounding box center [279, 29] width 379 height 270
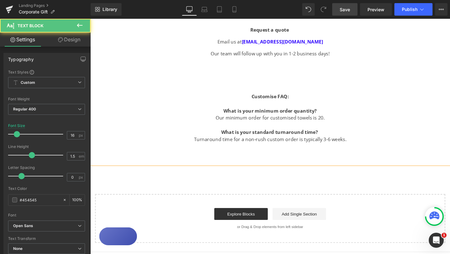
click at [378, 137] on div "We offer a variety of ways to customise Sumoii Towels: Printing & Embroidery: S…" at bounding box center [279, 29] width 379 height 270
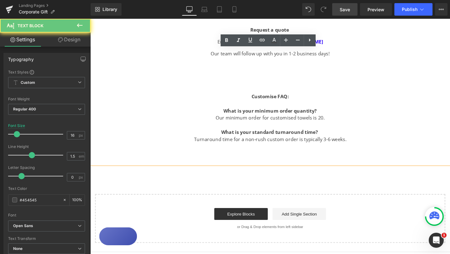
click at [408, 108] on div "We offer a variety of ways to customise Sumoii Towels: Printing & Embroidery: S…" at bounding box center [279, 29] width 379 height 270
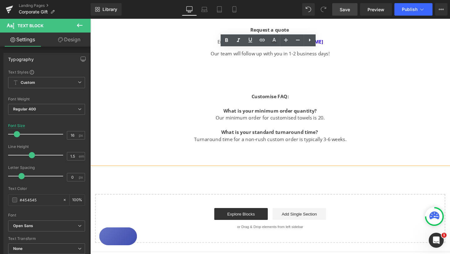
click at [416, 97] on div "Customise FAQ:" at bounding box center [279, 101] width 379 height 8
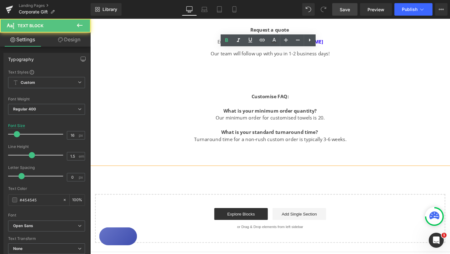
click at [416, 97] on div "Customise FAQ:" at bounding box center [279, 101] width 379 height 8
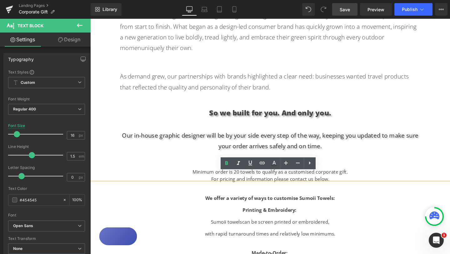
scroll to position [380, 0]
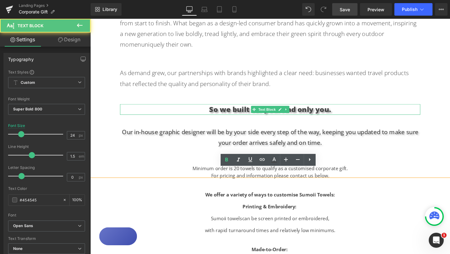
drag, startPoint x: 347, startPoint y: 104, endPoint x: 180, endPoint y: 106, distance: 166.8
click at [180, 109] on p "So we built for you. And only you." at bounding box center [280, 114] width 316 height 11
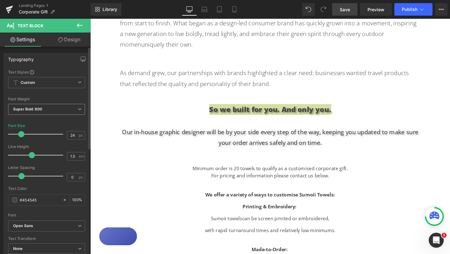
click at [78, 111] on icon at bounding box center [80, 109] width 4 height 4
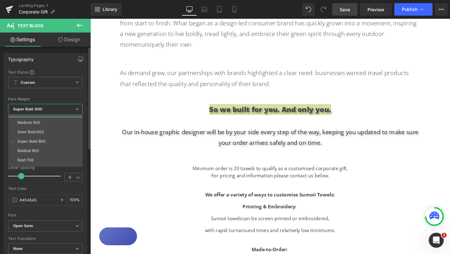
scroll to position [36, 0]
click at [60, 146] on li "Boldest 900" at bounding box center [46, 149] width 77 height 9
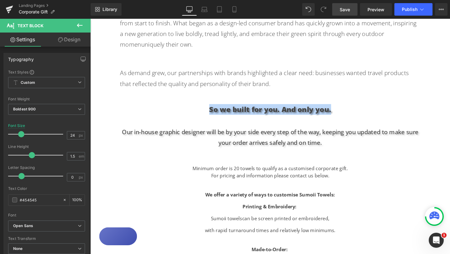
click at [397, 144] on div "Image Looking for the perfect gift for creative teams, leadership programs, eve…" at bounding box center [279, 118] width 379 height 883
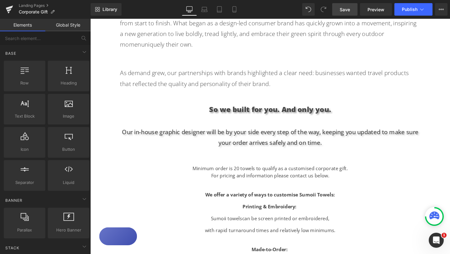
click at [450, 133] on div "Image Looking for the perfect gift for creative teams, leadership programs, eve…" at bounding box center [279, 118] width 379 height 883
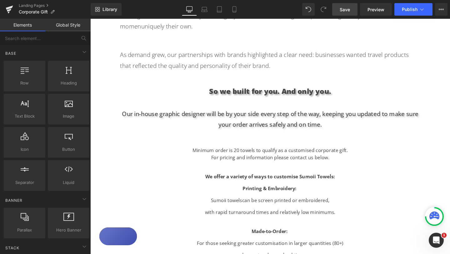
scroll to position [398, 0]
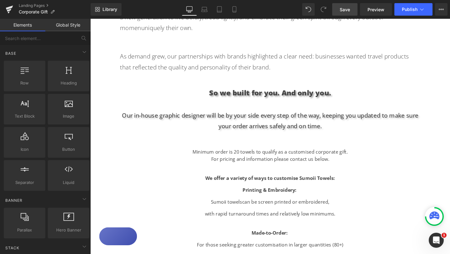
click at [349, 9] on span "Save" at bounding box center [345, 9] width 10 height 7
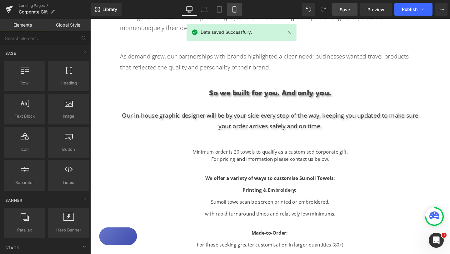
click at [239, 12] on link "Mobile" at bounding box center [234, 9] width 15 height 13
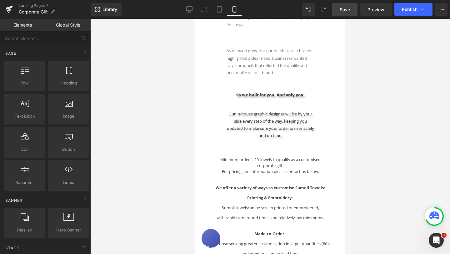
scroll to position [305, 0]
click at [243, 91] on p "So we built for you. And only you." at bounding box center [270, 94] width 88 height 6
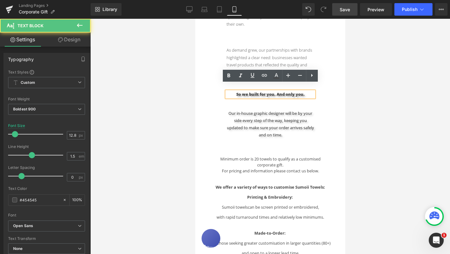
click at [243, 91] on p "So we built for you. And only you." at bounding box center [270, 94] width 88 height 6
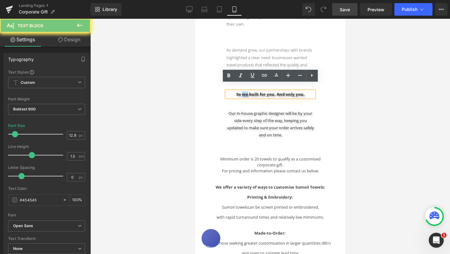
click at [243, 91] on p "So we built for you. And only you." at bounding box center [270, 94] width 88 height 6
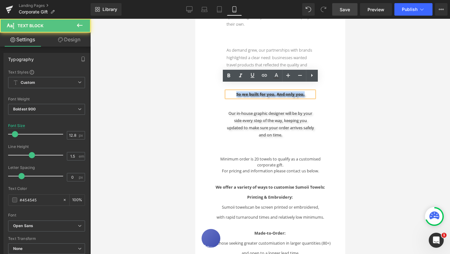
drag, startPoint x: 235, startPoint y: 87, endPoint x: 312, endPoint y: 86, distance: 76.3
click at [312, 91] on p "So we built for you. And only you." at bounding box center [270, 94] width 88 height 6
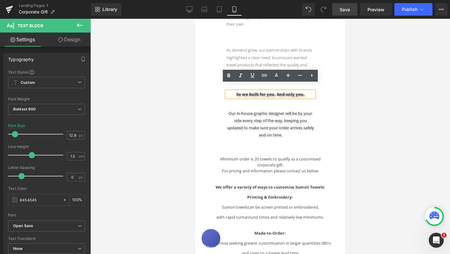
click at [331, 98] on div "Image Looking for the perfect gift for creative teams, leadership programs, eve…" at bounding box center [270, 129] width 150 height 755
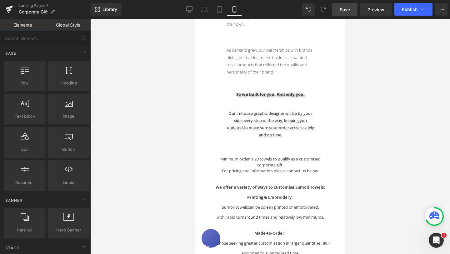
click at [224, 93] on div "Image Looking for the perfect gift for creative teams, leadership programs, eve…" at bounding box center [270, 129] width 150 height 755
click at [229, 91] on p "So we built for you. And only you." at bounding box center [270, 94] width 88 height 6
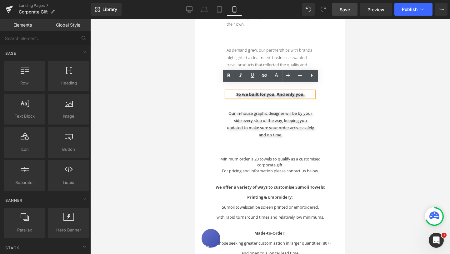
click at [322, 101] on div "Image Looking for the perfect gift for creative teams, leadership programs, eve…" at bounding box center [270, 129] width 150 height 755
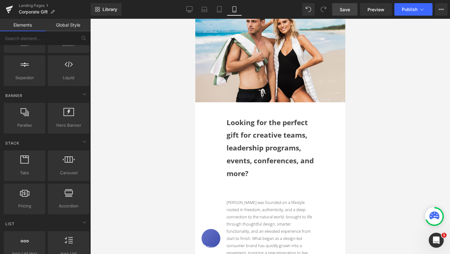
scroll to position [0, 0]
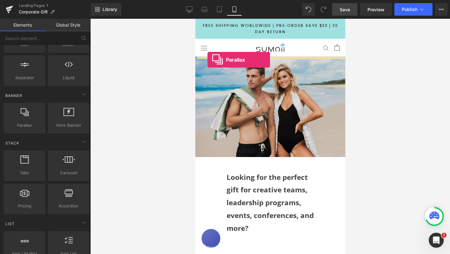
drag, startPoint x: 231, startPoint y: 140, endPoint x: 207, endPoint y: 60, distance: 83.0
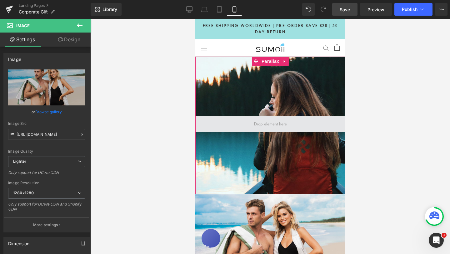
drag, startPoint x: 297, startPoint y: 216, endPoint x: 569, endPoint y: 131, distance: 285.0
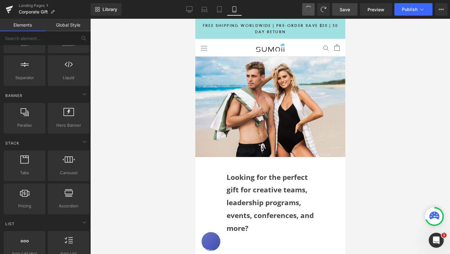
scroll to position [1203, 150]
click at [364, 99] on div at bounding box center [270, 136] width 360 height 235
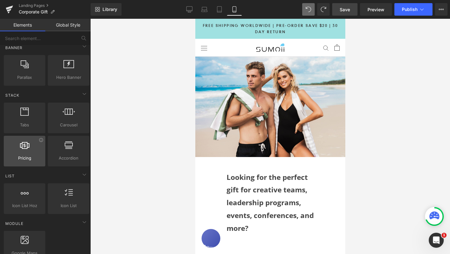
scroll to position [158, 0]
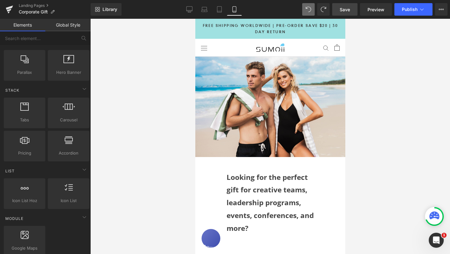
click at [347, 10] on span "Save" at bounding box center [345, 9] width 10 height 7
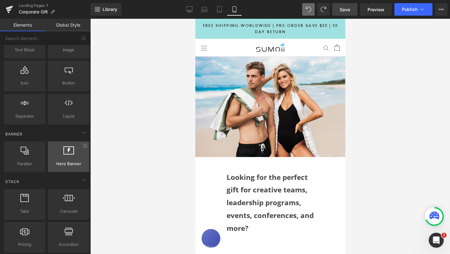
scroll to position [67, 0]
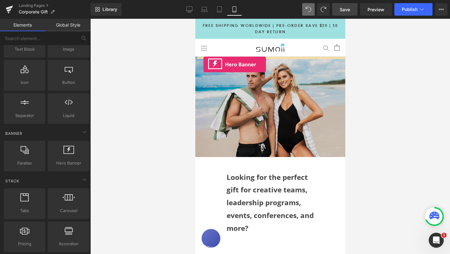
drag, startPoint x: 276, startPoint y: 176, endPoint x: 203, endPoint y: 64, distance: 133.2
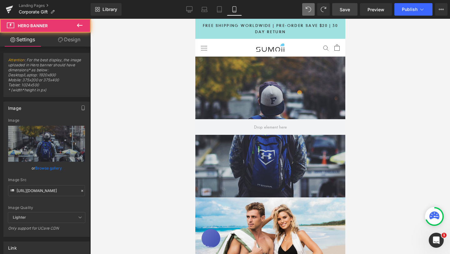
scroll to position [1344, 150]
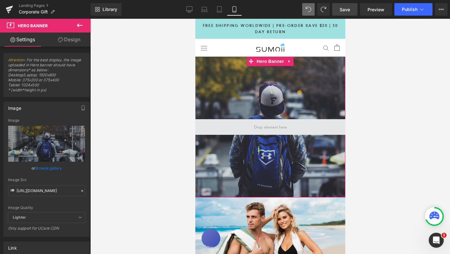
click at [261, 126] on span at bounding box center [270, 127] width 37 height 10
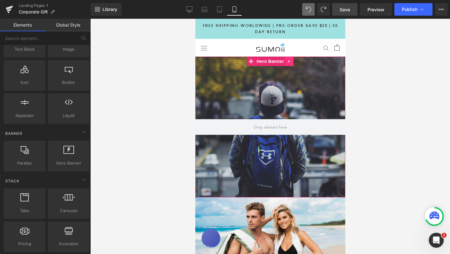
click at [286, 64] on link at bounding box center [290, 61] width 8 height 9
click at [264, 63] on span "Hero Banner" at bounding box center [258, 61] width 30 height 9
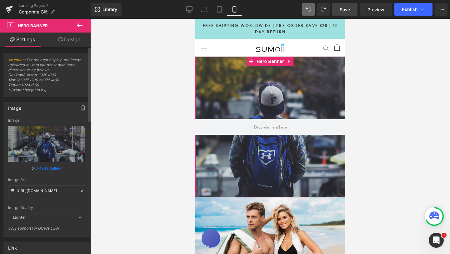
click at [50, 168] on link "Browse gallery" at bounding box center [48, 168] width 27 height 11
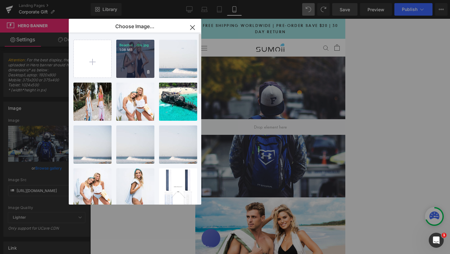
click at [145, 56] on div "Beach-t...ifts.jpg 1.08 MB" at bounding box center [135, 59] width 38 height 38
type input "[URL][DOMAIN_NAME]"
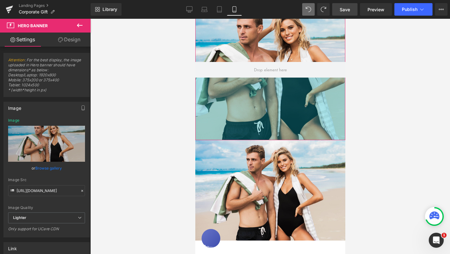
scroll to position [105, 0]
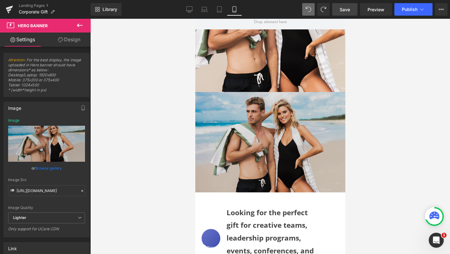
click at [305, 151] on img at bounding box center [270, 142] width 150 height 100
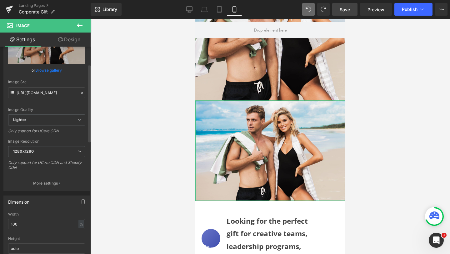
scroll to position [52, 0]
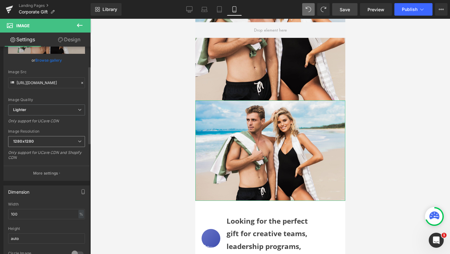
click at [75, 141] on span "1280x1280" at bounding box center [46, 141] width 77 height 11
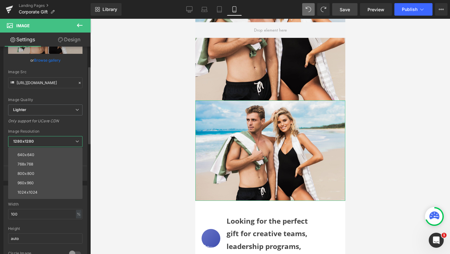
scroll to position [33, 0]
click at [102, 129] on div at bounding box center [270, 136] width 360 height 235
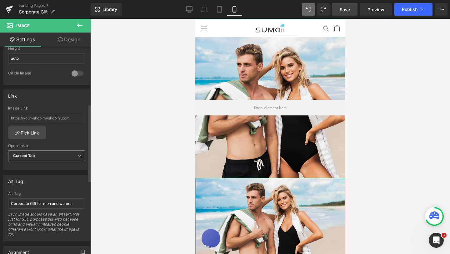
scroll to position [0, 0]
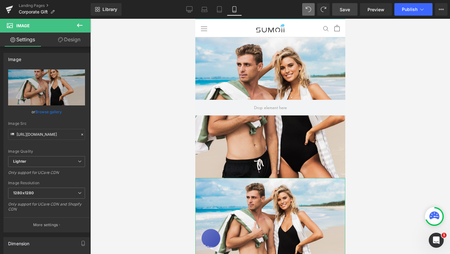
click at [75, 40] on link "Design" at bounding box center [69, 40] width 45 height 14
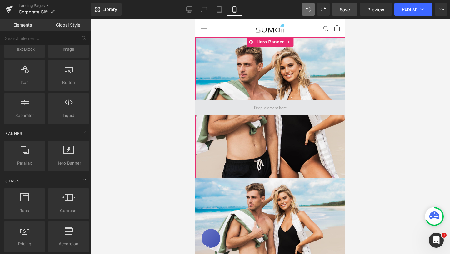
click at [271, 107] on span at bounding box center [270, 108] width 37 height 10
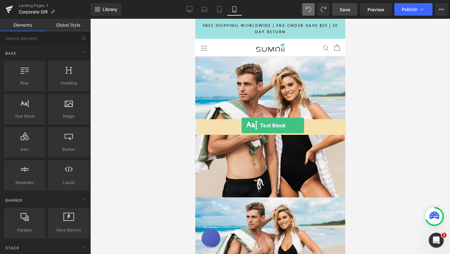
drag, startPoint x: 221, startPoint y: 130, endPoint x: 240, endPoint y: 128, distance: 19.2
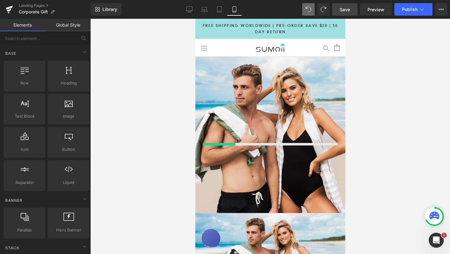
scroll to position [1359, 150]
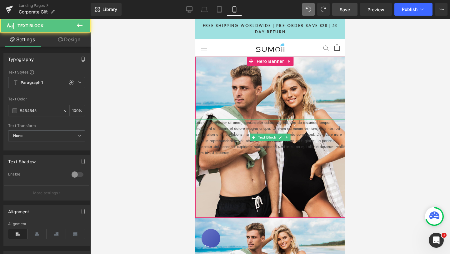
click at [249, 128] on p "Lorem ipsum dolor sit amet, consectetur adipiscing elit, sed do eiusmod tempor …" at bounding box center [270, 137] width 150 height 36
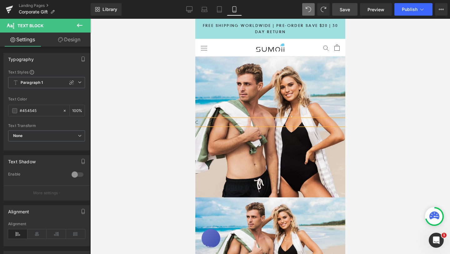
scroll to position [3, 3]
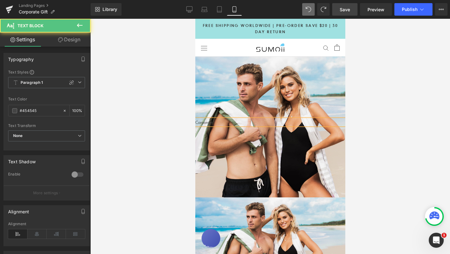
drag, startPoint x: 218, startPoint y: 123, endPoint x: 384, endPoint y: 142, distance: 167.8
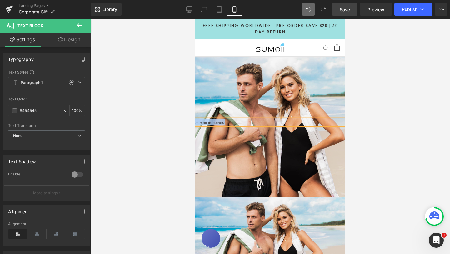
drag, startPoint x: 228, startPoint y: 122, endPoint x: 194, endPoint y: 122, distance: 33.5
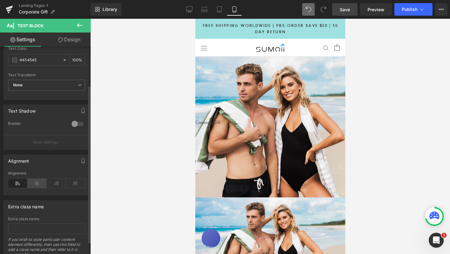
click at [38, 184] on icon at bounding box center [37, 183] width 19 height 9
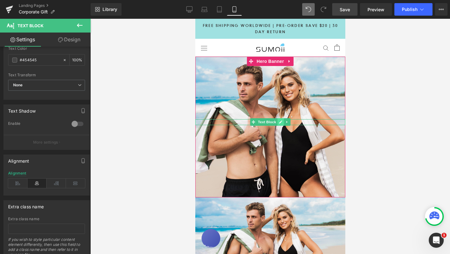
click at [280, 121] on icon at bounding box center [280, 122] width 3 height 4
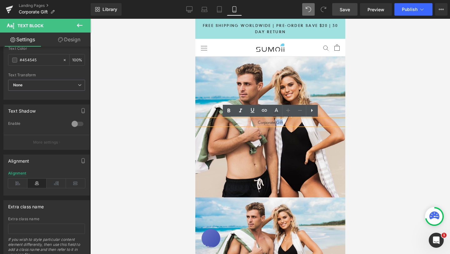
click at [280, 121] on p "Corporate Gift" at bounding box center [270, 122] width 150 height 6
drag, startPoint x: 284, startPoint y: 122, endPoint x: 243, endPoint y: 122, distance: 40.7
click at [243, 122] on p "Corporate Gift" at bounding box center [270, 122] width 150 height 6
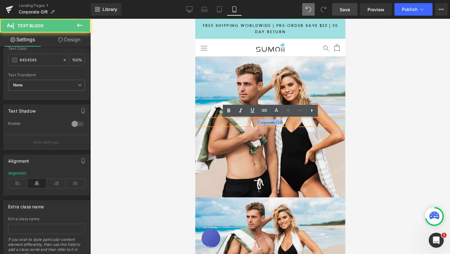
drag, startPoint x: 259, startPoint y: 123, endPoint x: 286, endPoint y: 122, distance: 27.2
click at [286, 122] on p "Corporate Gift" at bounding box center [270, 122] width 150 height 6
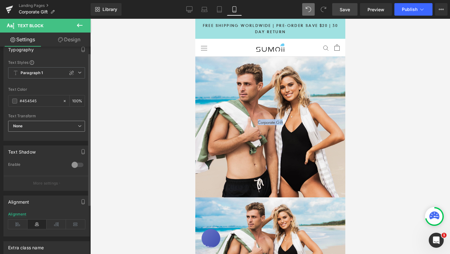
scroll to position [6, 0]
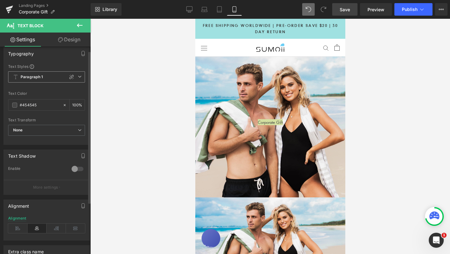
click at [79, 79] on span "Paragraph 1" at bounding box center [46, 76] width 77 height 11
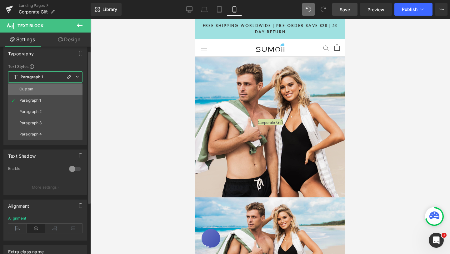
click at [56, 85] on li "Custom" at bounding box center [45, 89] width 74 height 11
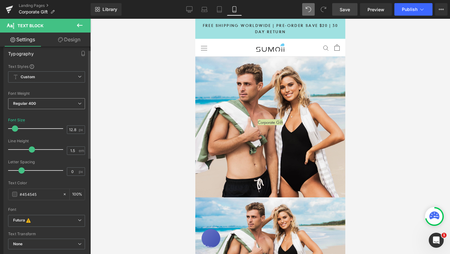
click at [78, 103] on icon at bounding box center [80, 104] width 4 height 4
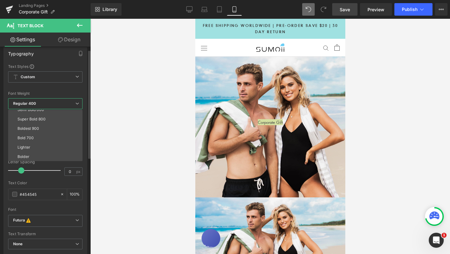
scroll to position [52, 0]
click at [40, 126] on li "Boldest 900" at bounding box center [46, 128] width 77 height 9
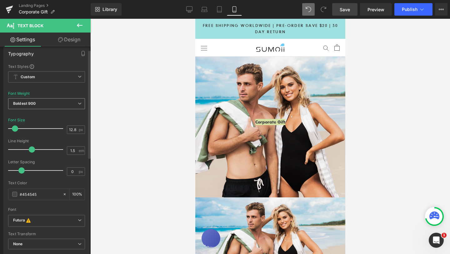
click at [75, 106] on span "Boldest 900" at bounding box center [46, 103] width 77 height 11
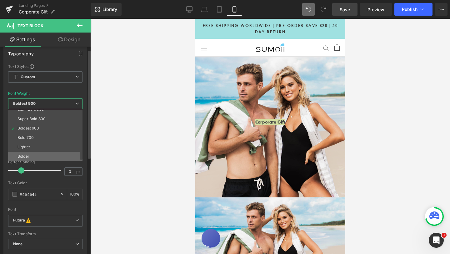
click at [33, 155] on li "Bolder" at bounding box center [46, 156] width 77 height 9
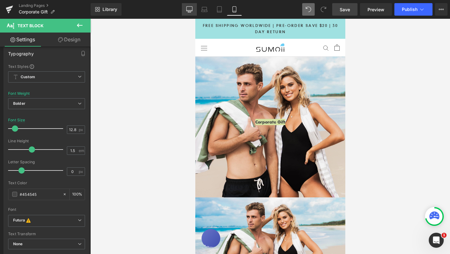
click at [191, 10] on icon at bounding box center [189, 9] width 6 height 6
type input "16"
type input "100"
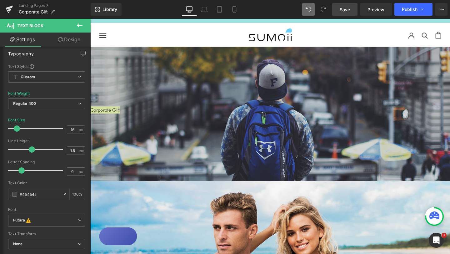
scroll to position [0, 0]
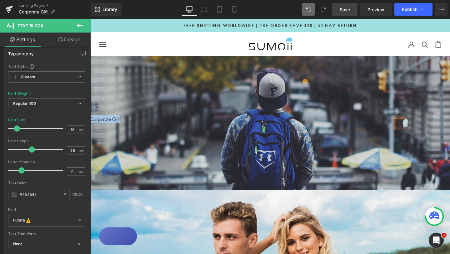
click at [273, 112] on div "Corporate Gift Text Block Hero Banner 200px 200px" at bounding box center [279, 128] width 379 height 141
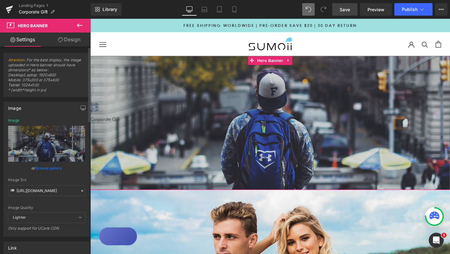
click at [45, 166] on link "Browse gallery" at bounding box center [48, 168] width 27 height 11
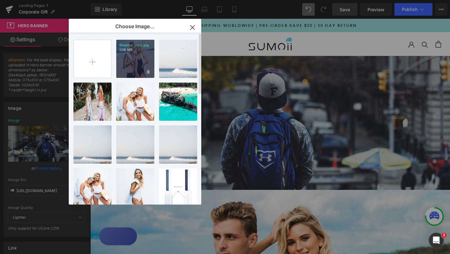
click at [138, 74] on div "Beach-t...ifts.jpg 1.08 MB" at bounding box center [135, 59] width 38 height 38
type input "[URL][DOMAIN_NAME]"
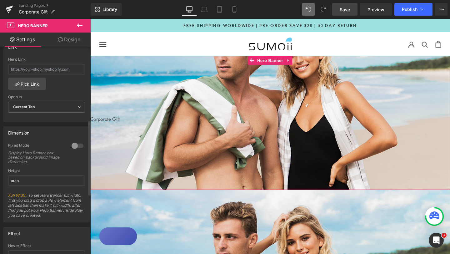
scroll to position [211, 0]
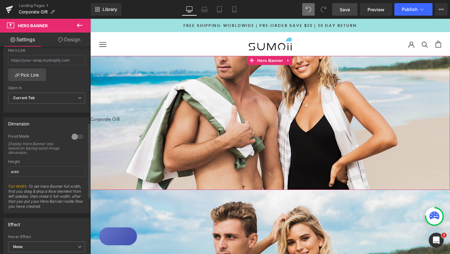
click at [73, 136] on div at bounding box center [77, 137] width 15 height 10
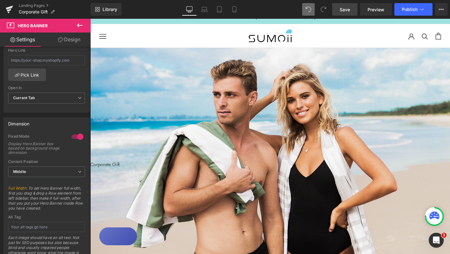
scroll to position [0, 0]
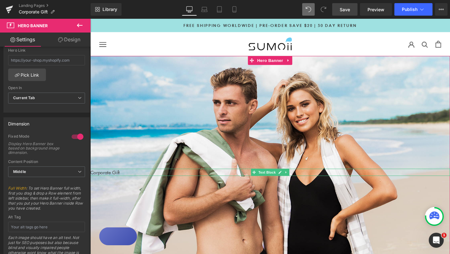
click at [119, 180] on p "Corporate Gift" at bounding box center [279, 180] width 379 height 8
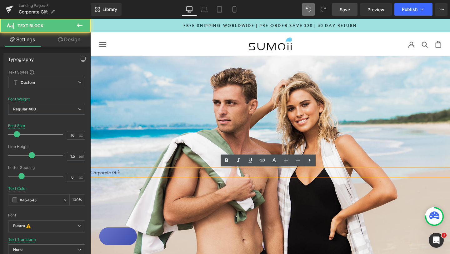
drag, startPoint x: 125, startPoint y: 180, endPoint x: 174, endPoint y: 191, distance: 49.7
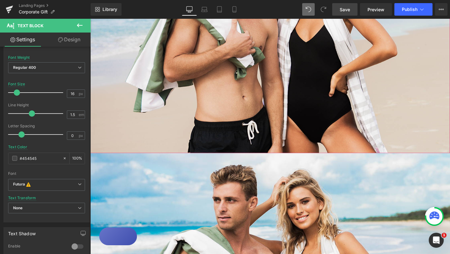
scroll to position [169, 0]
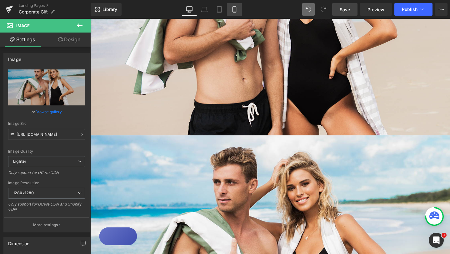
click at [233, 7] on icon at bounding box center [235, 9] width 6 height 6
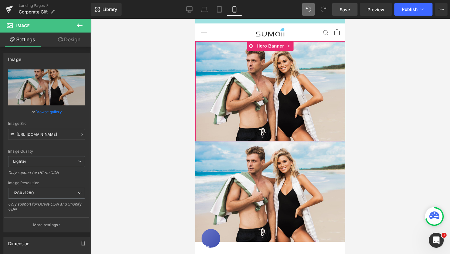
scroll to position [3, 3]
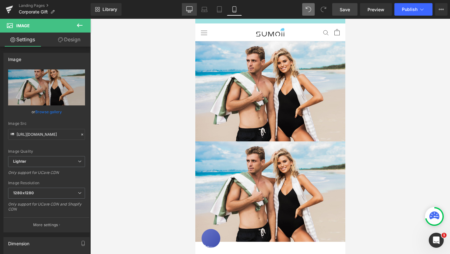
click at [189, 10] on icon at bounding box center [190, 10] width 6 height 0
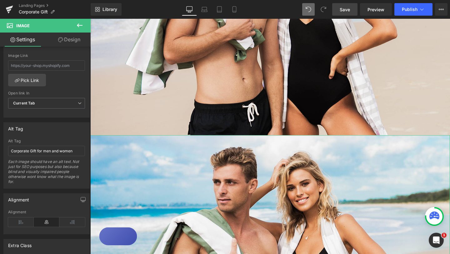
scroll to position [285, 0]
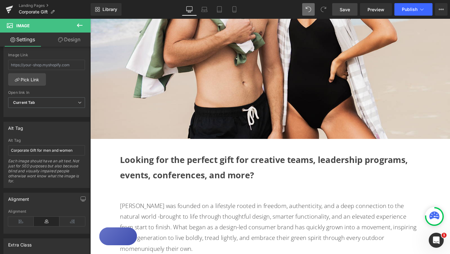
scroll to position [404, 0]
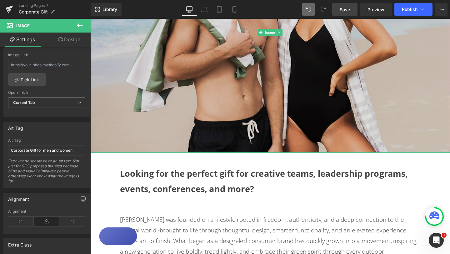
click at [193, 155] on img at bounding box center [279, 32] width 379 height 253
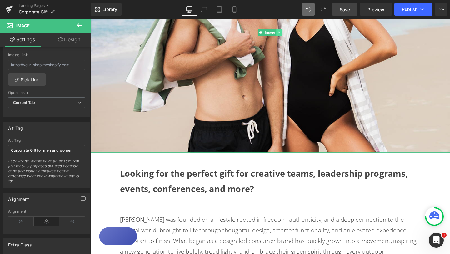
click at [290, 30] on link at bounding box center [289, 33] width 7 height 8
click at [293, 33] on icon at bounding box center [292, 32] width 3 height 3
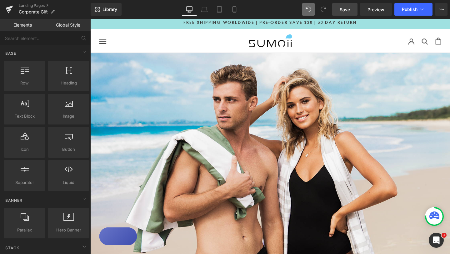
scroll to position [0, 0]
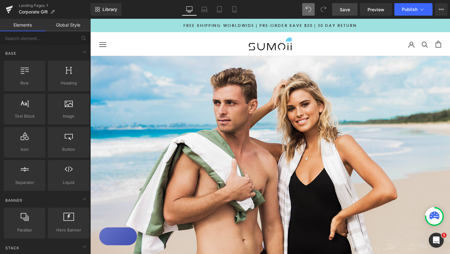
click at [156, 112] on div "Text Block" at bounding box center [279, 184] width 379 height 253
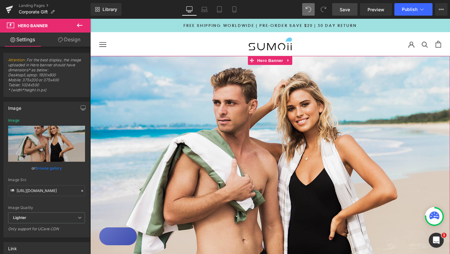
click at [73, 43] on link "Design" at bounding box center [69, 40] width 45 height 14
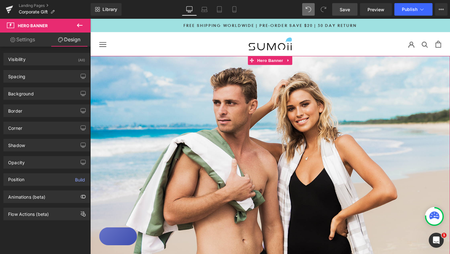
click at [25, 37] on link "Settings" at bounding box center [22, 40] width 45 height 14
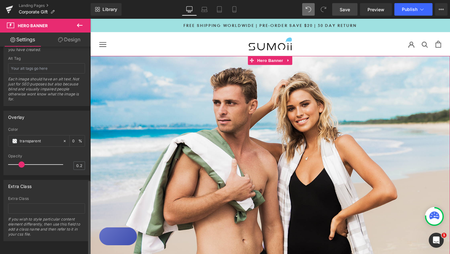
scroll to position [374, 0]
click at [37, 160] on div at bounding box center [37, 164] width 52 height 13
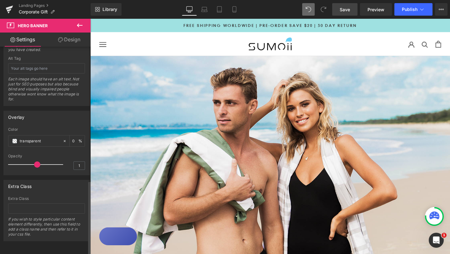
click at [59, 160] on div at bounding box center [37, 164] width 52 height 13
type input "0.1"
click at [18, 160] on div at bounding box center [37, 164] width 52 height 13
click at [15, 139] on span at bounding box center [14, 141] width 5 height 5
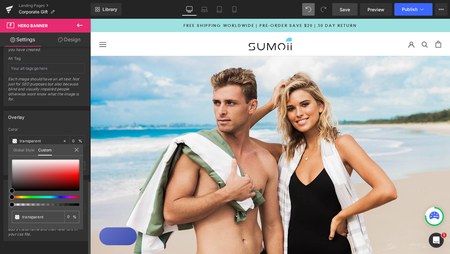
click at [40, 205] on div at bounding box center [43, 204] width 68 height 3
type input "#000000"
type input "45"
type input "#000000"
type input "45"
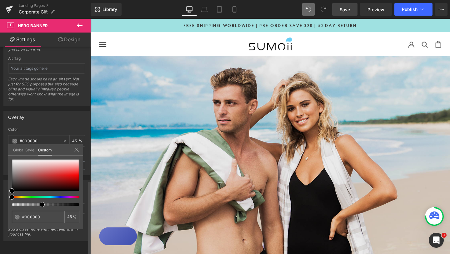
click at [78, 205] on div at bounding box center [46, 204] width 68 height 3
click at [74, 205] on div at bounding box center [43, 204] width 68 height 3
type input "95"
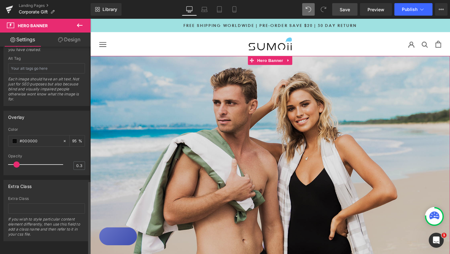
click at [28, 159] on div at bounding box center [37, 164] width 52 height 13
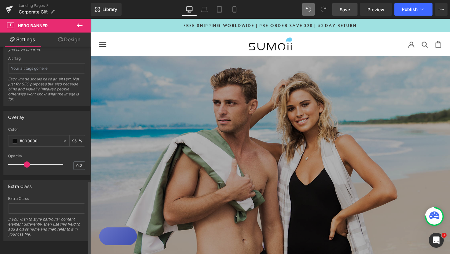
click at [24, 161] on span at bounding box center [27, 164] width 6 height 6
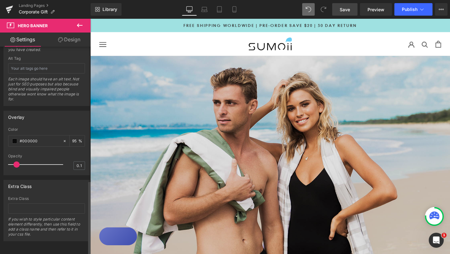
drag, startPoint x: 24, startPoint y: 160, endPoint x: 17, endPoint y: 161, distance: 7.8
click at [17, 161] on span at bounding box center [16, 164] width 6 height 6
click at [18, 161] on span at bounding box center [16, 164] width 6 height 6
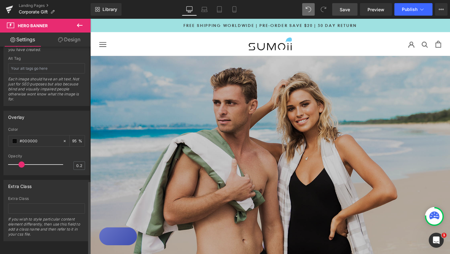
drag, startPoint x: 18, startPoint y: 160, endPoint x: 24, endPoint y: 160, distance: 5.6
click at [24, 161] on span at bounding box center [21, 164] width 6 height 6
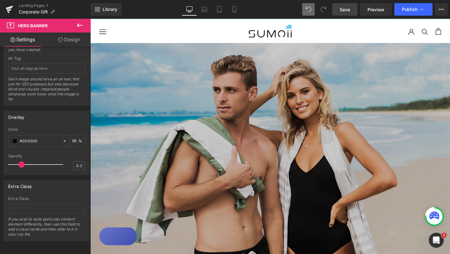
scroll to position [15, 0]
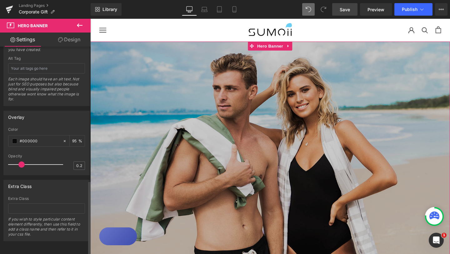
type input "0.1"
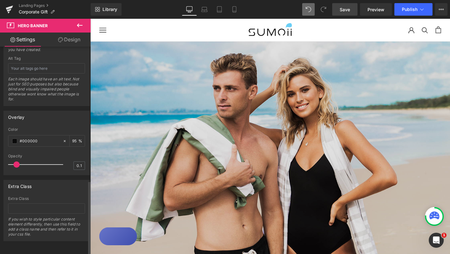
drag, startPoint x: 22, startPoint y: 161, endPoint x: 17, endPoint y: 160, distance: 4.4
click at [17, 161] on span at bounding box center [16, 164] width 6 height 6
click at [347, 11] on span "Save" at bounding box center [345, 9] width 10 height 7
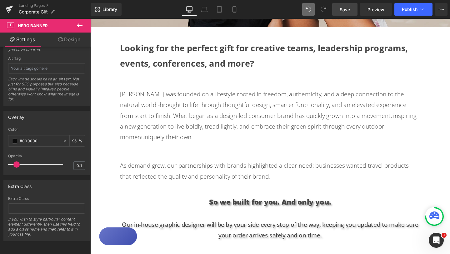
scroll to position [264, 0]
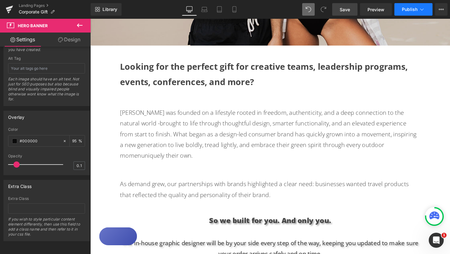
click at [413, 9] on span "Publish" at bounding box center [410, 9] width 16 height 5
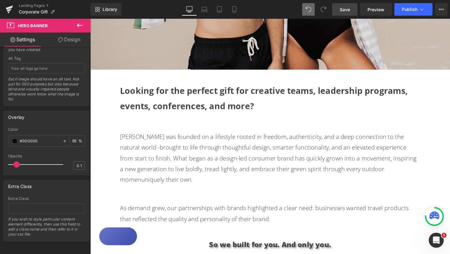
scroll to position [230, 0]
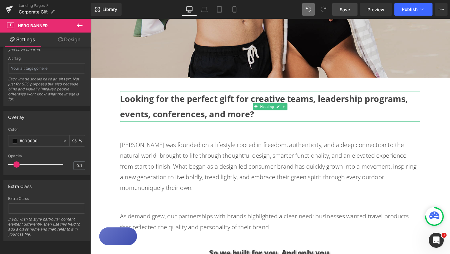
click at [128, 103] on strong "Looking for the perfect gift for creative teams, leadership programs, events, c…" at bounding box center [273, 111] width 303 height 28
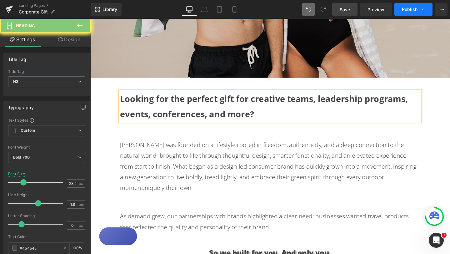
click at [427, 11] on button "Publish" at bounding box center [414, 9] width 38 height 13
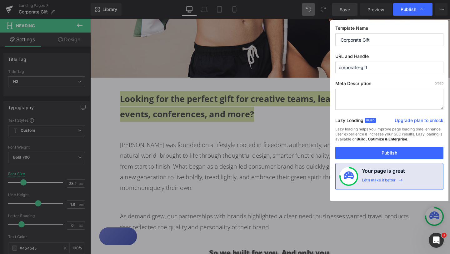
click at [385, 94] on textarea at bounding box center [390, 99] width 108 height 21
paste textarea "Looking for the perfect gift for creative teams, leadership programs, events, c…"
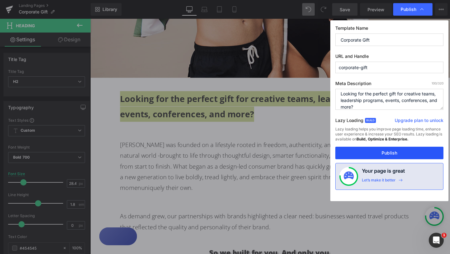
type textarea "Looking for the perfect gift for creative teams, leadership programs, events, c…"
click at [392, 153] on button "Publish" at bounding box center [390, 153] width 108 height 13
